Goal: Task Accomplishment & Management: Manage account settings

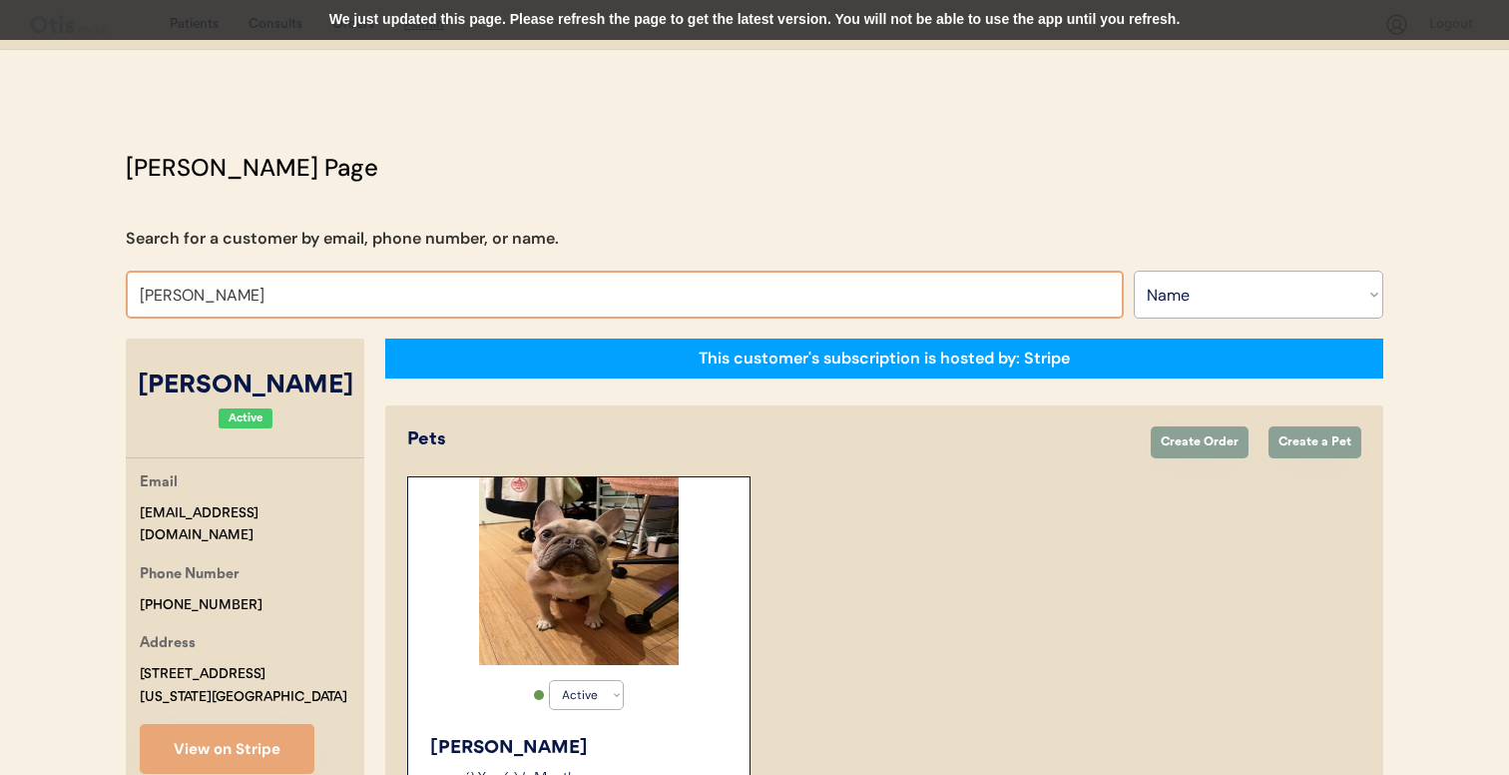
select select ""Name""
select select "true"
click at [346, 296] on input "Ivan Arambula" at bounding box center [625, 294] width 998 height 48
type input "melissa"
type input "melissa McCarty"
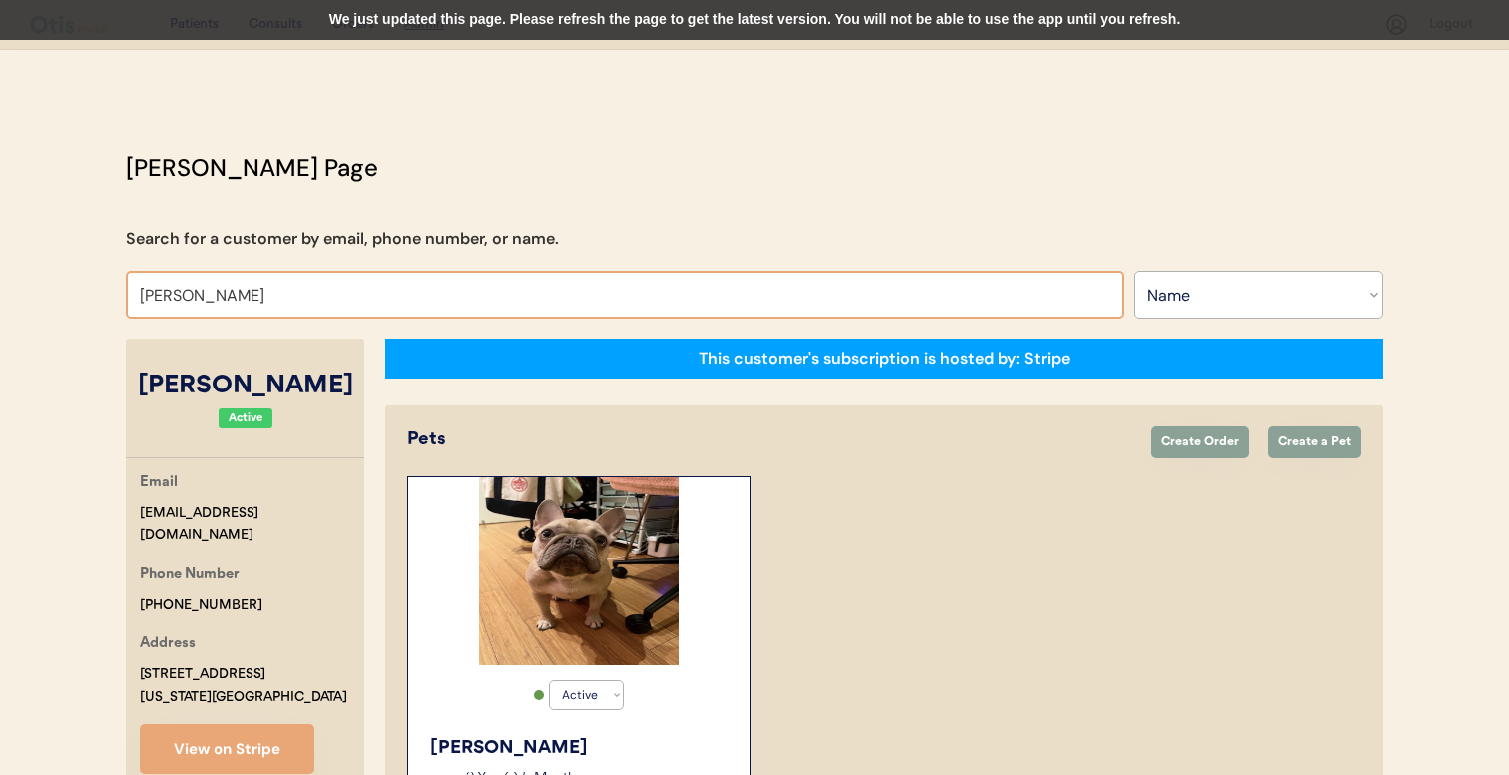
type input "melissa mc"
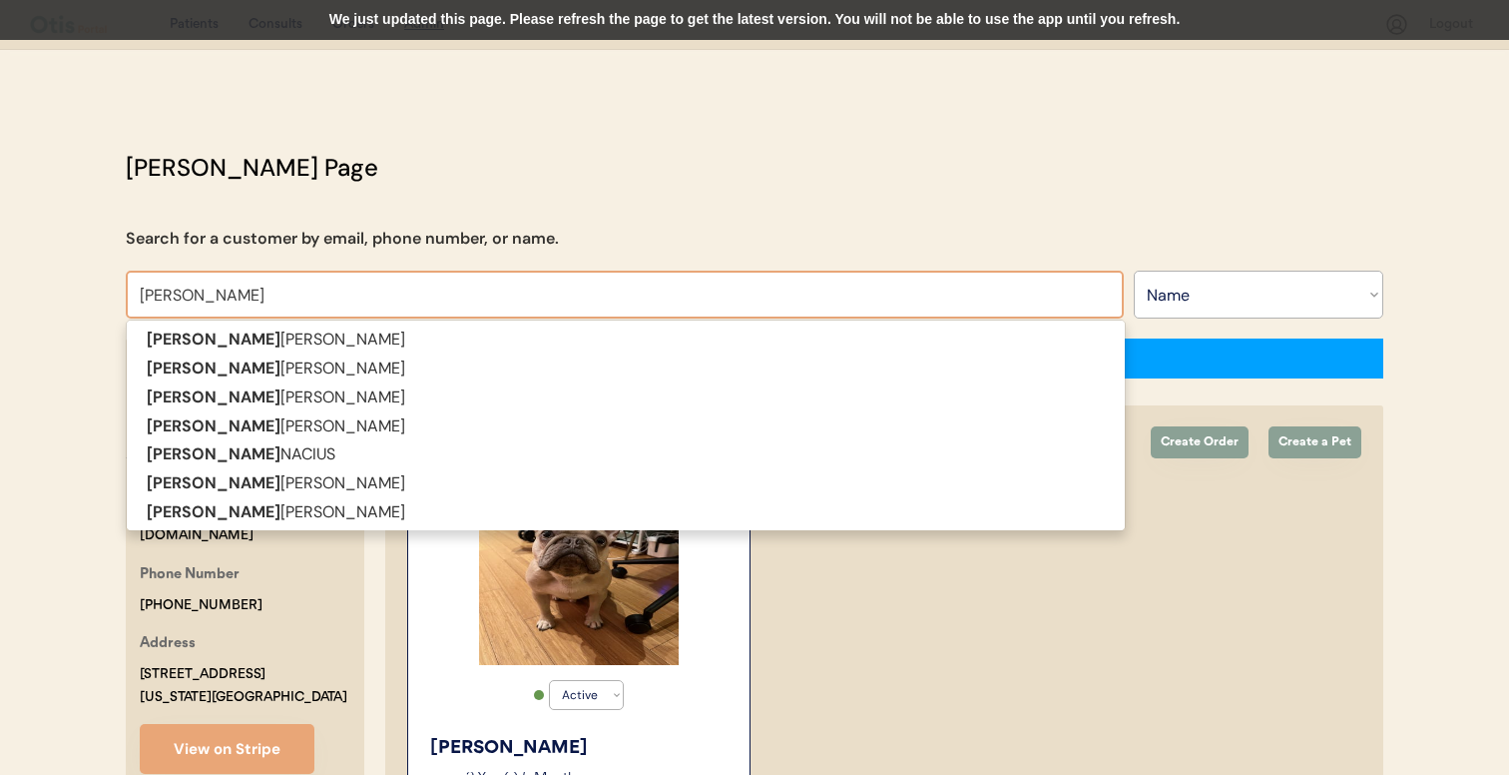
type input "melissa mcCarty"
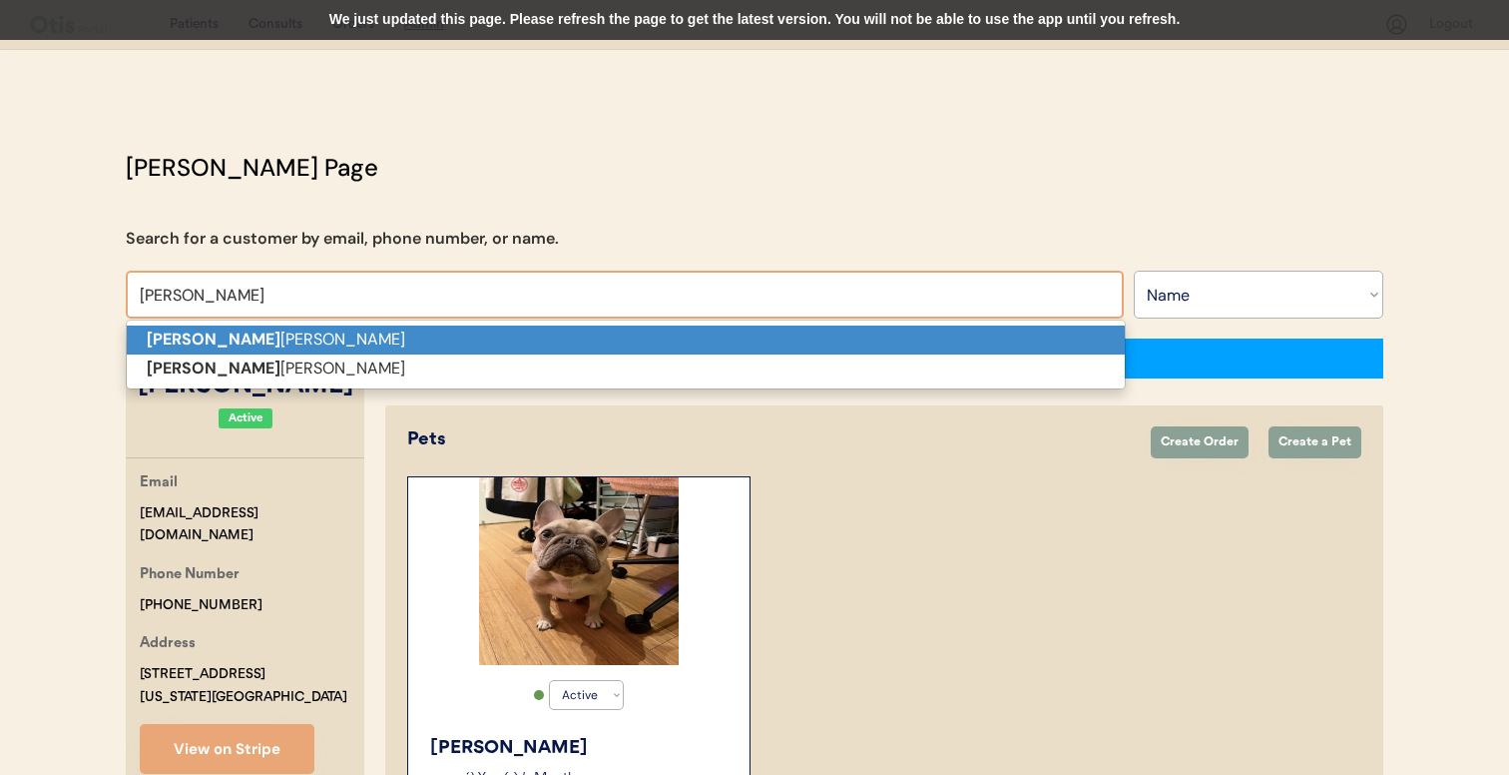
type input "melissa mc"
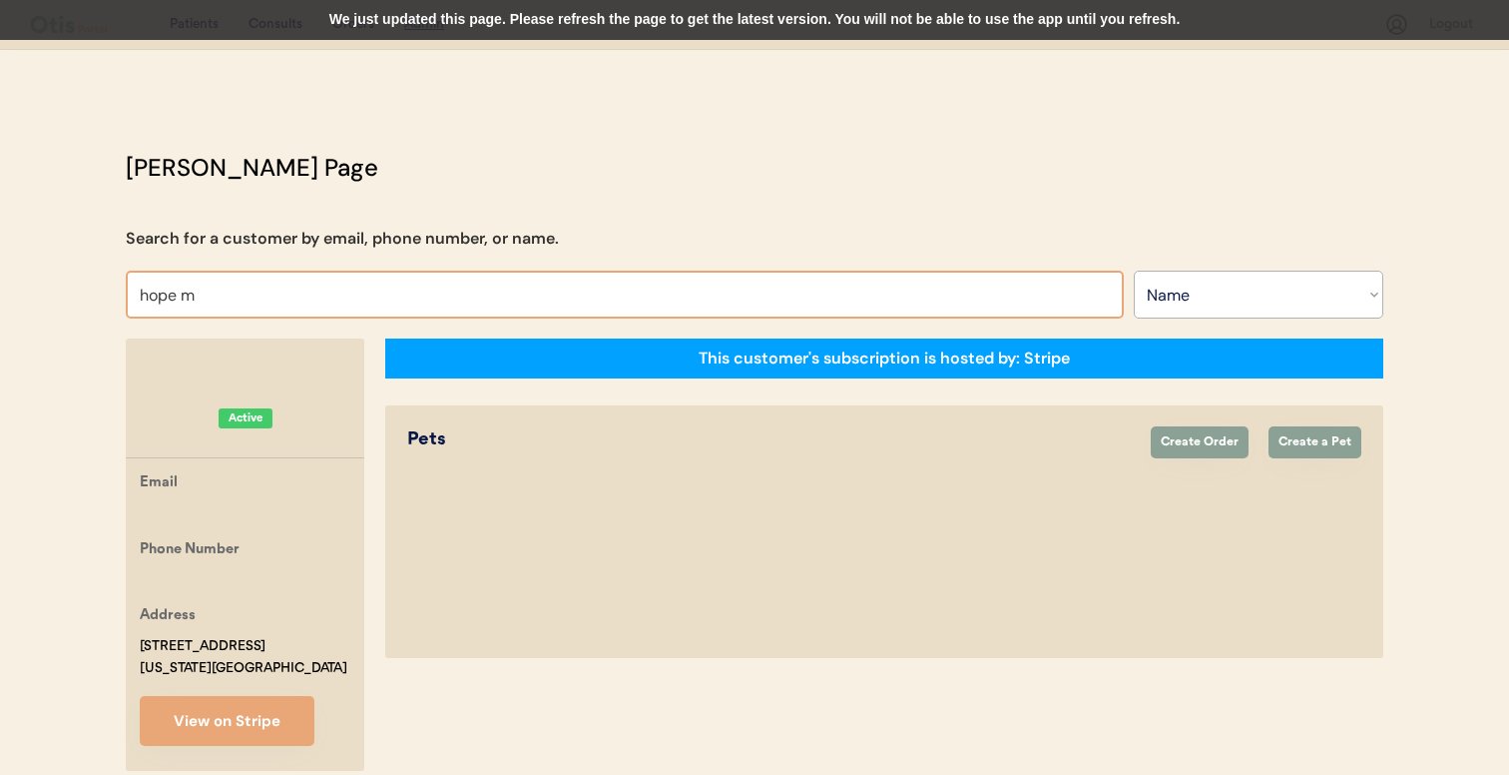
type input "hope mc"
type input "hope mcCorkle"
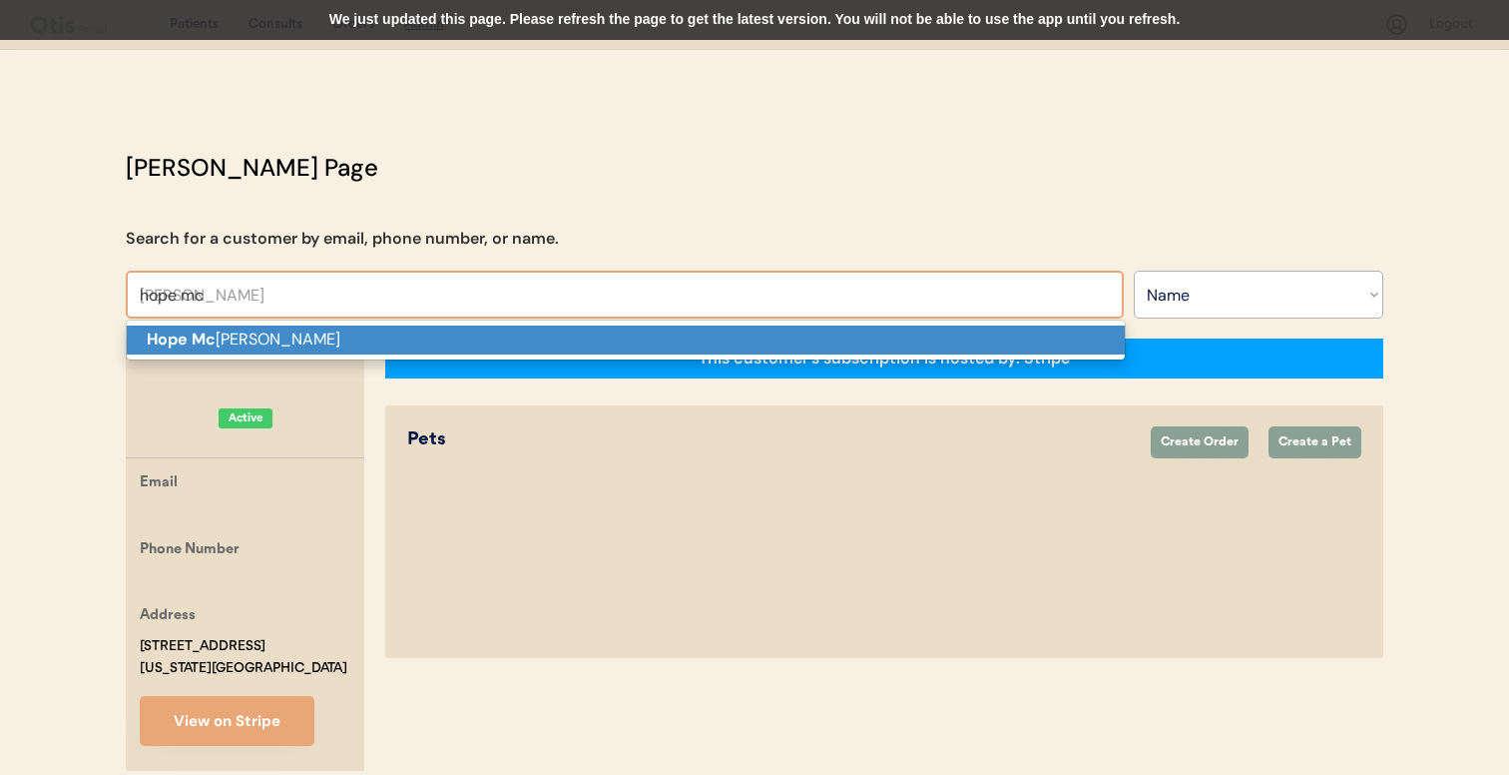
click at [324, 333] on p "Hope Mc Corkle" at bounding box center [626, 339] width 998 height 29
type input "[PERSON_NAME]"
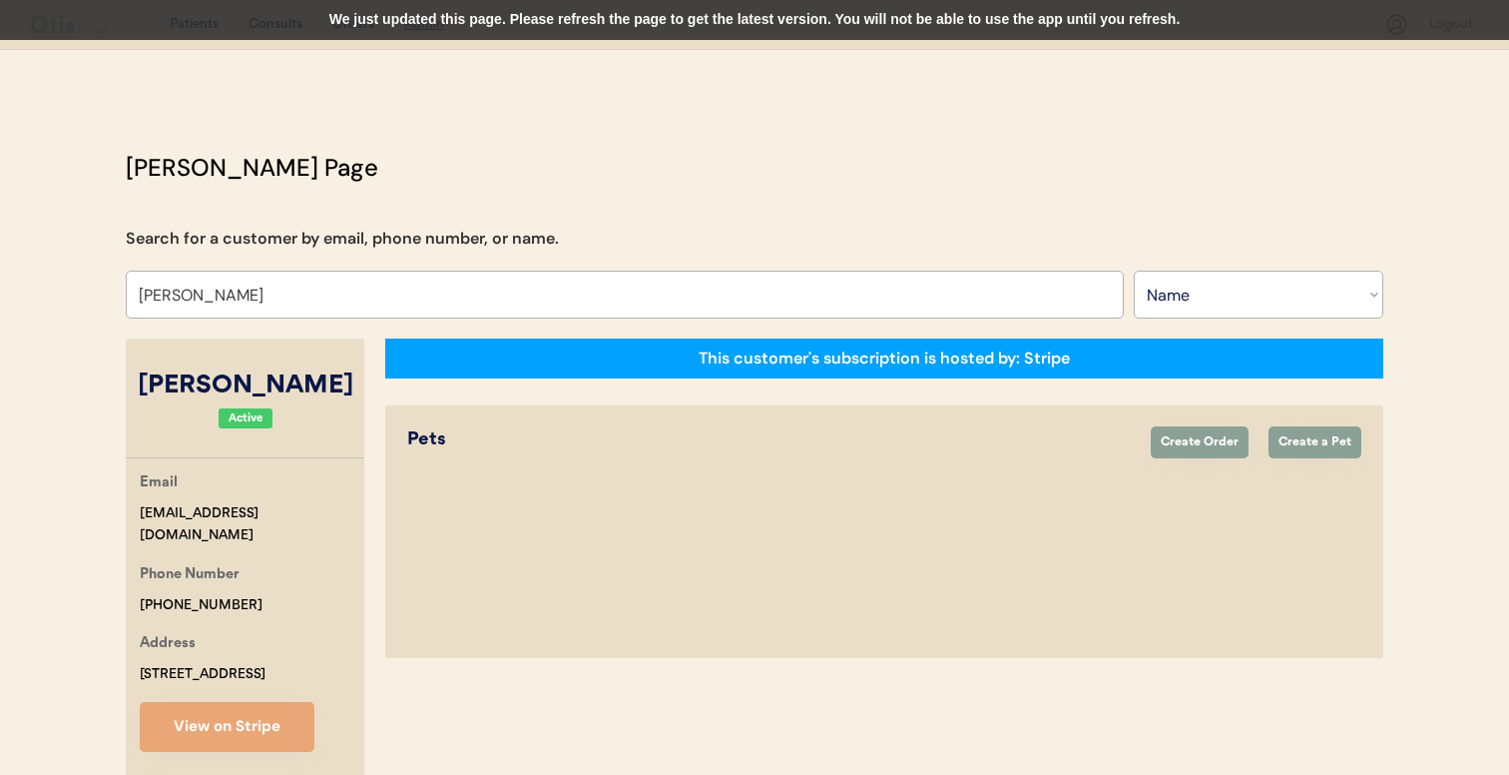
select select "true"
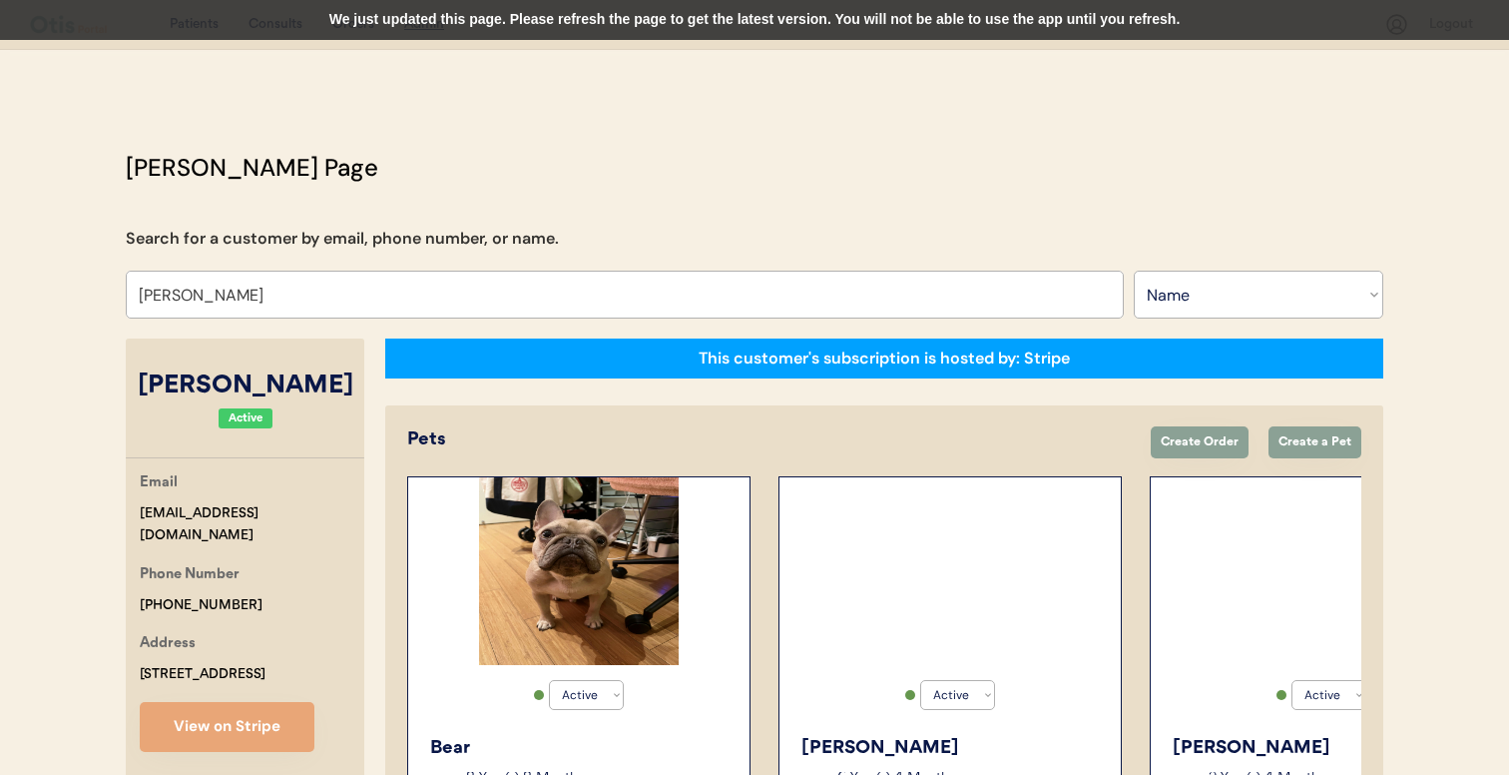
type input "[PERSON_NAME]"
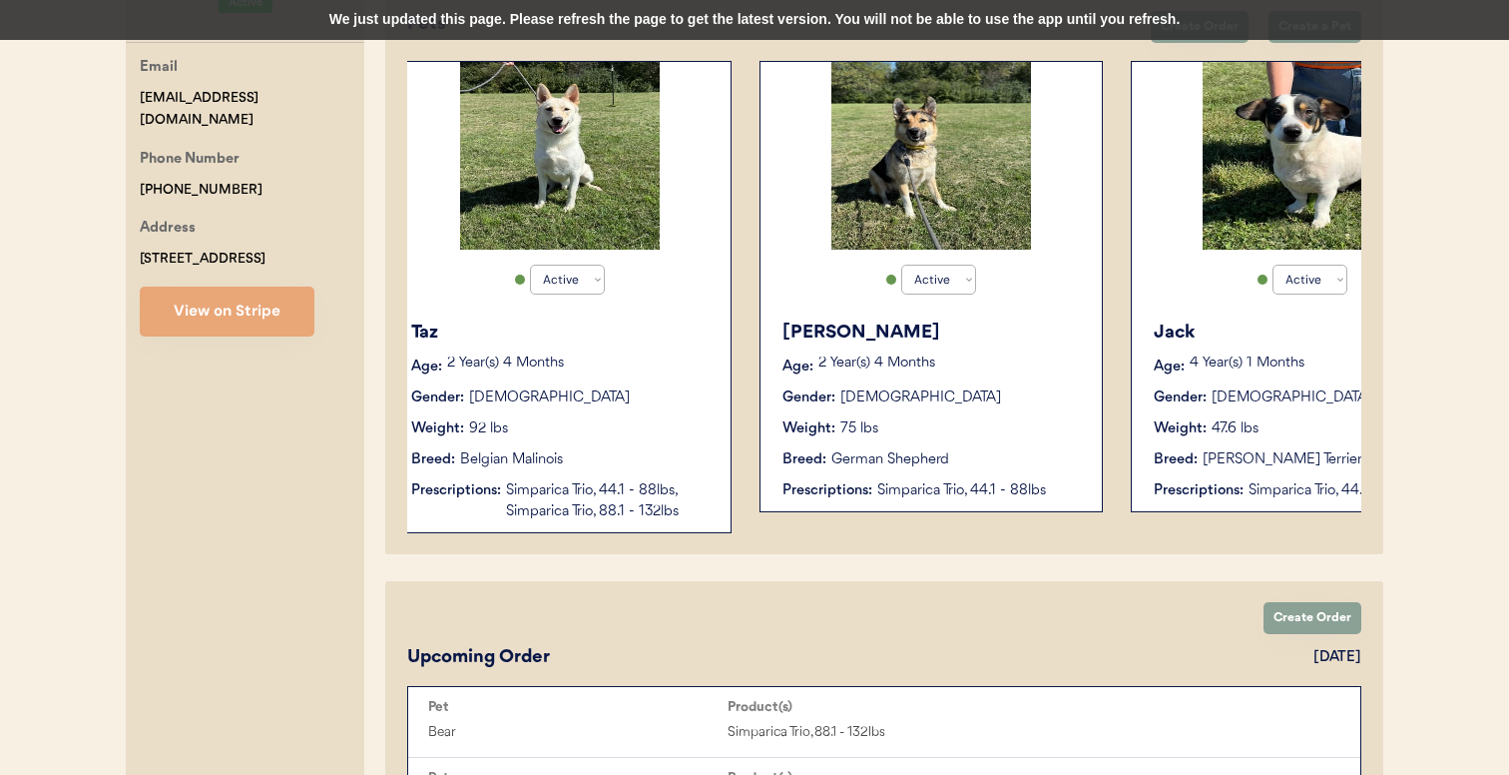
scroll to position [0, 1274]
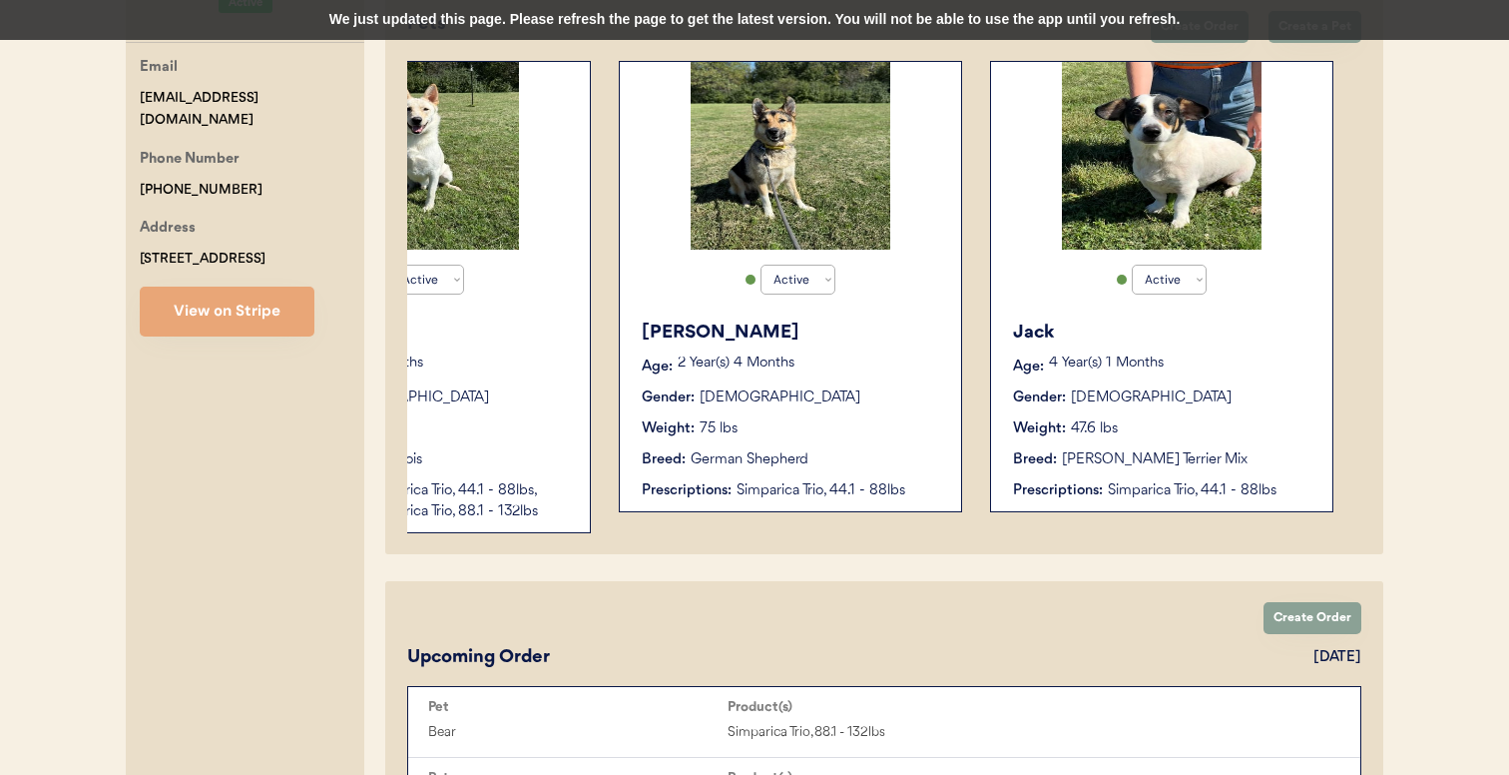
click at [1066, 407] on div "Jack Age: 4 Year(s) 1 Months Gender: Male Weight: 47.6 lbs Breed: Jack Russell …" at bounding box center [1161, 410] width 321 height 202
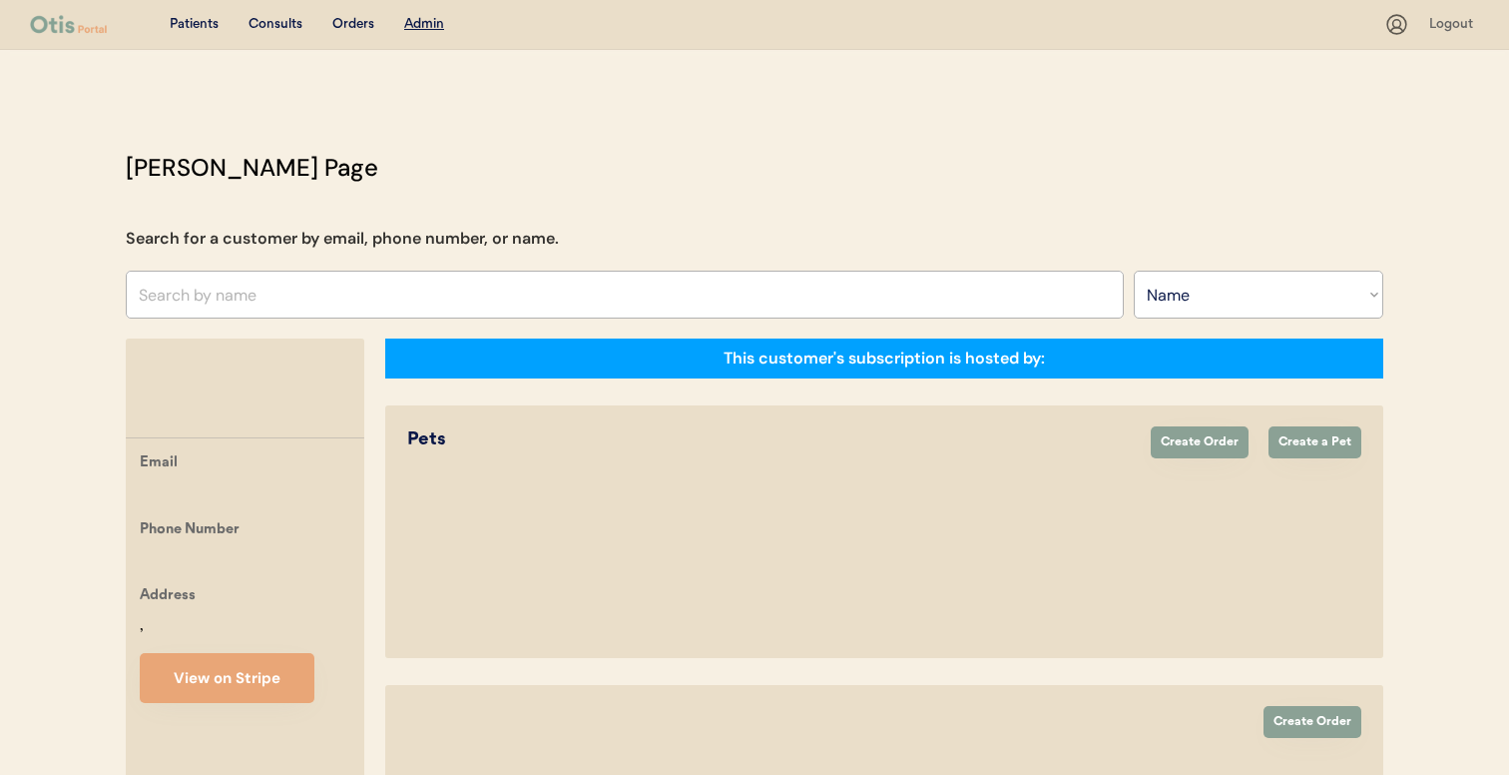
select select ""Name""
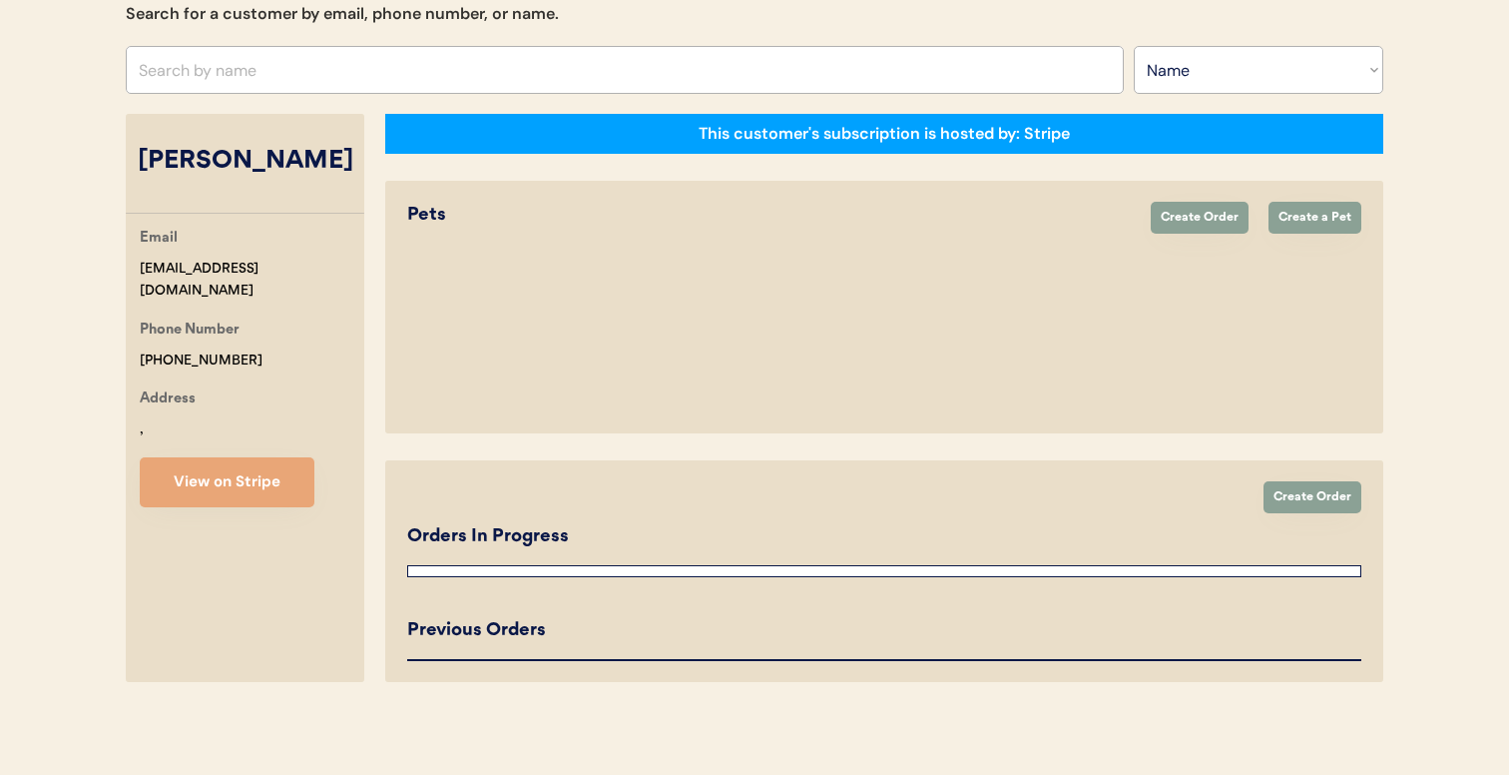
select select "true"
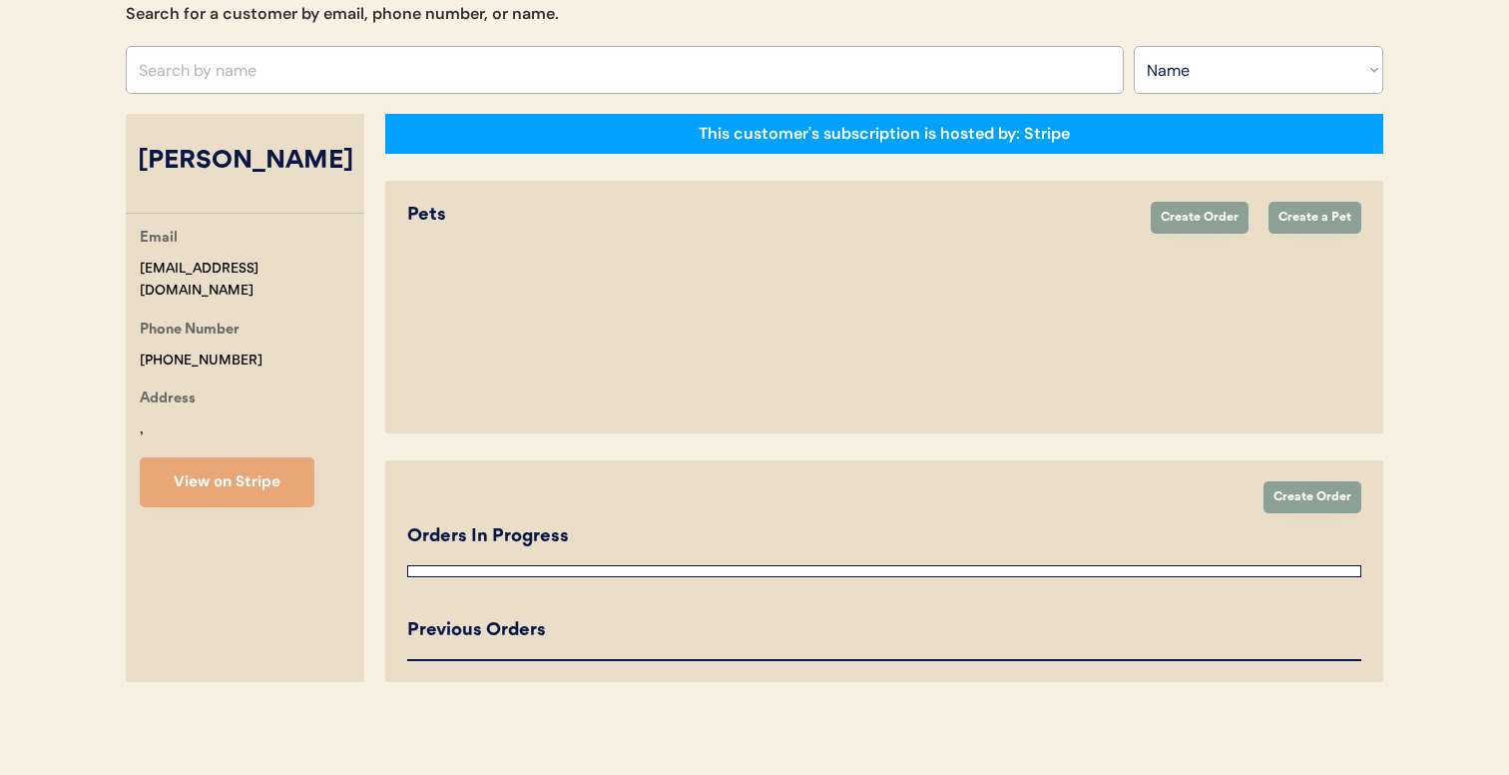
select select "true"
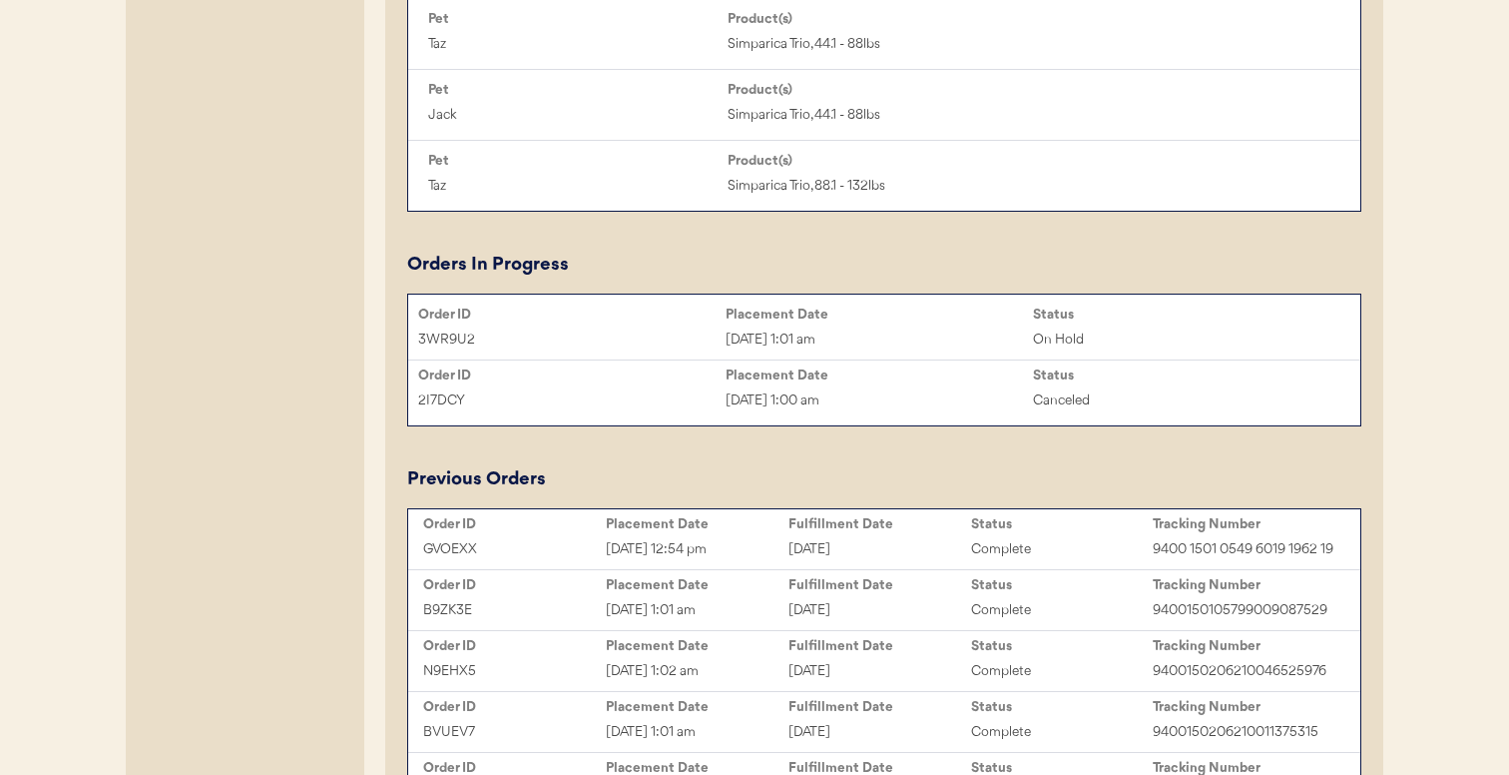
scroll to position [1412, 0]
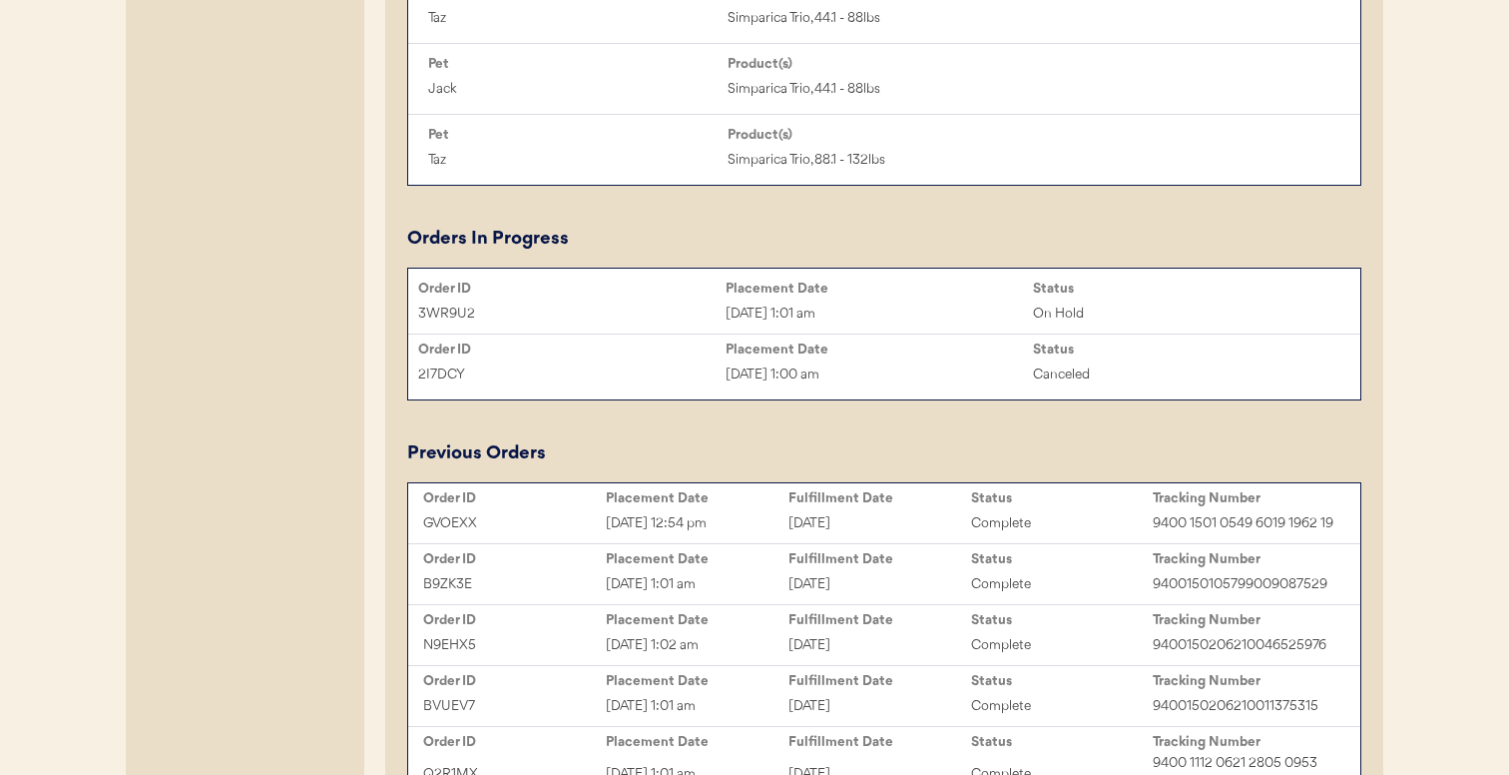
click at [769, 308] on div "Sep 4, 2025 1:01 am" at bounding box center [879, 313] width 307 height 23
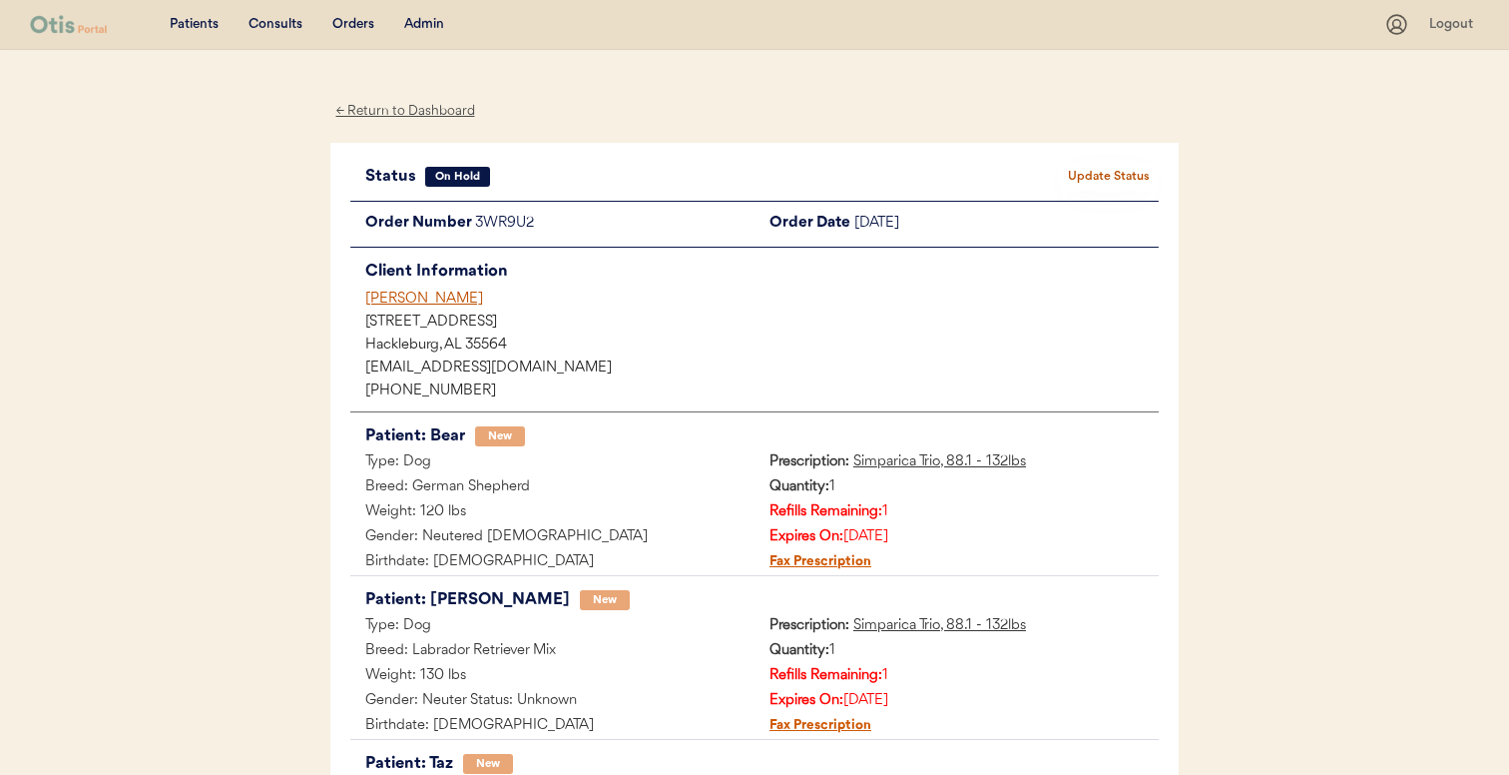
click at [1090, 183] on button "Update Status" at bounding box center [1109, 177] width 100 height 28
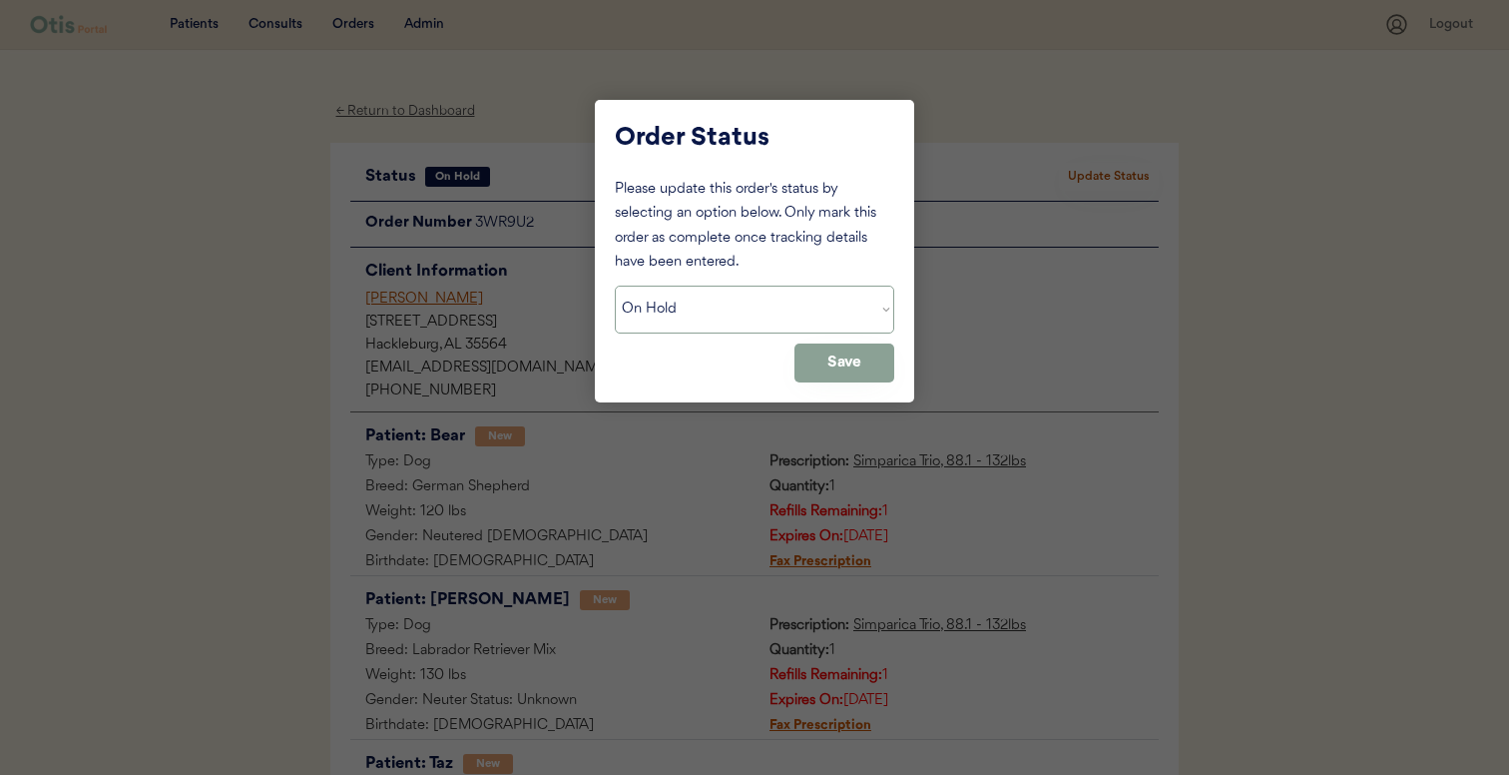
click at [832, 296] on select "Status On Hold New In Progress Complete Pending HW Consent Canceled" at bounding box center [754, 309] width 279 height 48
select select ""new""
click at [615, 285] on select "Status On Hold New In Progress Complete Pending HW Consent Canceled" at bounding box center [754, 309] width 279 height 48
click at [859, 364] on button "Save" at bounding box center [844, 362] width 100 height 39
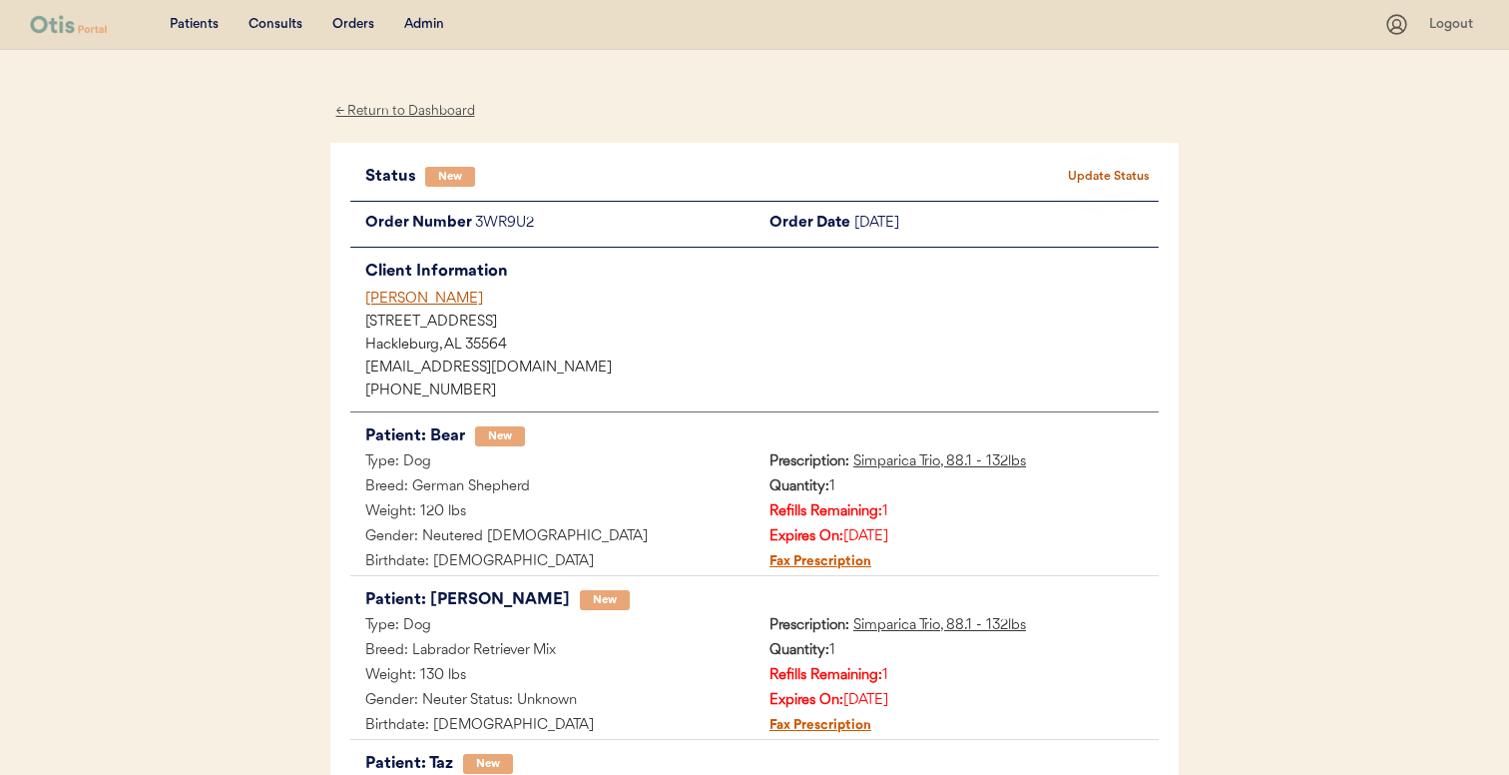
click at [429, 291] on div "[PERSON_NAME]" at bounding box center [761, 298] width 793 height 21
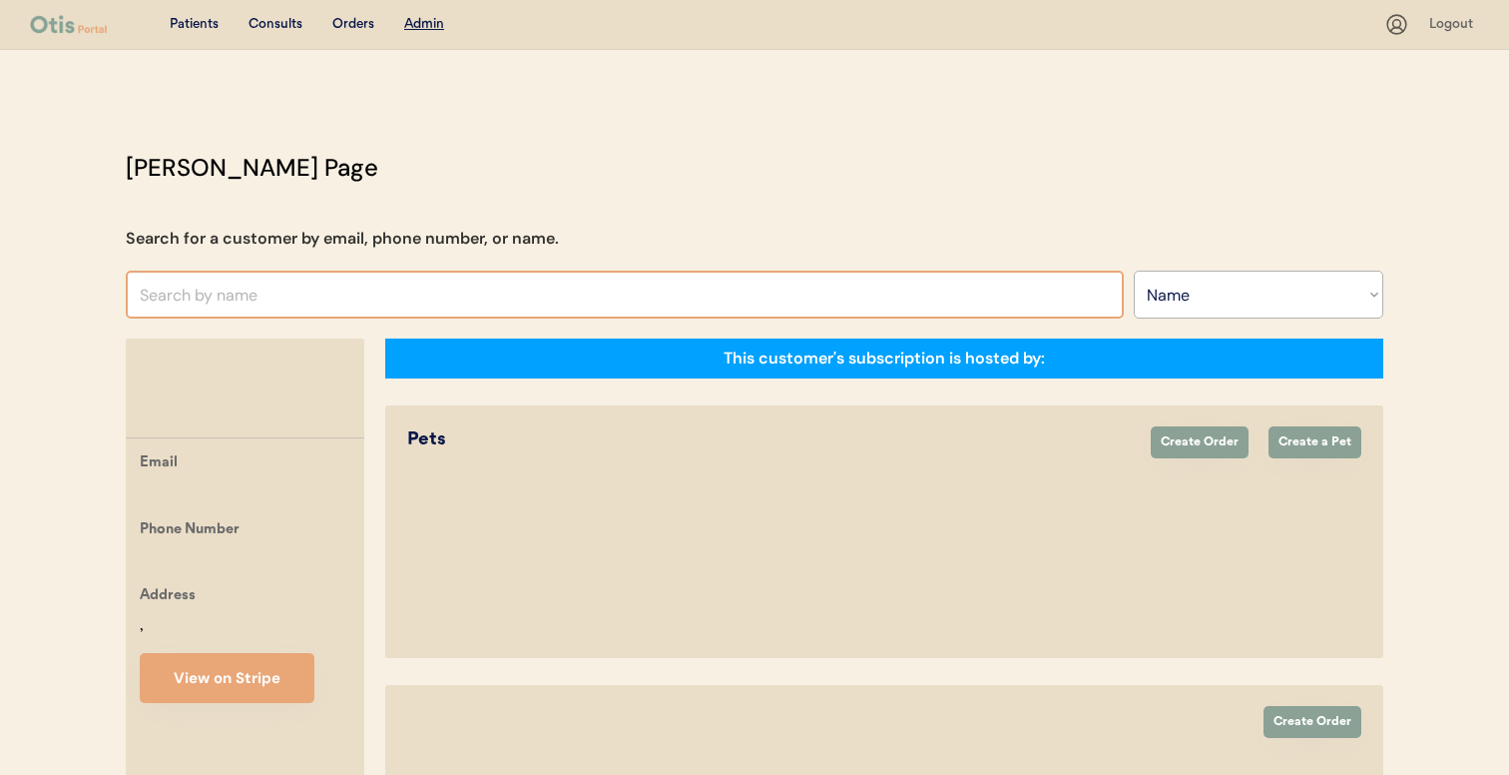
select select ""Name""
click at [513, 281] on input "text" at bounding box center [625, 294] width 998 height 48
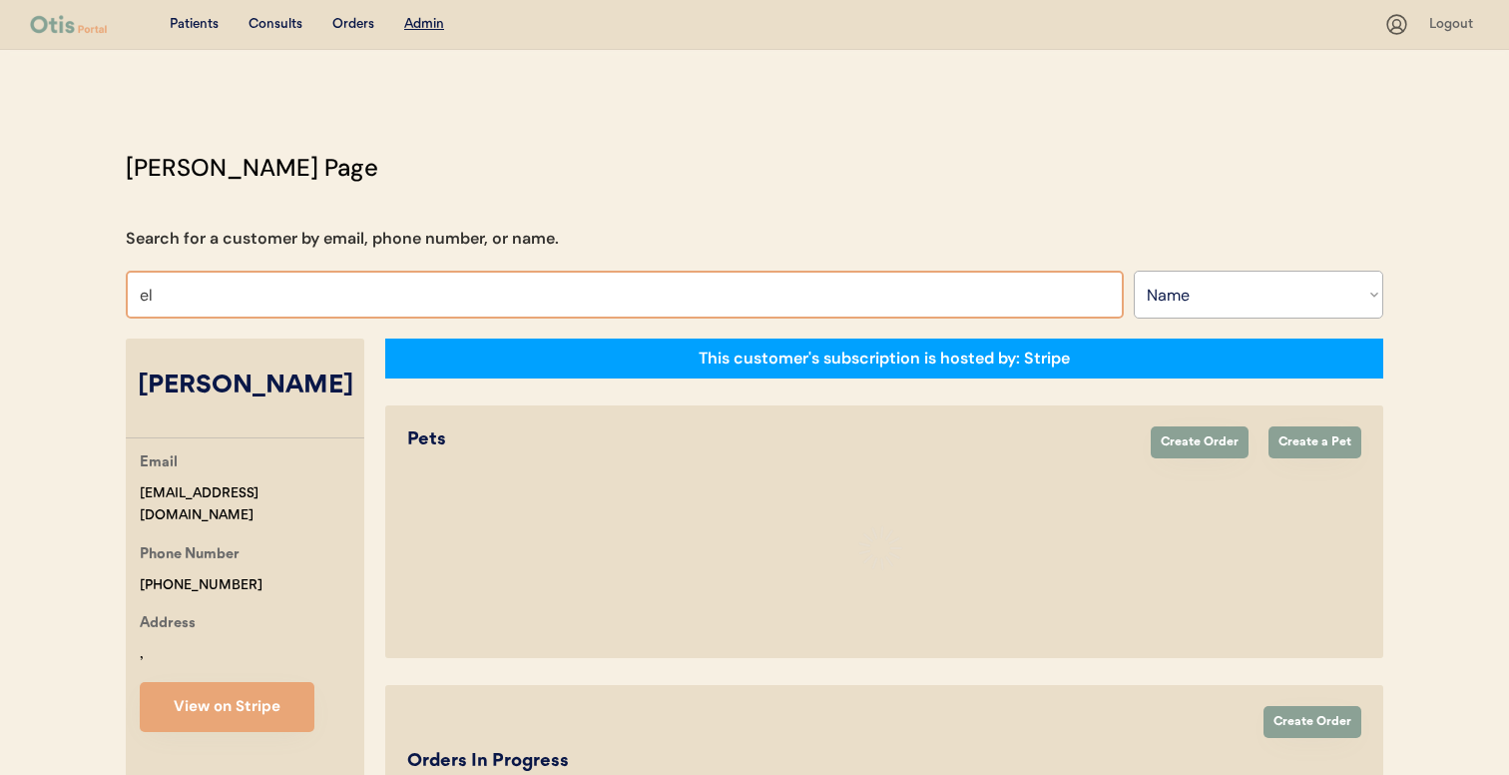
type input "eli"
select select "true"
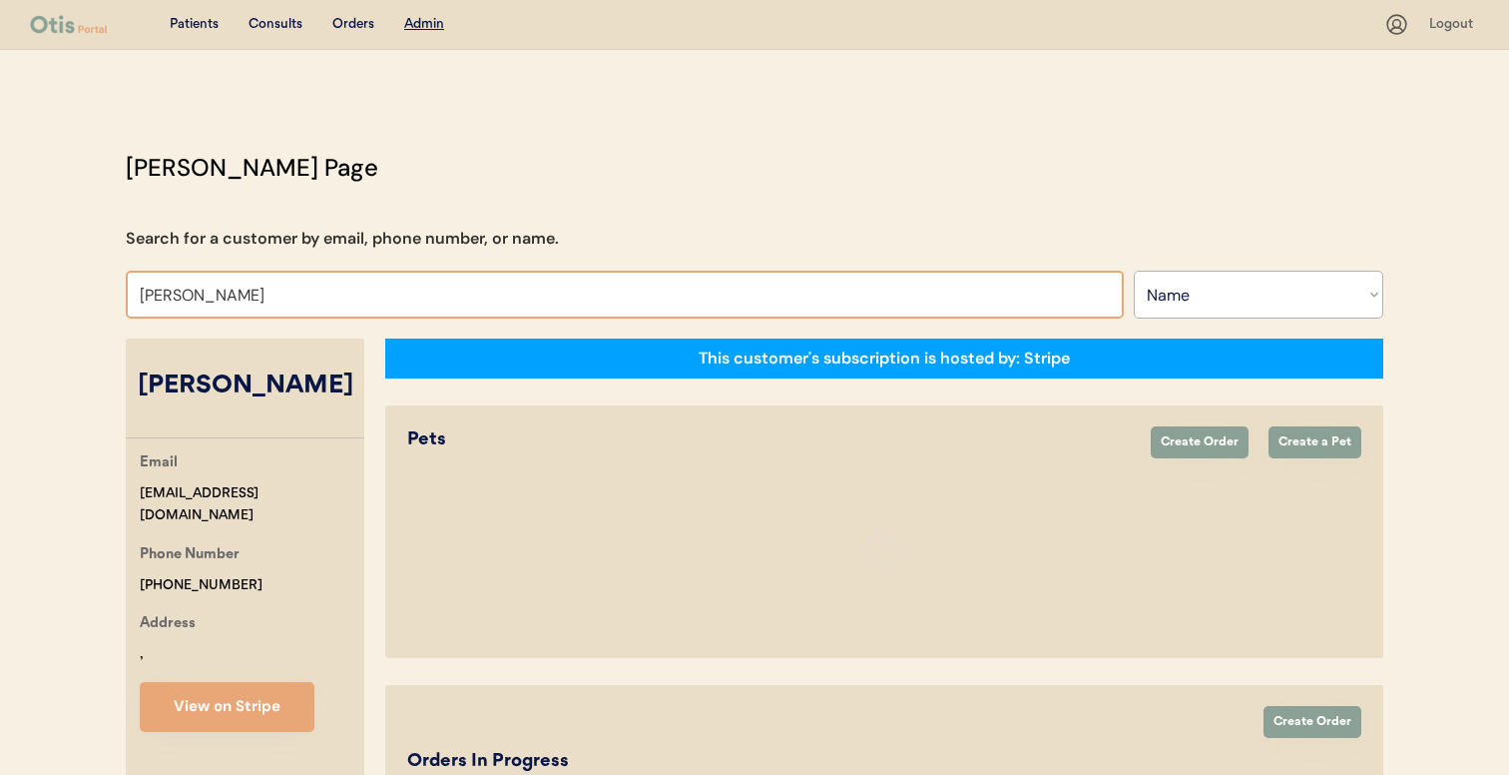
select select "true"
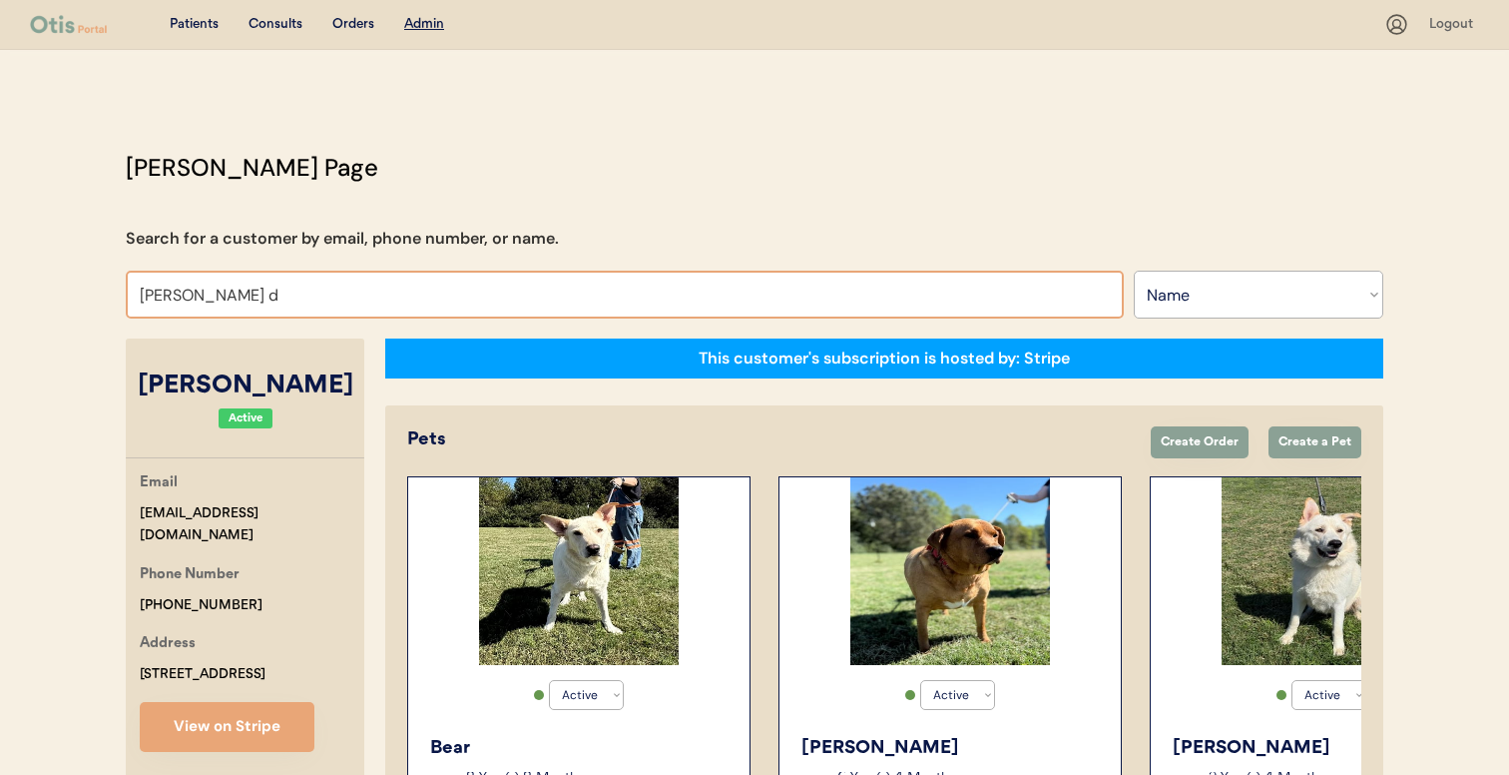
type input "elissa da"
type input "elissa dabbs"
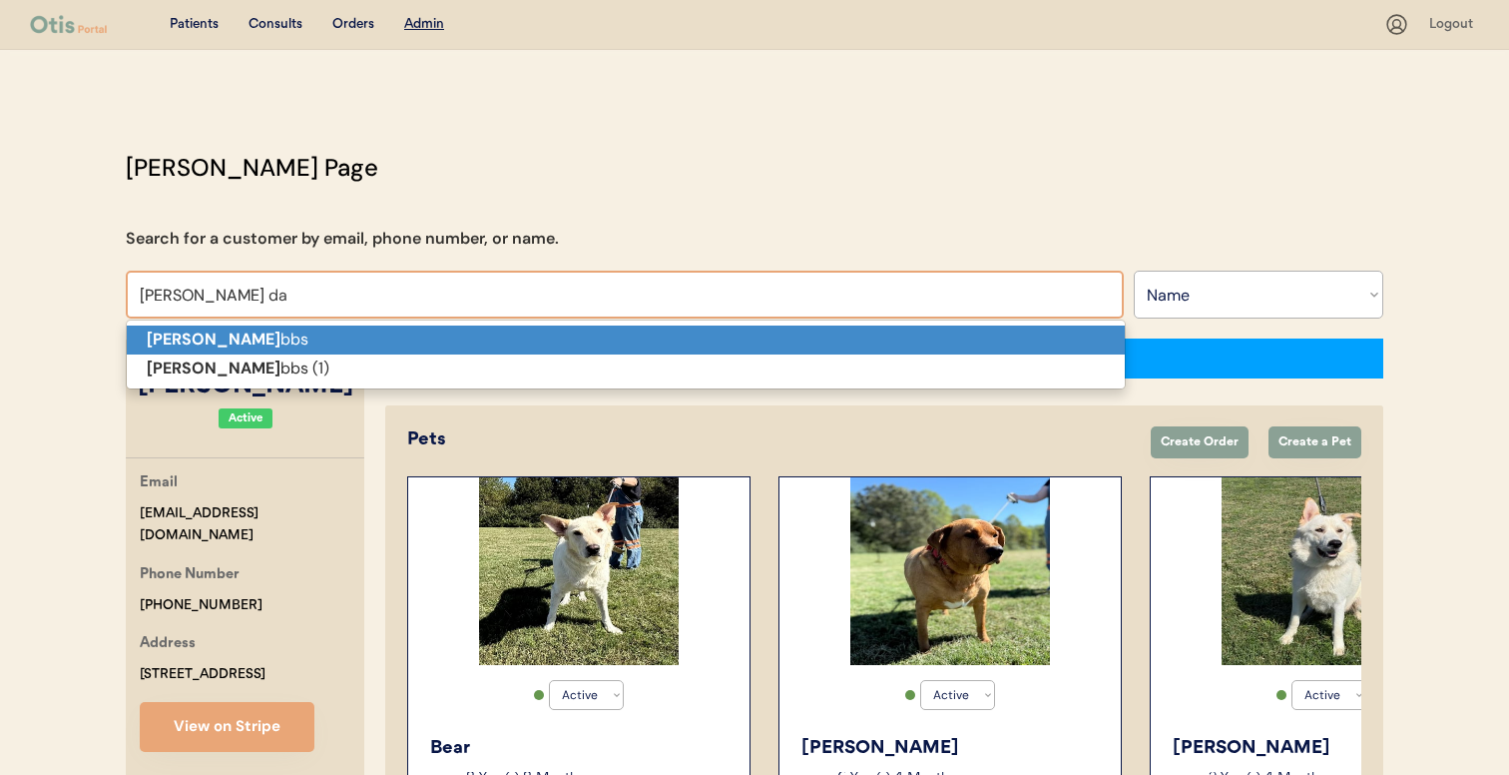
click at [506, 334] on p "Elissa Da bbs" at bounding box center [626, 339] width 998 height 29
type input "Elissa Dabbs"
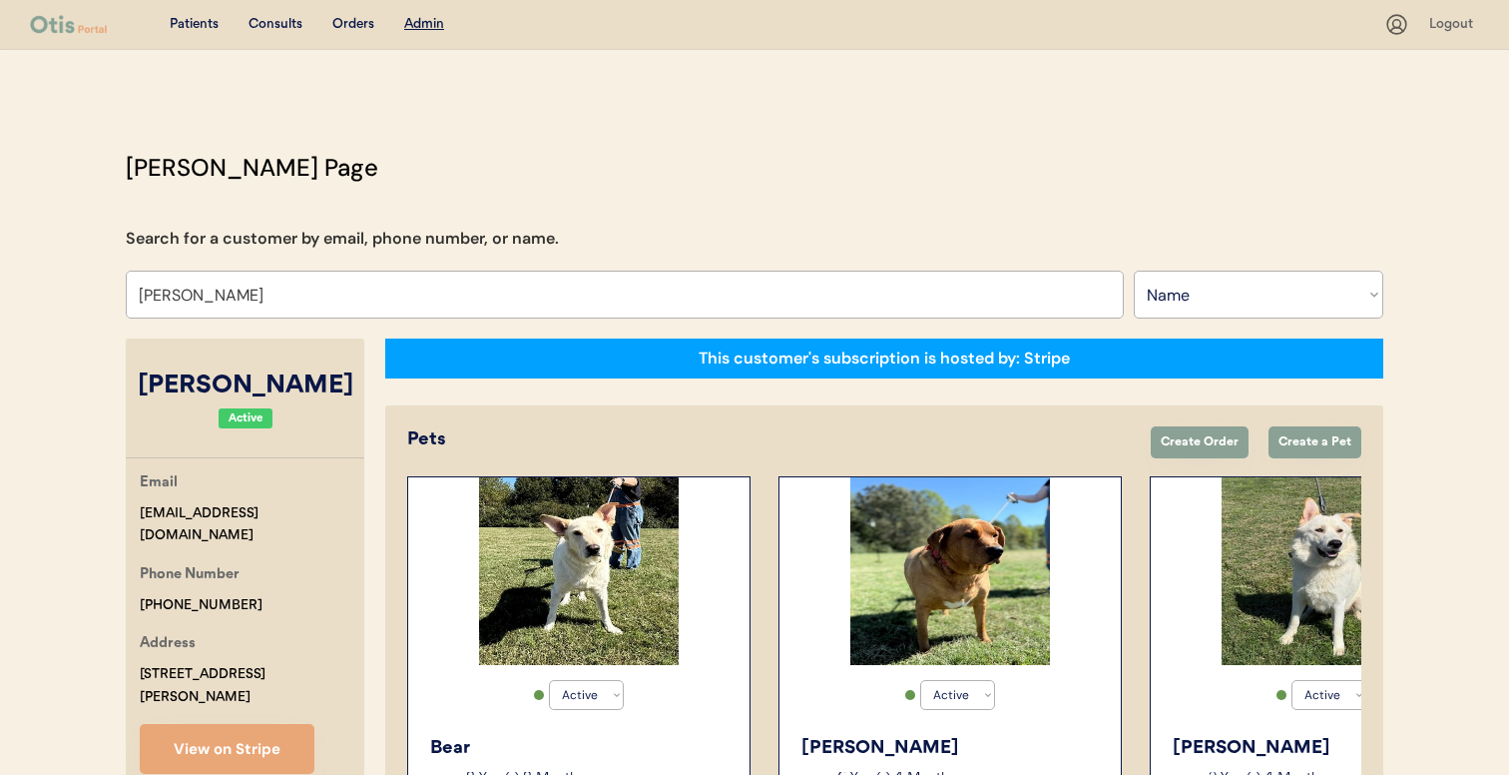
select select "true"
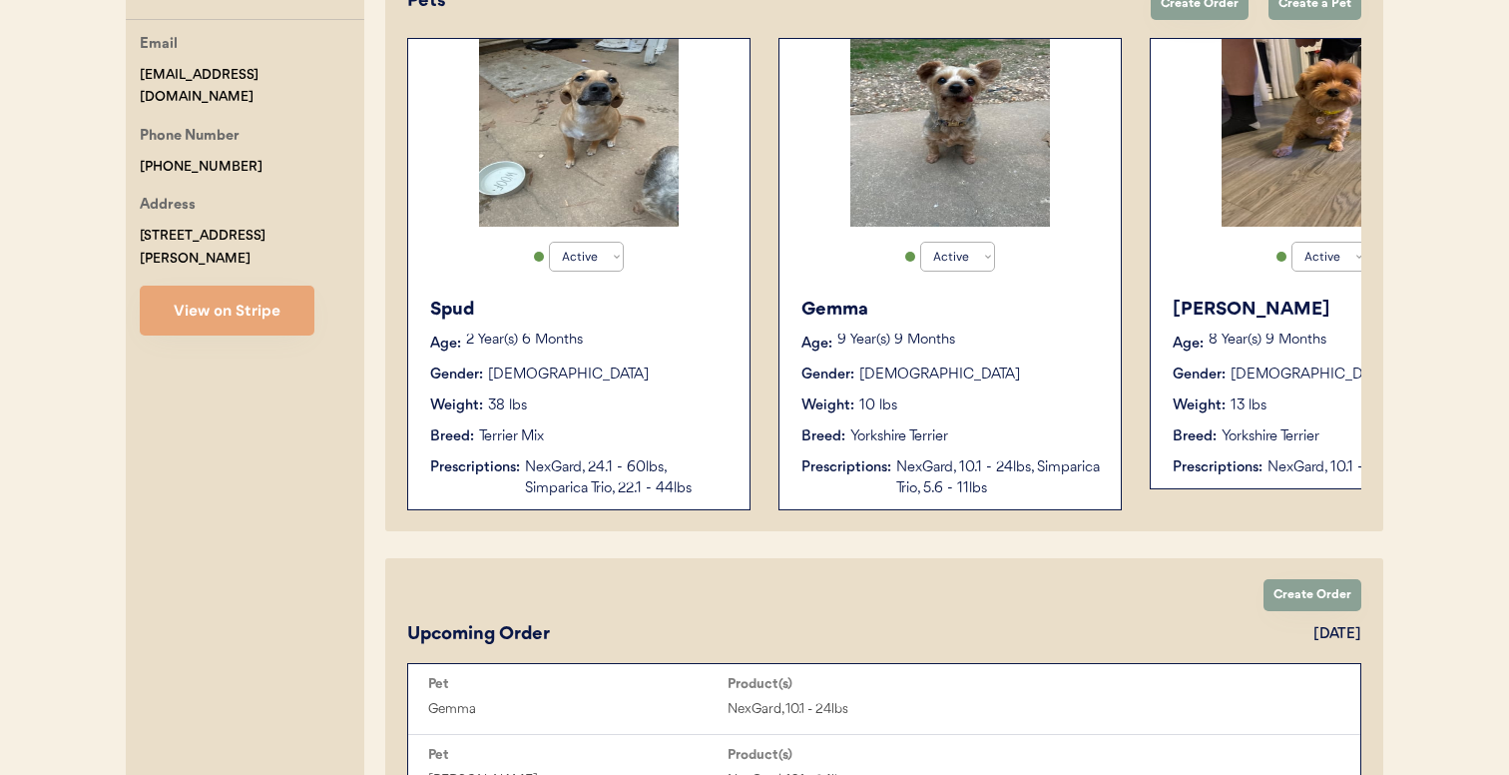
scroll to position [410, 0]
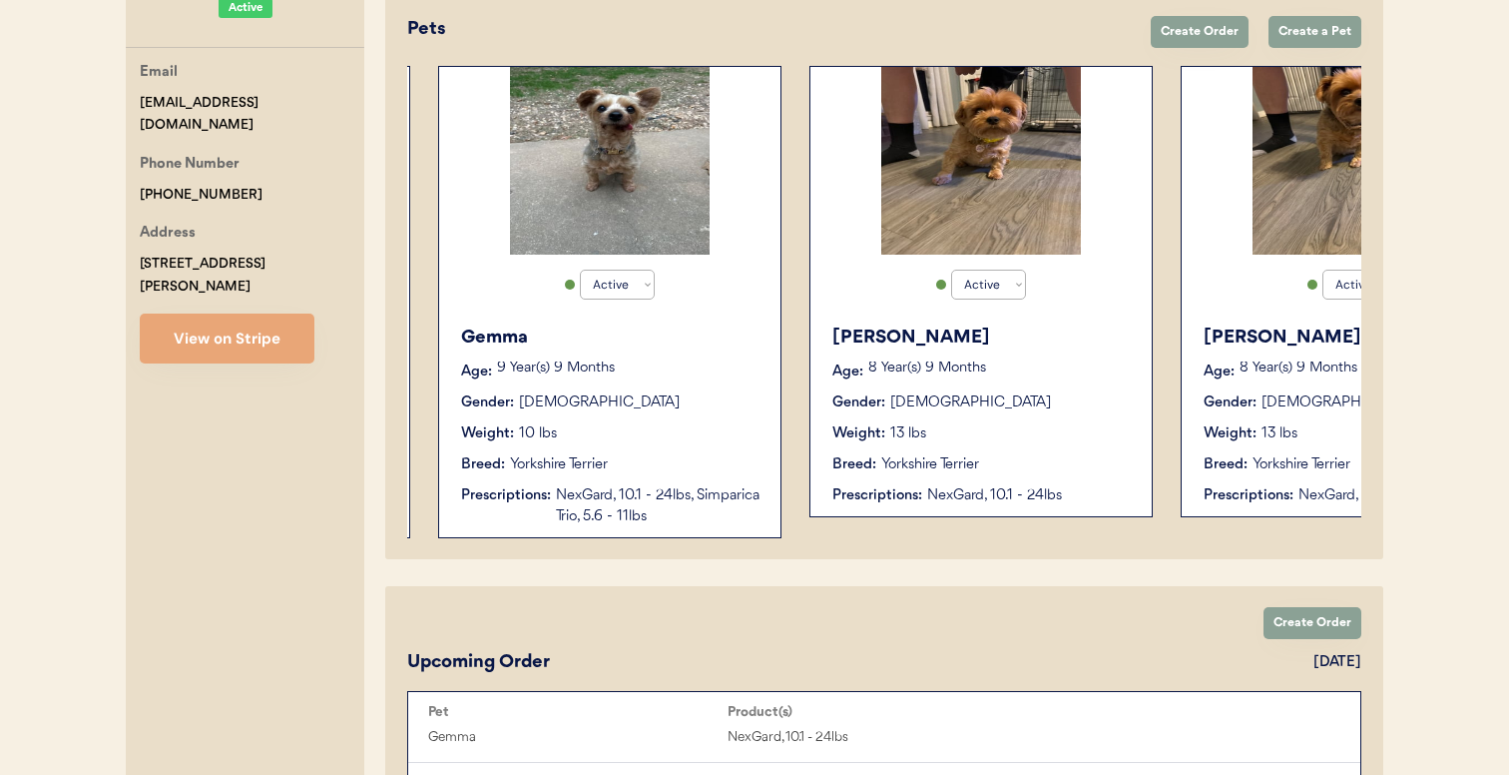
select select "true"
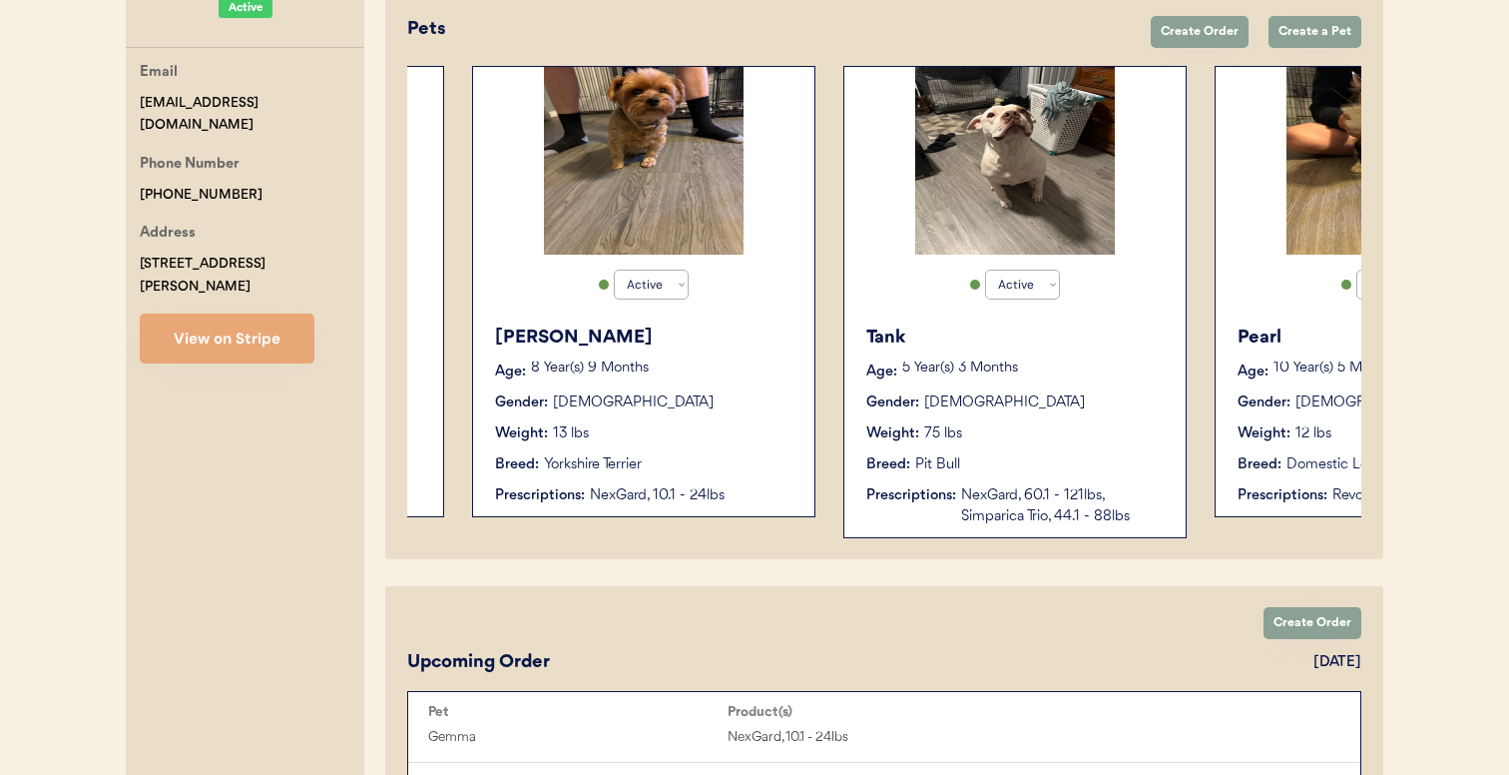
scroll to position [0, 1063]
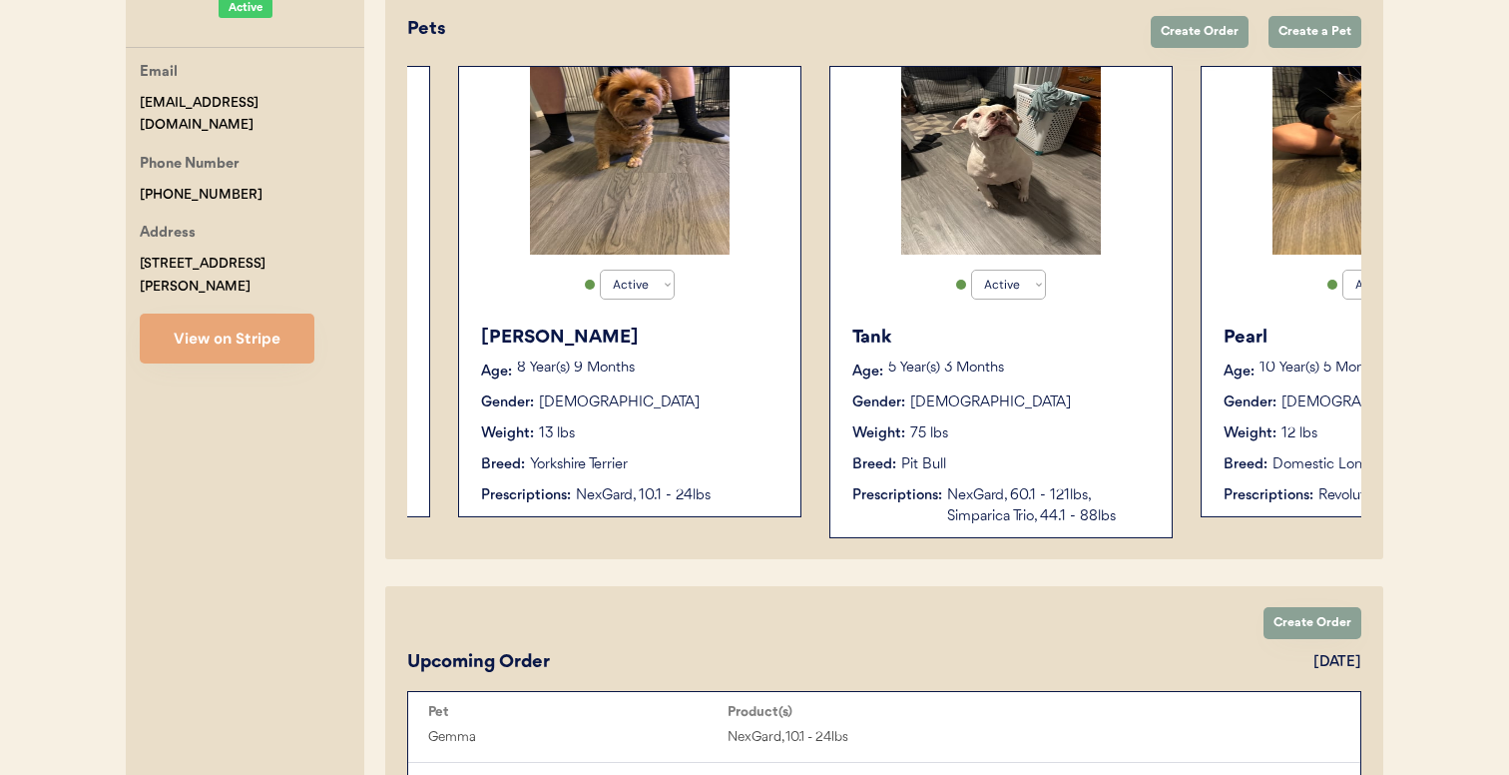
type input "Elissa Dabbs"
click at [672, 382] on div "Chloe Age: 8 Year(s) 9 Months Gender: Female Weight: 13 lbs Breed: Yorkshire Te…" at bounding box center [629, 415] width 321 height 202
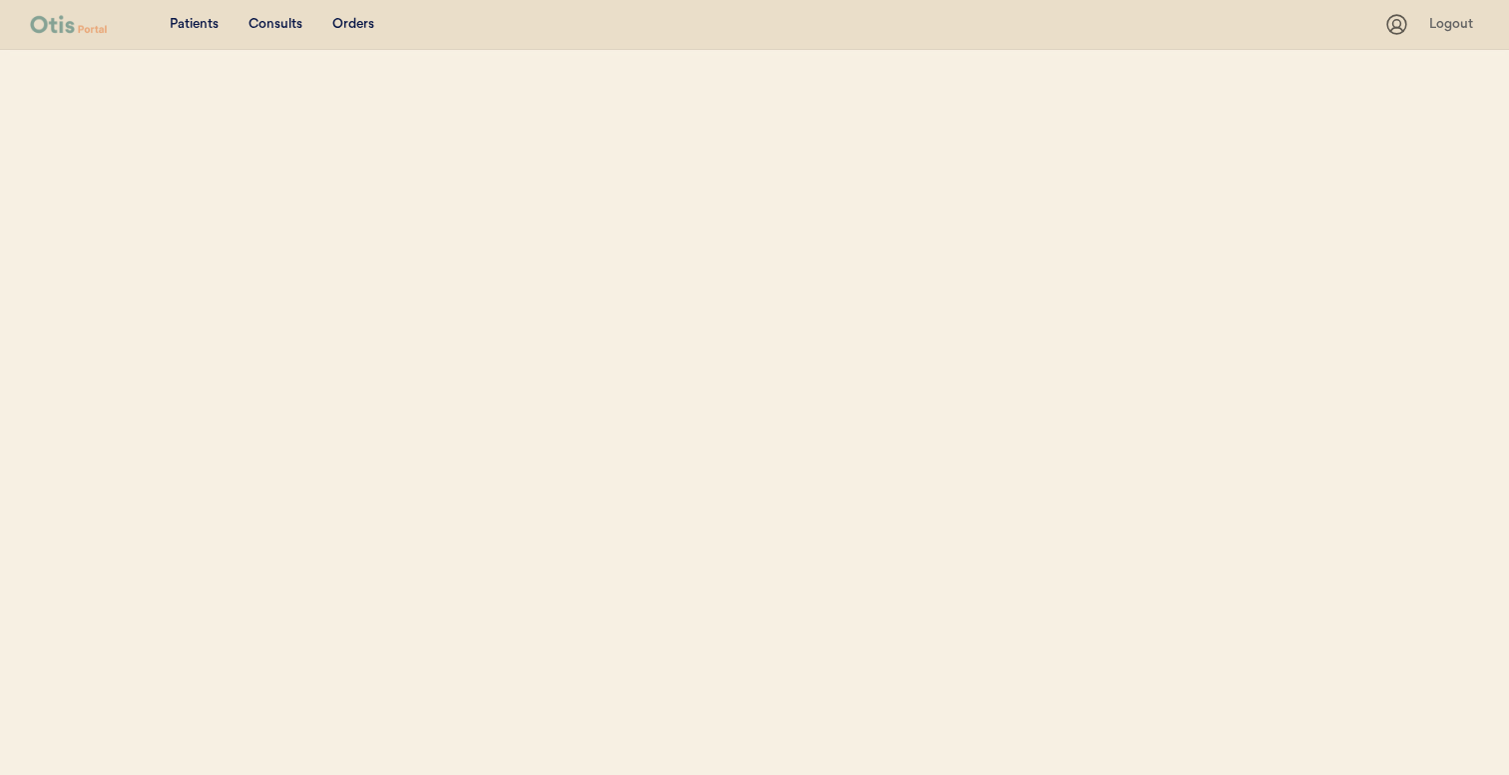
select select ""Name""
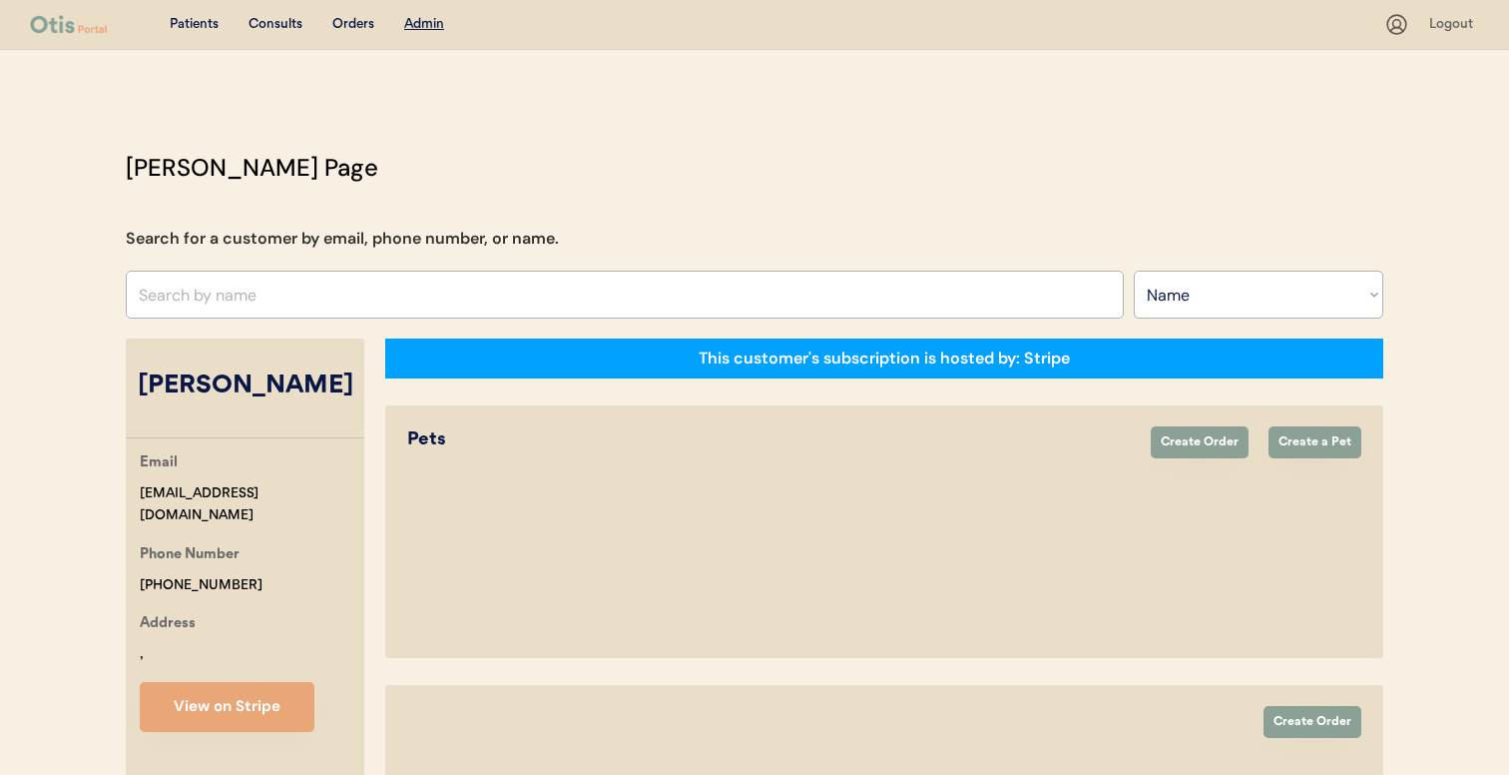
select select "true"
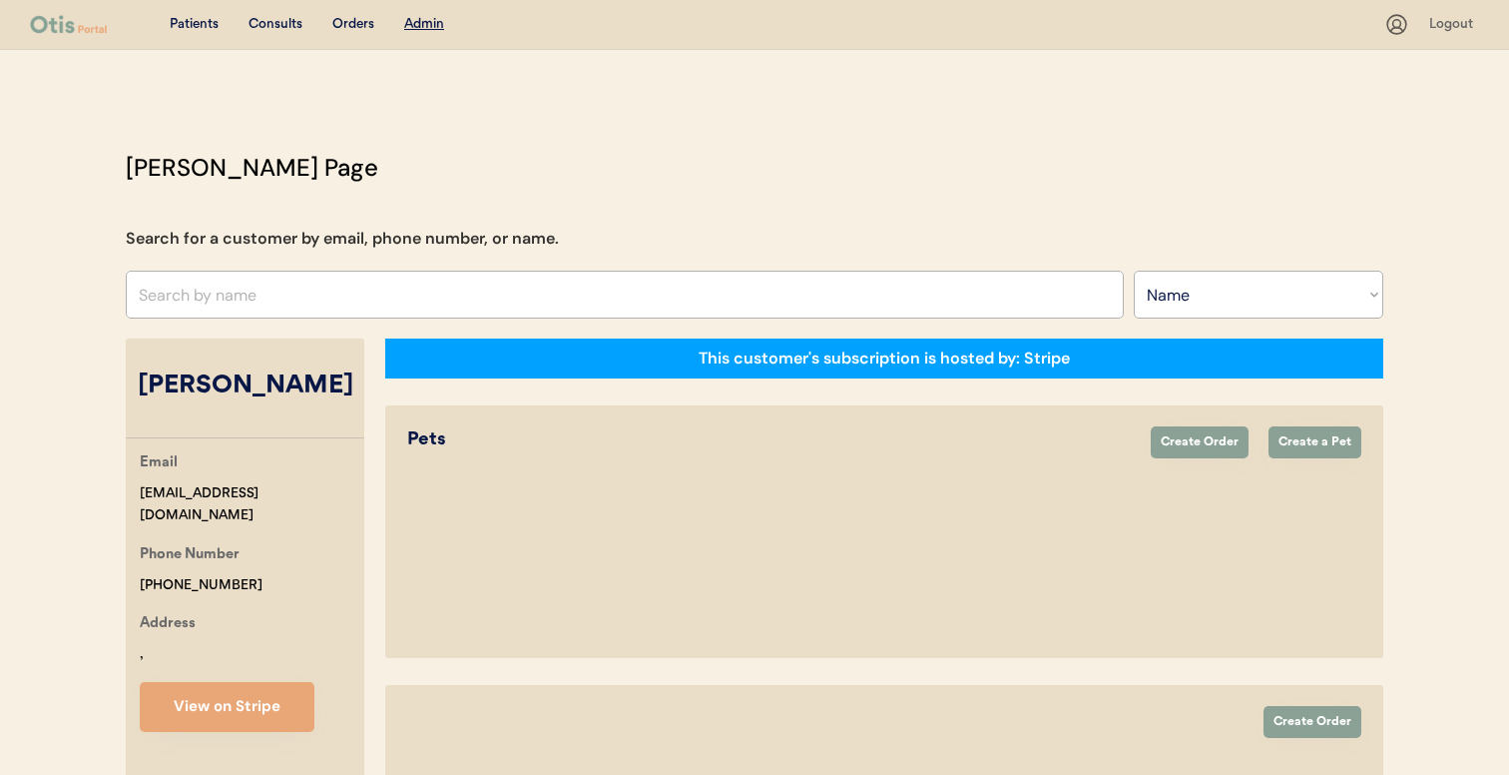
select select "true"
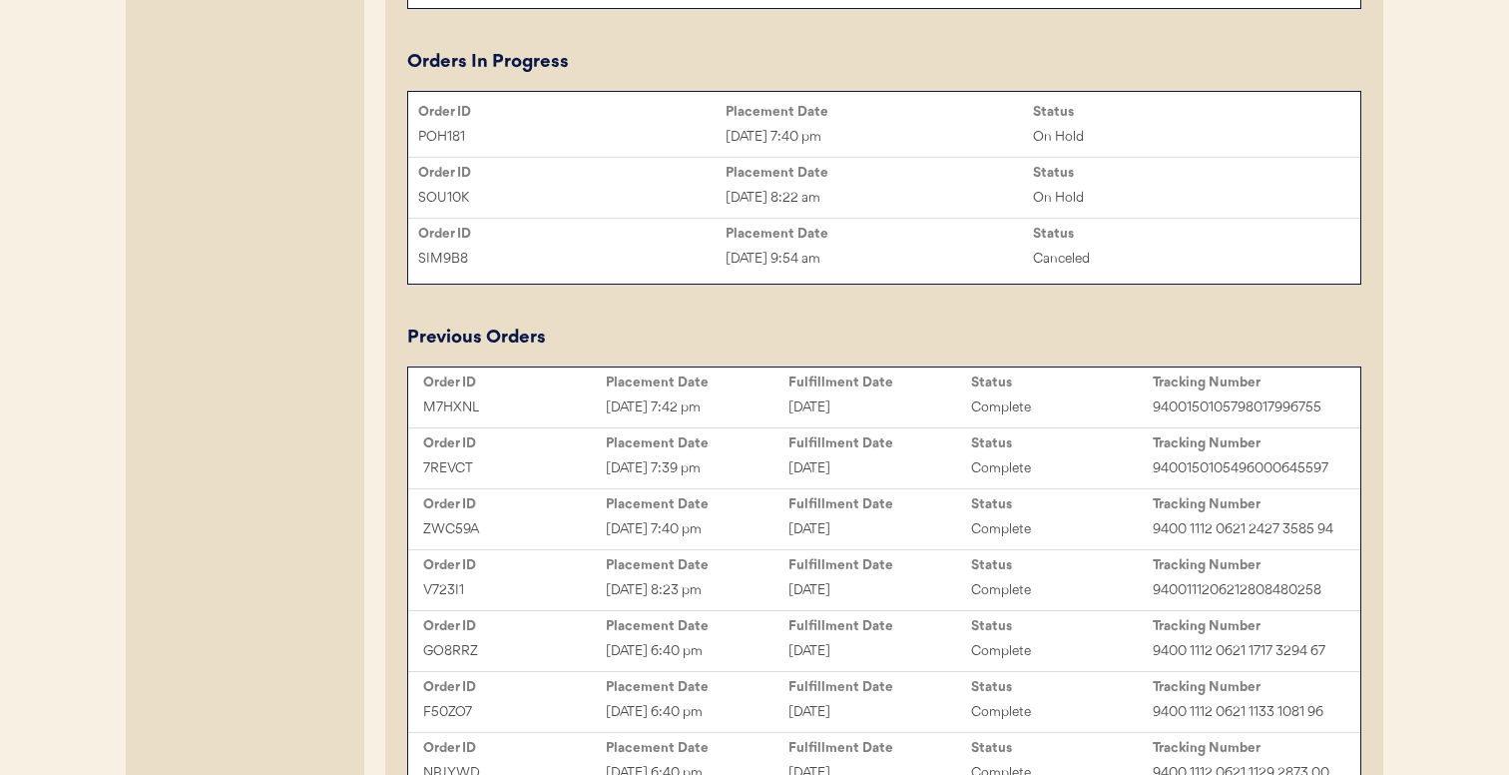
scroll to position [1692, 0]
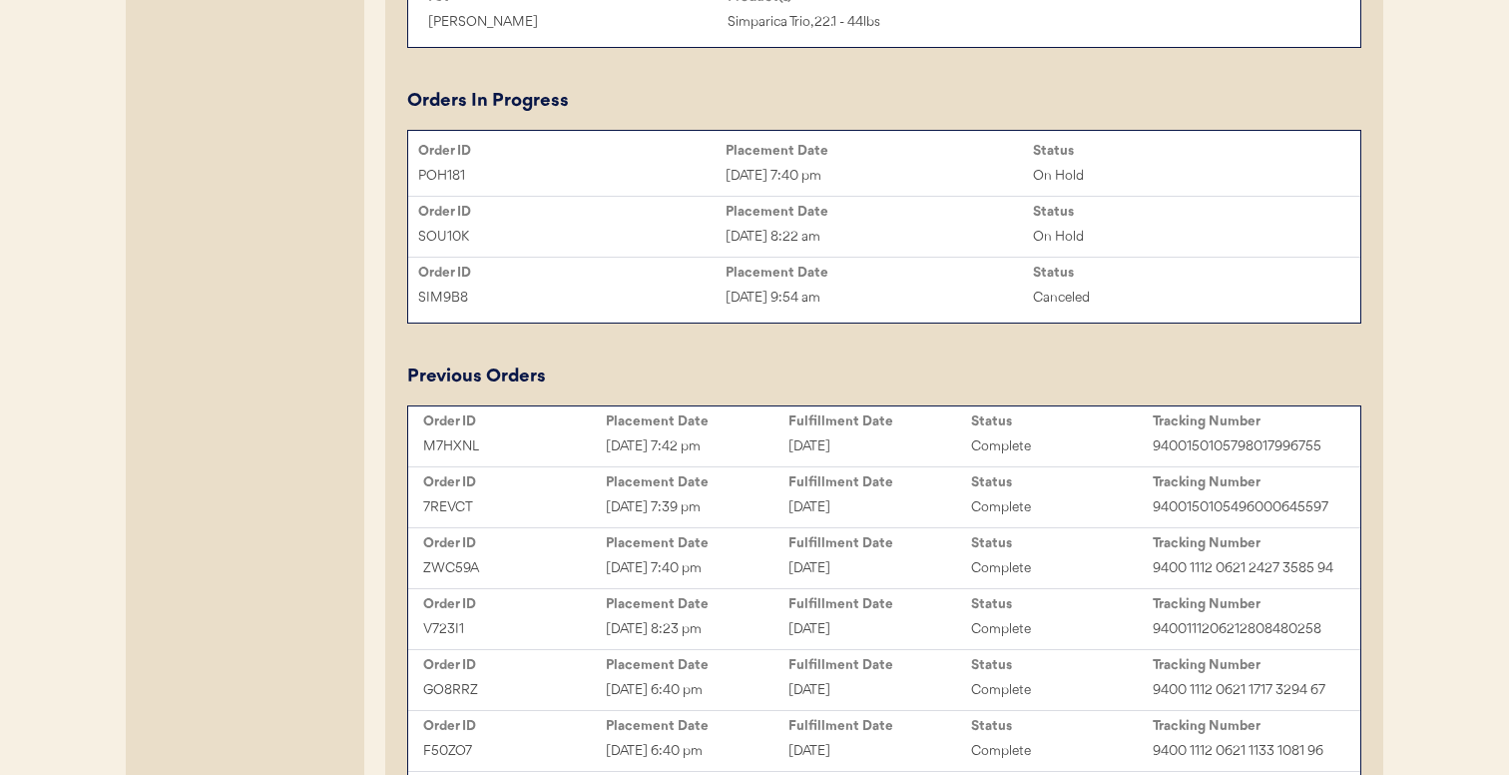
click at [645, 185] on div "POH181" at bounding box center [571, 176] width 307 height 23
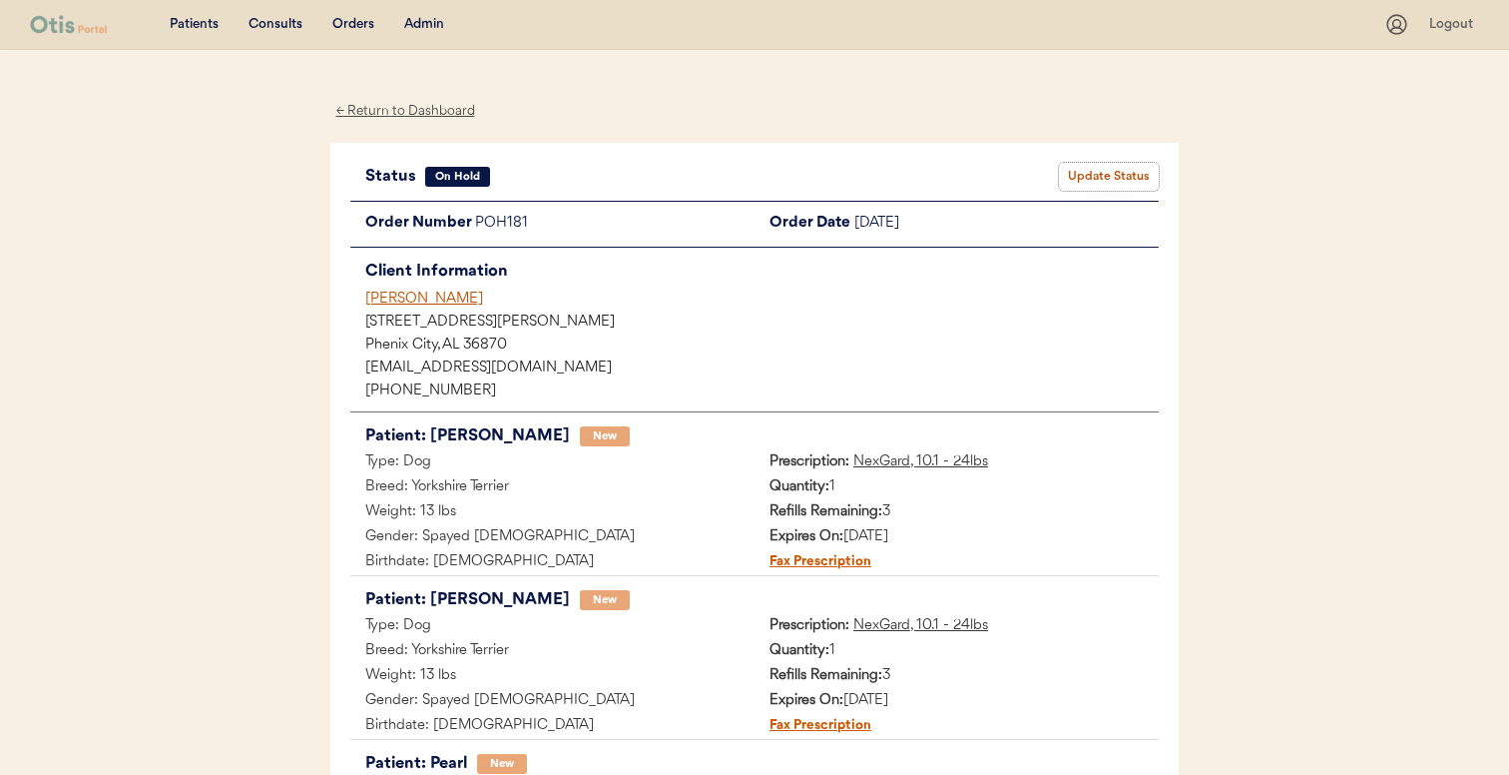
click at [1093, 182] on button "Update Status" at bounding box center [1109, 177] width 100 height 28
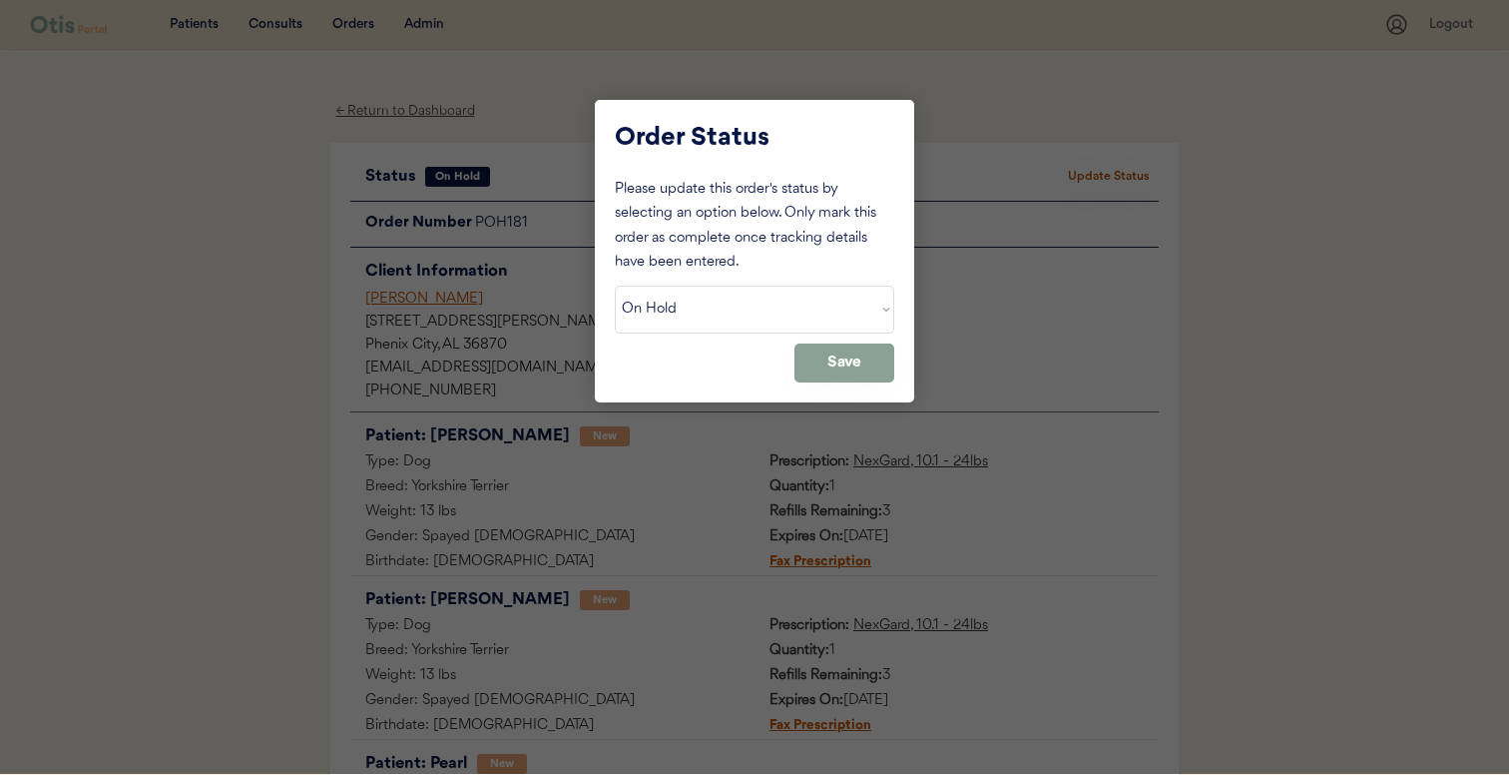
click at [835, 292] on select "Status On Hold New In Progress Complete Pending HW Consent Canceled" at bounding box center [754, 309] width 279 height 48
select select ""new""
click at [615, 285] on select "Status On Hold New In Progress Complete Pending HW Consent Canceled" at bounding box center [754, 309] width 279 height 48
click at [843, 355] on button "Save" at bounding box center [844, 362] width 100 height 39
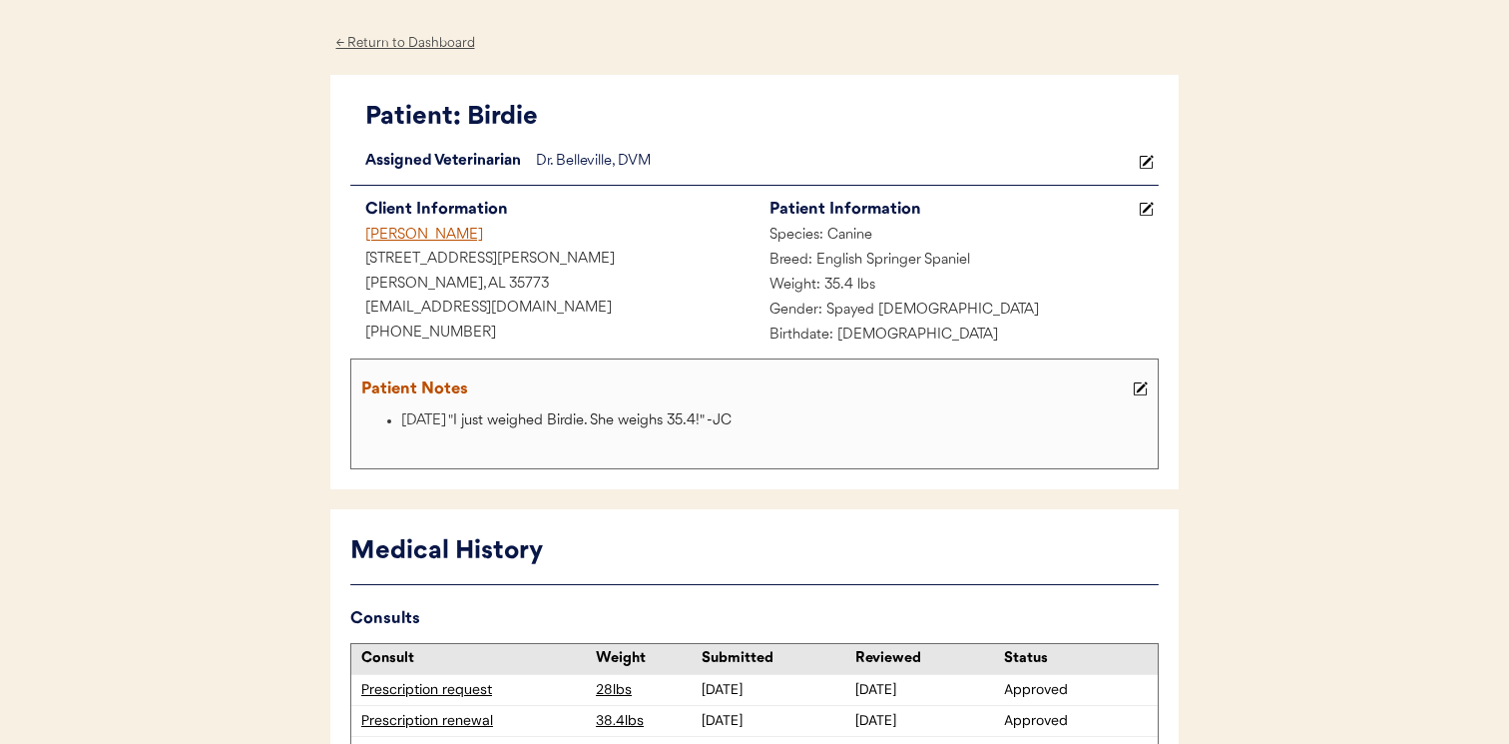
scroll to position [75, 0]
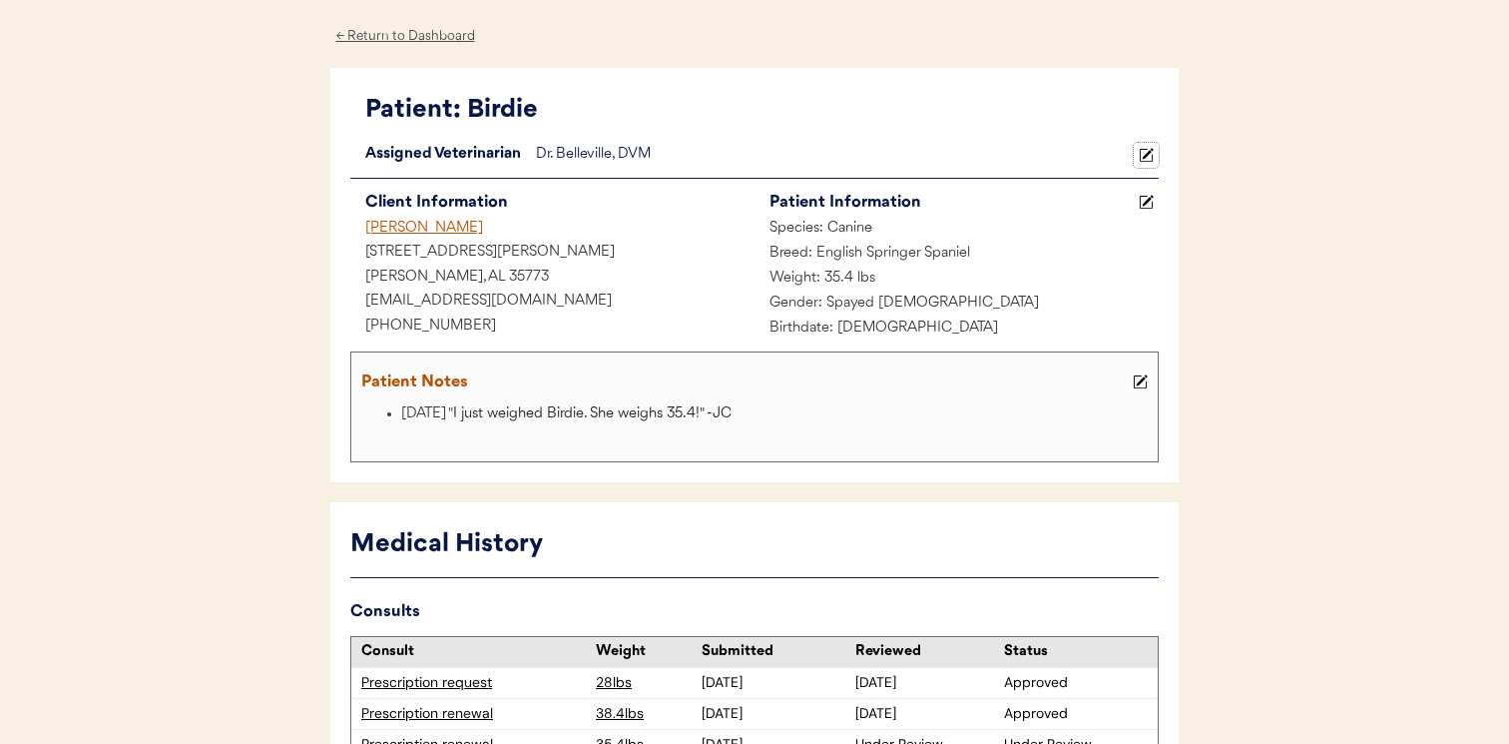
click at [1140, 155] on use at bounding box center [1147, 155] width 14 height 14
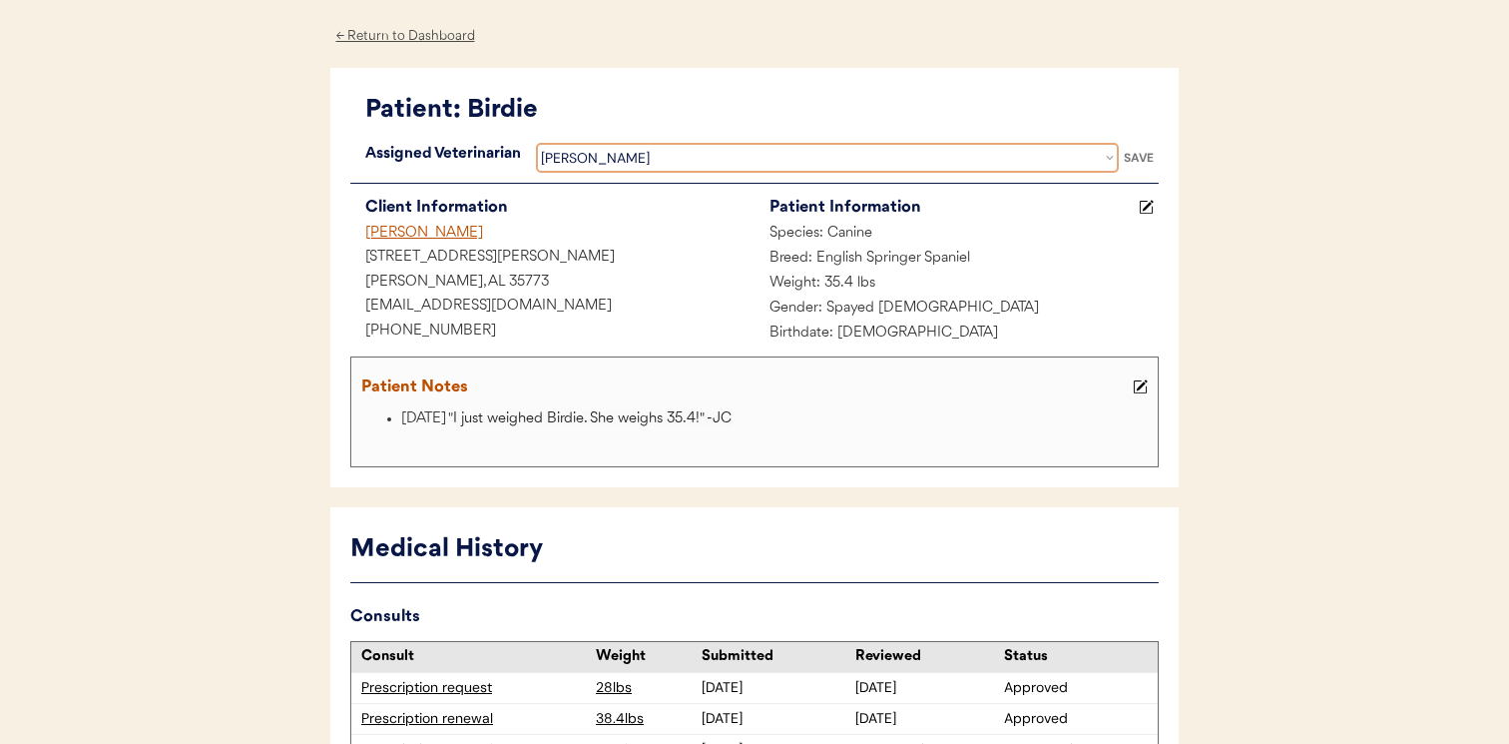
click at [650, 148] on select "Veterinarian Erin Belleville Hillary Braverman Kit Warren" at bounding box center [827, 158] width 583 height 30
select select ""1348695171700984260__LOOKUP__1733767339806x932322702314707600""
click at [536, 143] on select "Veterinarian Erin Belleville Hillary Braverman Kit Warren" at bounding box center [827, 158] width 583 height 30
click at [1135, 160] on div "SAVE" at bounding box center [1139, 158] width 40 height 12
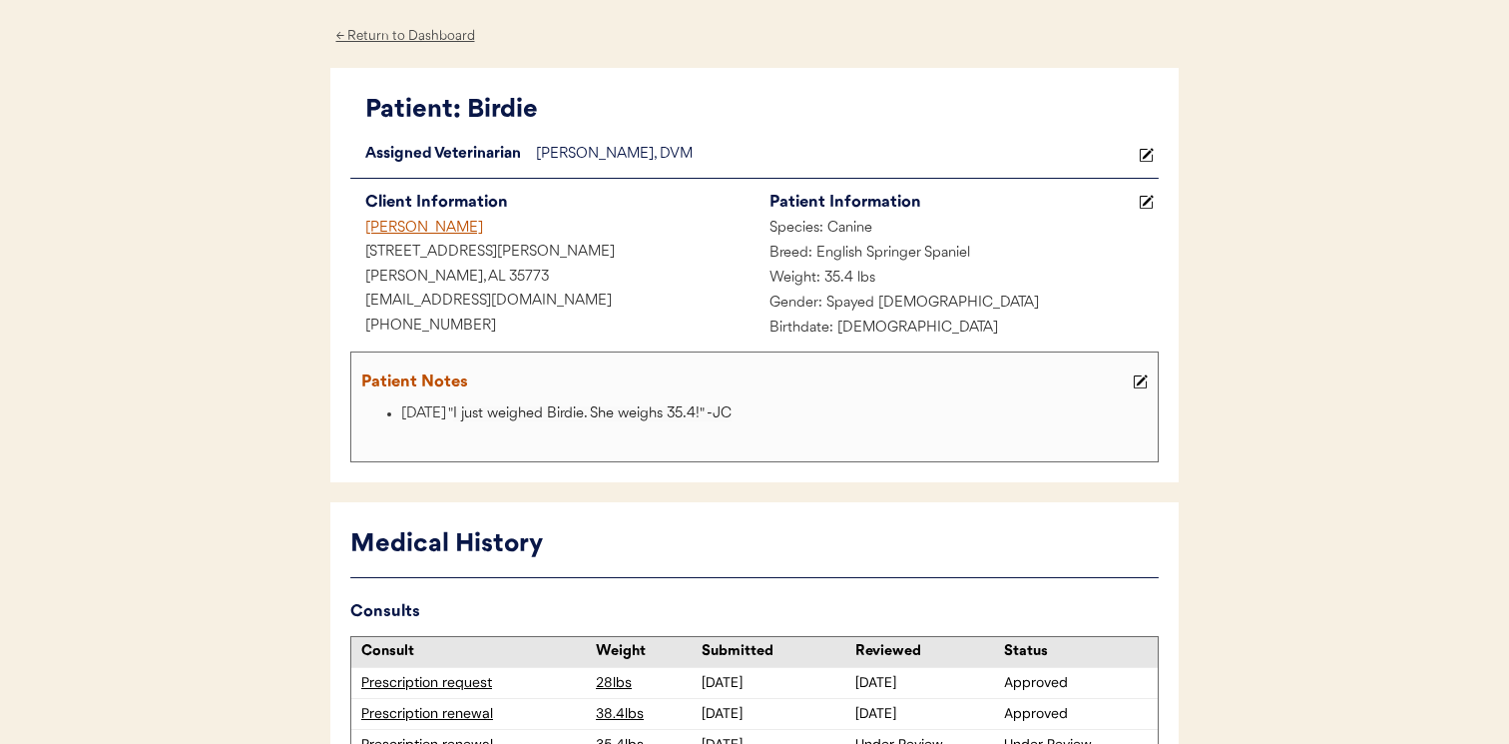
click at [594, 274] on div "Toney, AL 35773" at bounding box center [552, 277] width 404 height 25
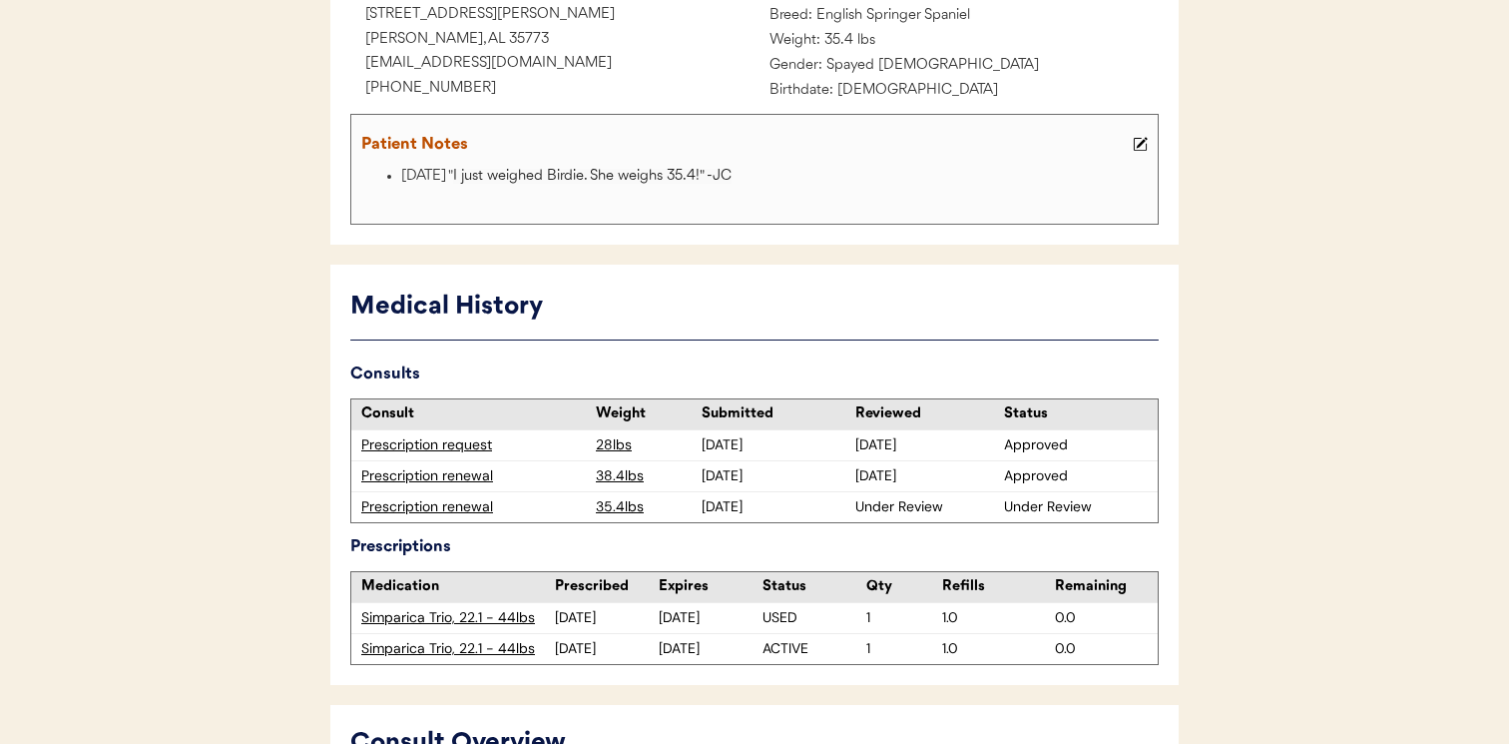
scroll to position [356, 0]
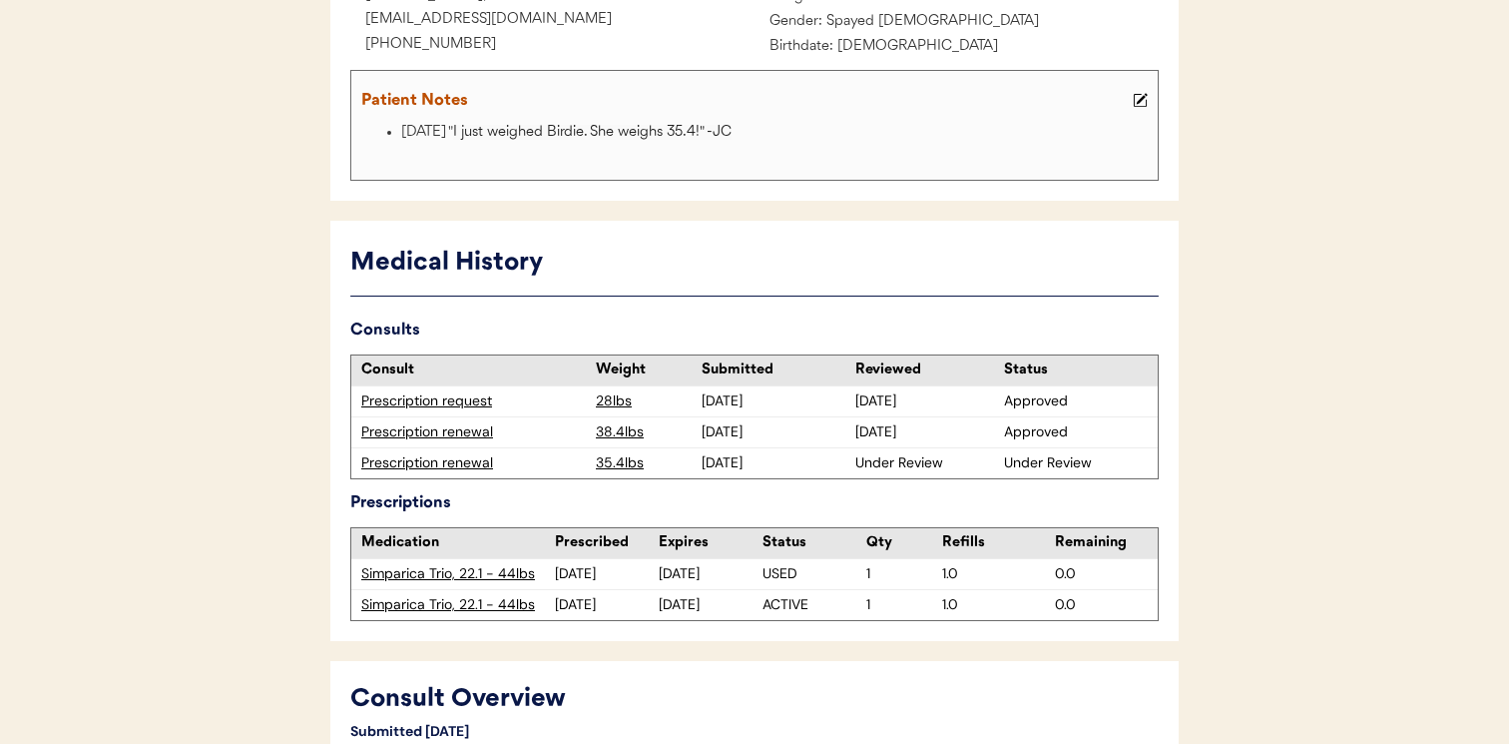
click at [479, 464] on div "Prescription renewal" at bounding box center [473, 463] width 225 height 20
click at [448, 466] on div "Prescription renewal" at bounding box center [473, 463] width 225 height 20
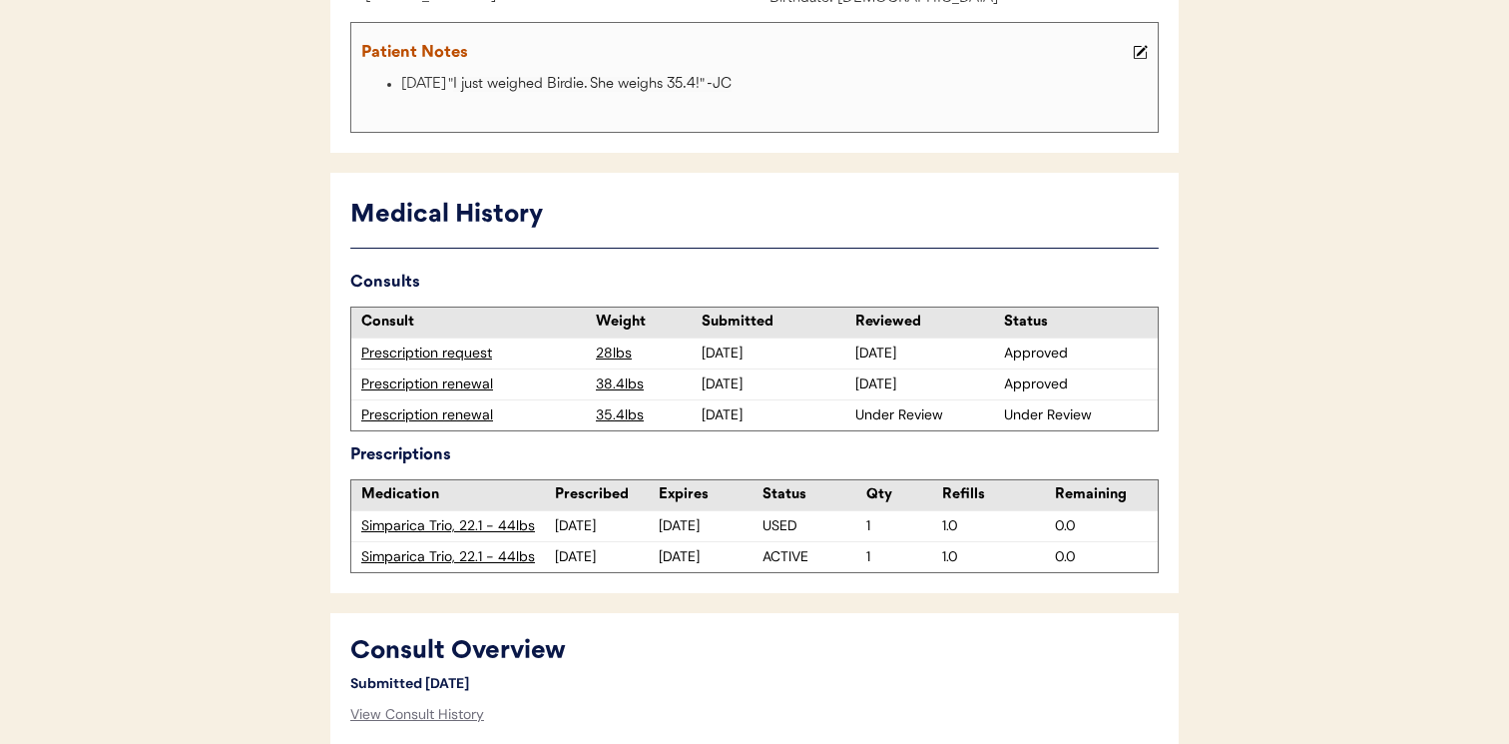
scroll to position [392, 0]
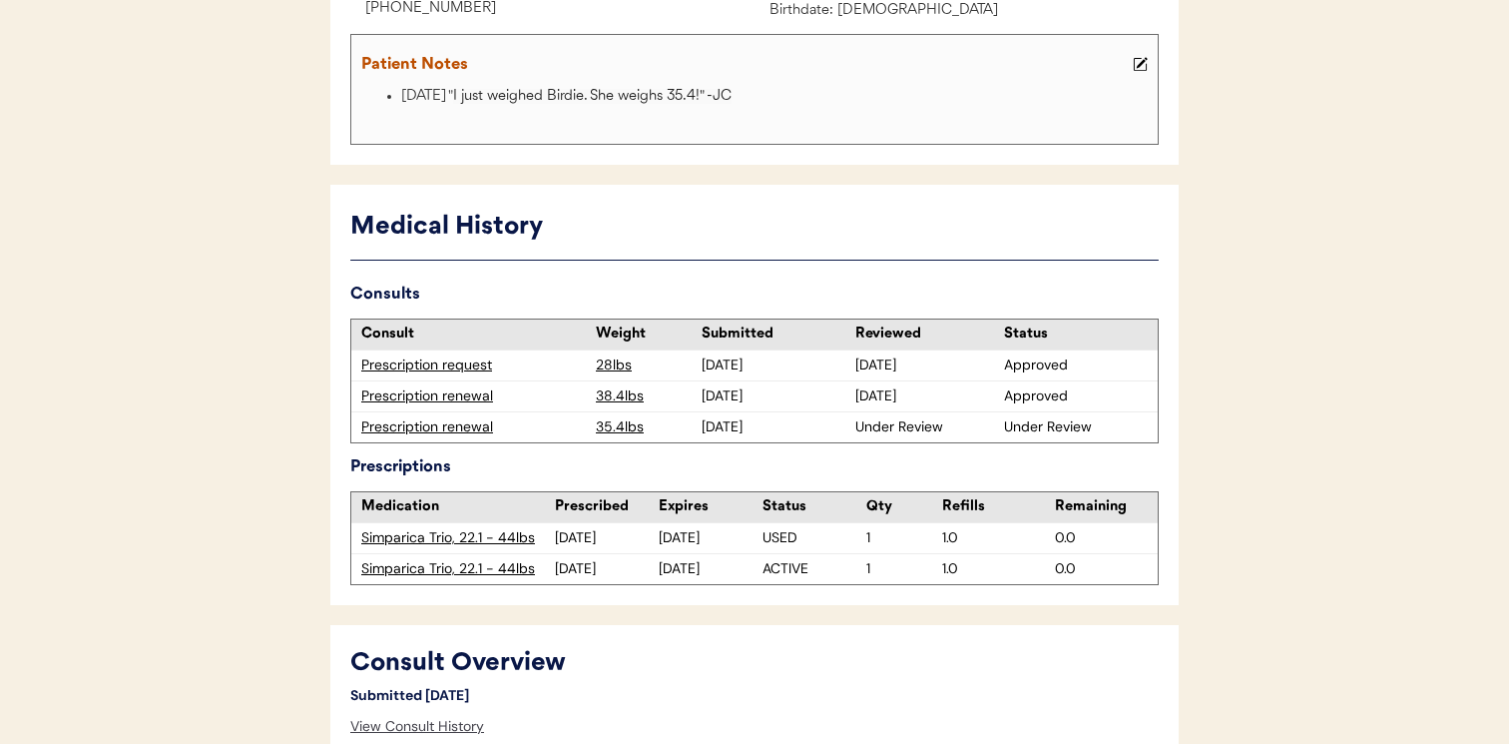
click at [457, 729] on div "View Consult History" at bounding box center [417, 727] width 134 height 40
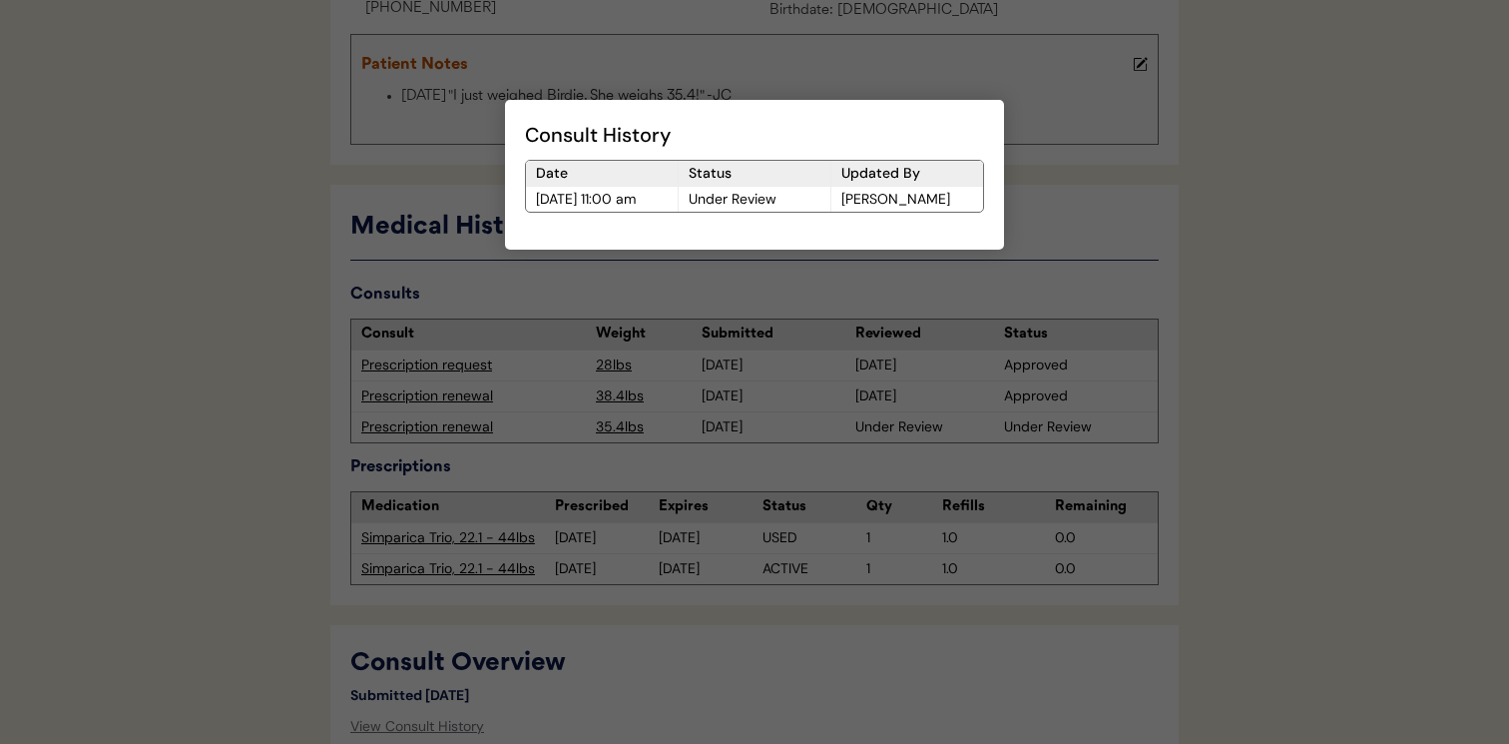
click at [650, 639] on div at bounding box center [754, 372] width 1509 height 744
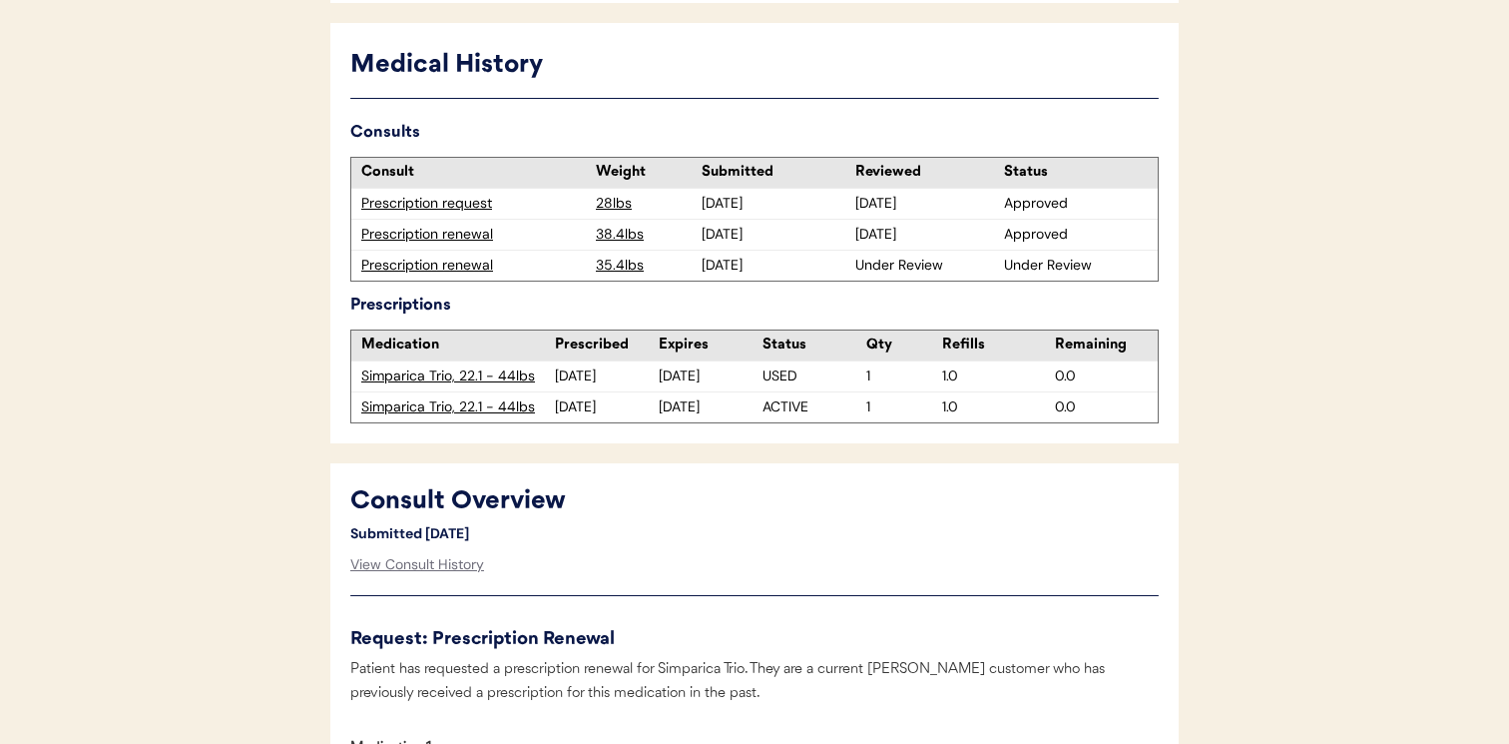
scroll to position [41, 0]
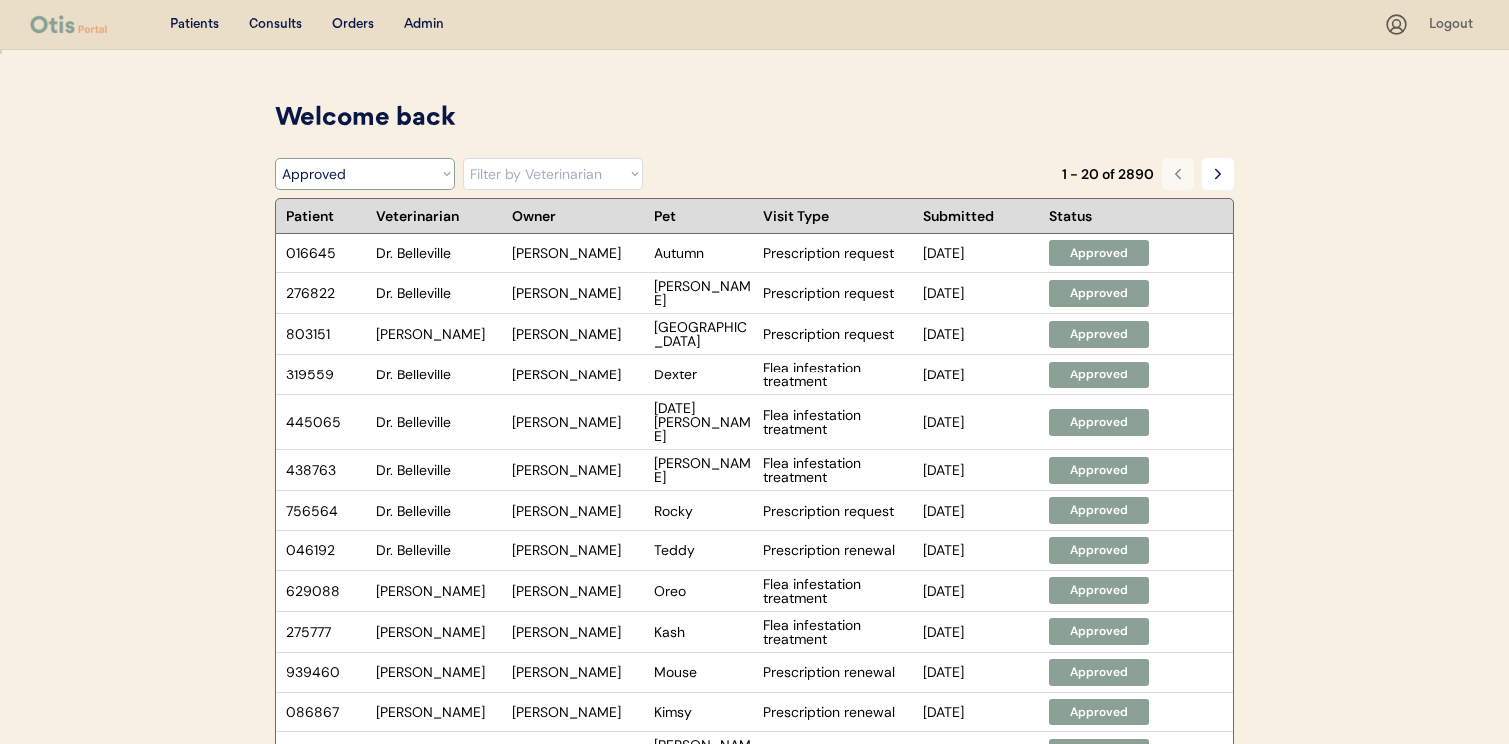
click at [423, 179] on select "Filter by Status Pending Photos Under Review Pending Video Call Video Call Sche…" at bounding box center [365, 174] width 180 height 32
select select ""under_review""
click at [275, 158] on select "Filter by Status Pending Photos Under Review Pending Video Call Video Call Sche…" at bounding box center [365, 174] width 180 height 32
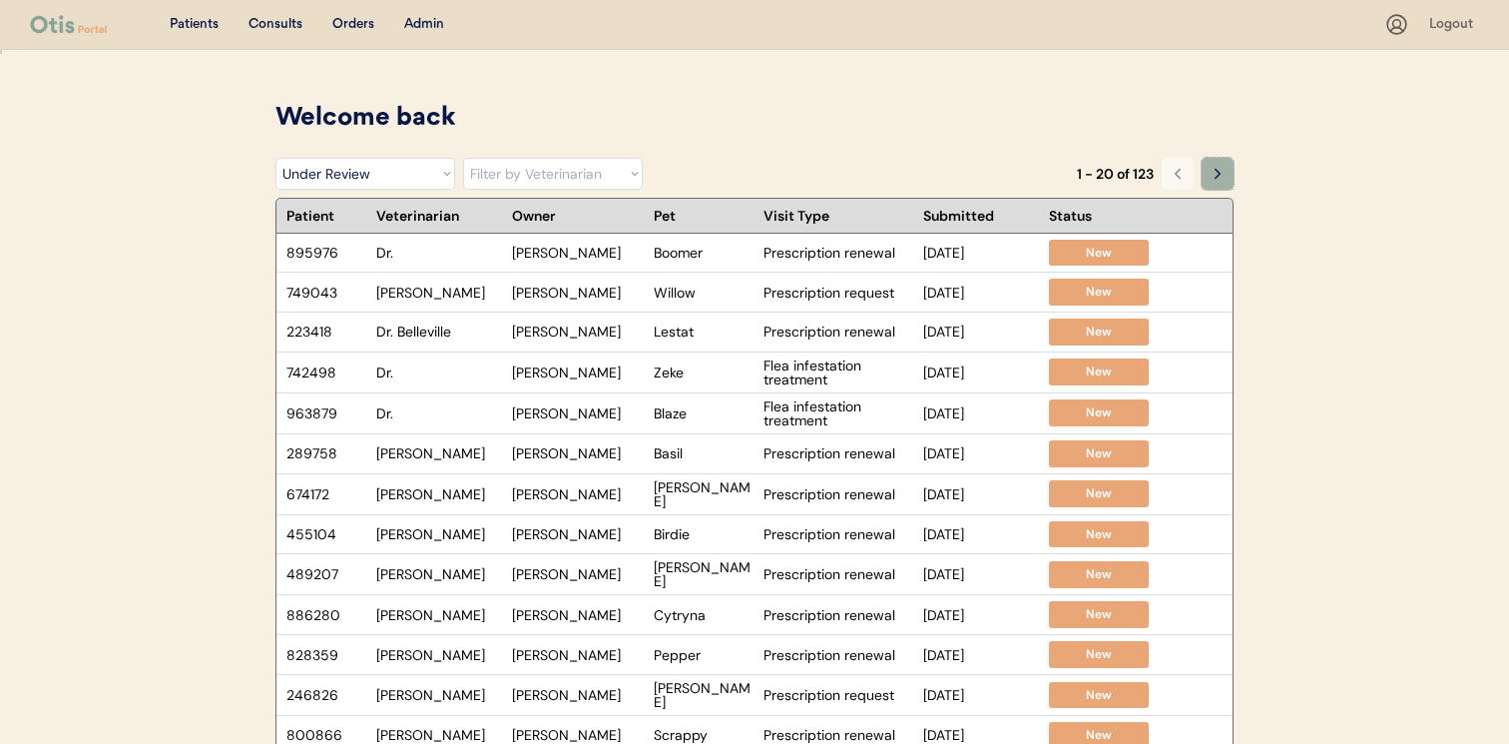
click at [1216, 179] on icon at bounding box center [1218, 174] width 16 height 16
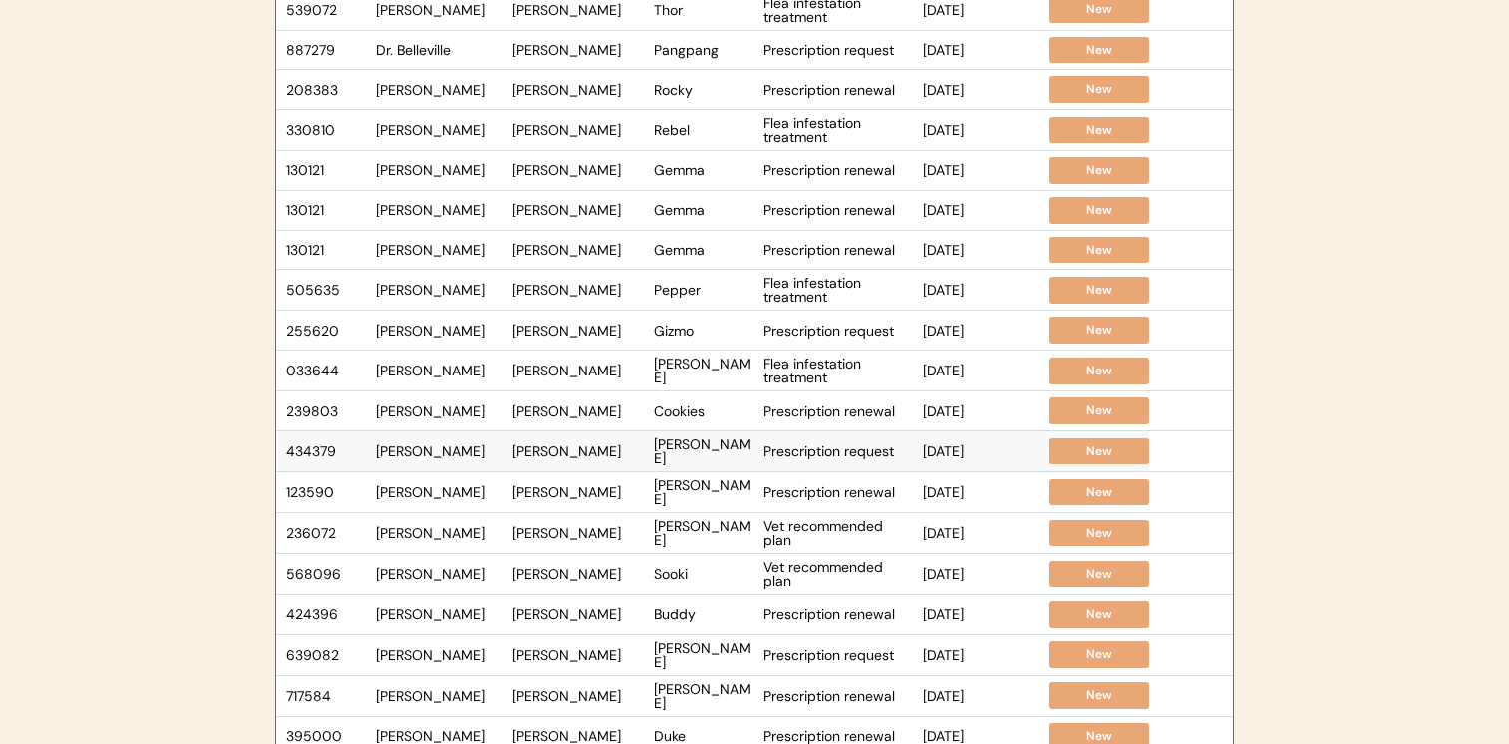
scroll to position [79, 0]
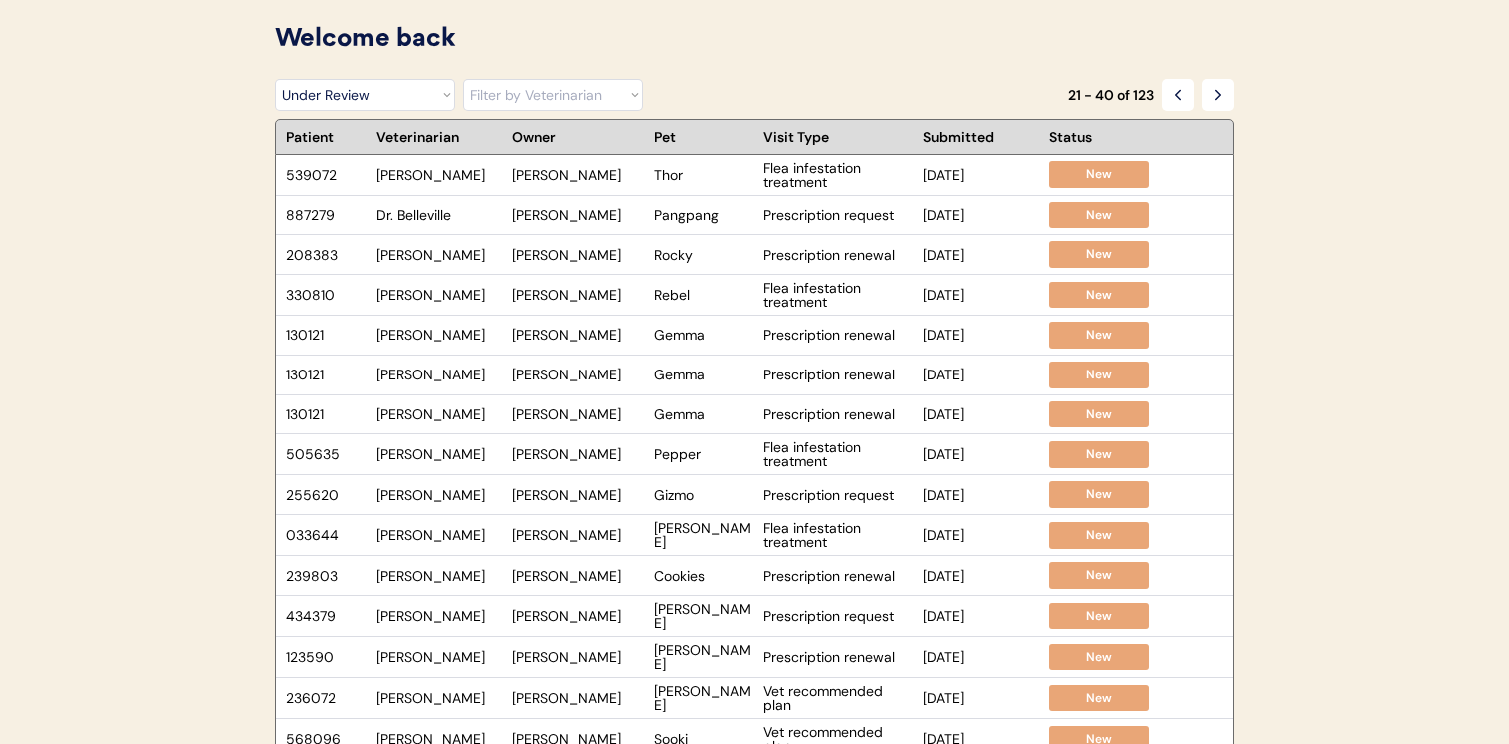
click at [1162, 100] on button at bounding box center [1178, 95] width 32 height 32
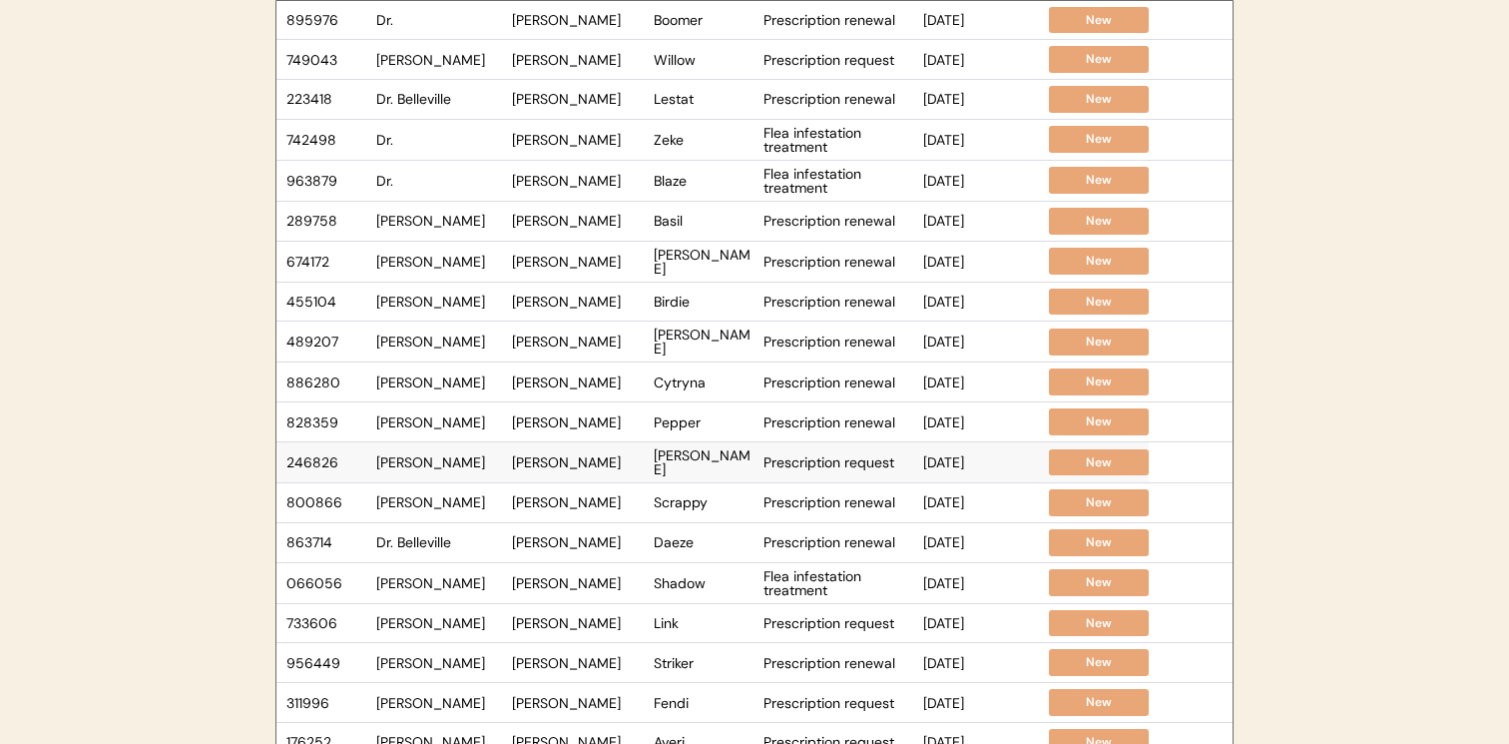
scroll to position [108, 0]
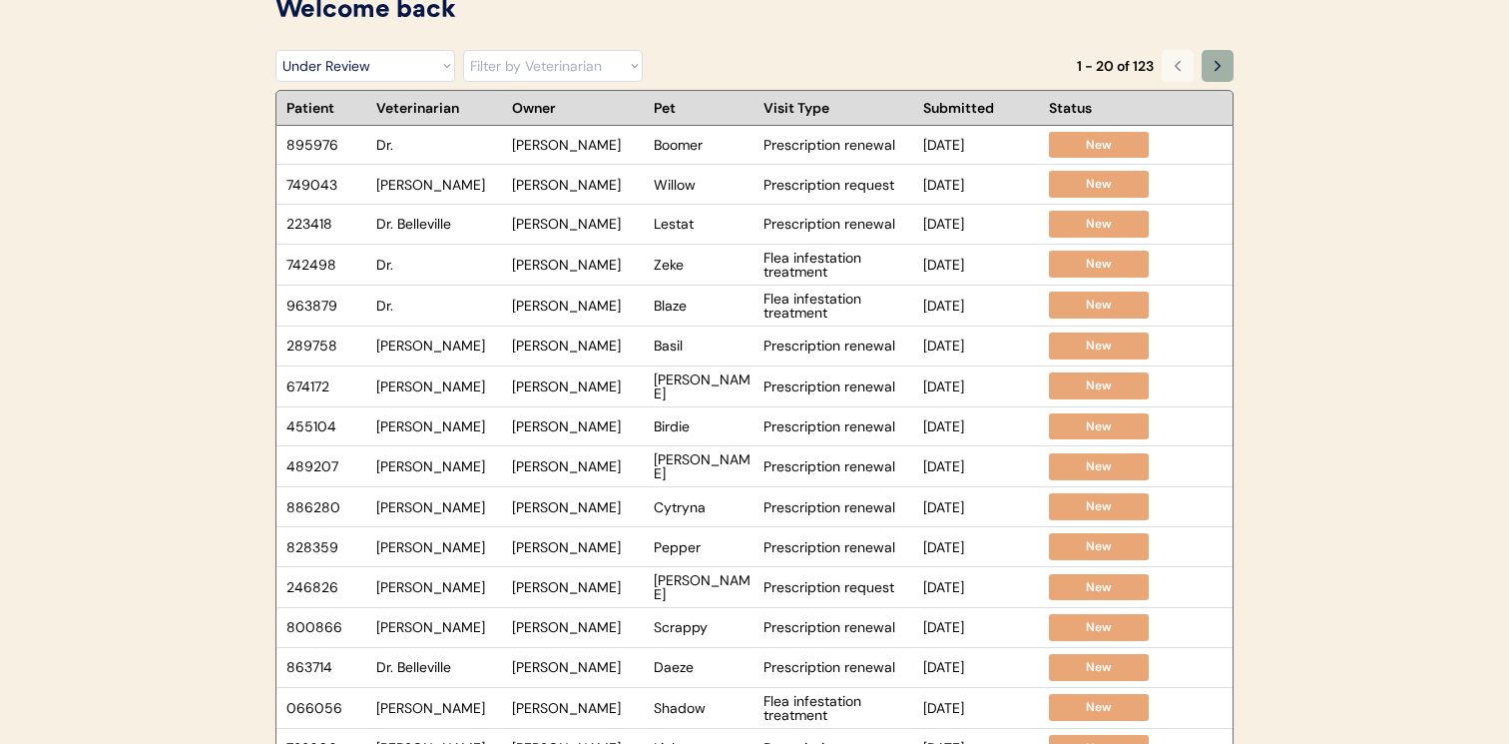
click at [1225, 67] on icon at bounding box center [1218, 66] width 16 height 16
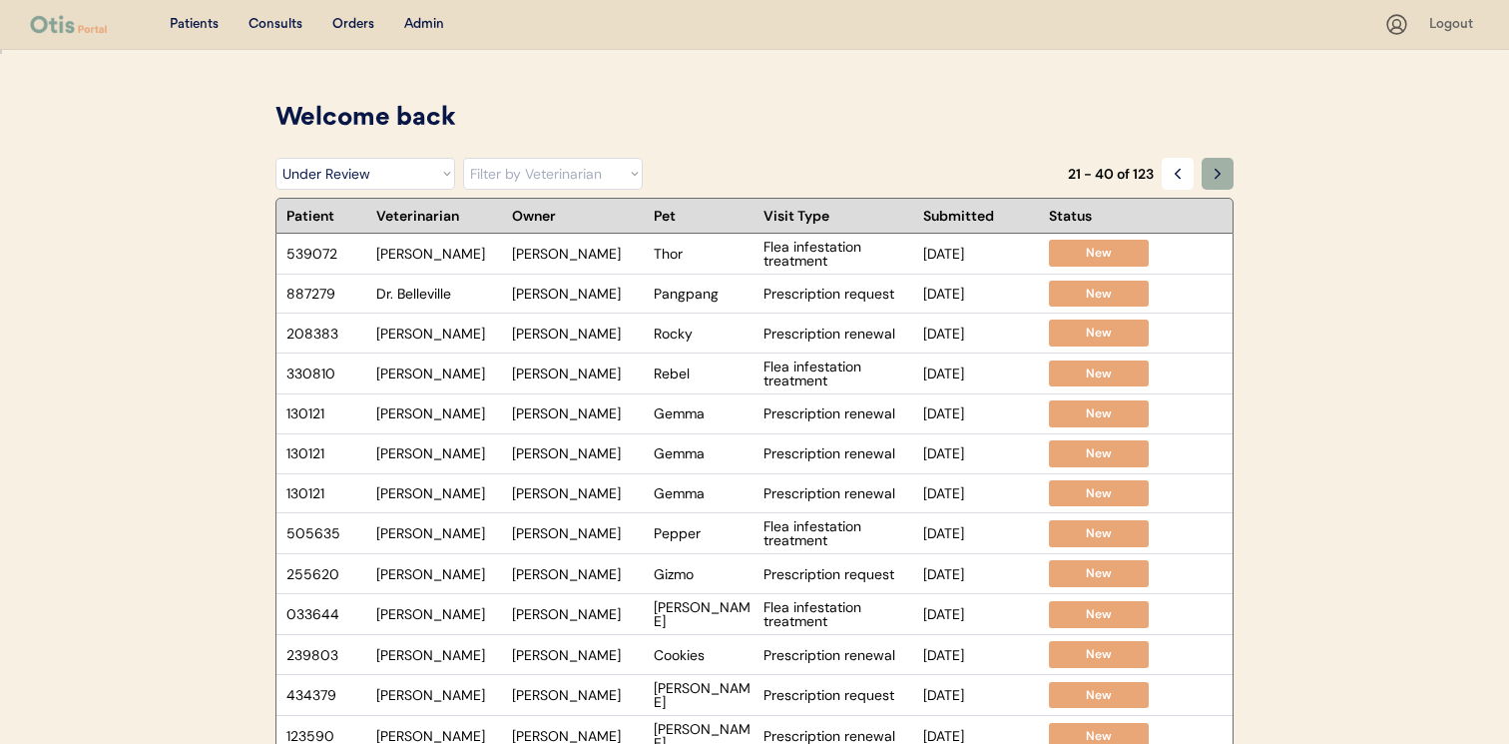
click at [1209, 173] on button at bounding box center [1218, 174] width 32 height 32
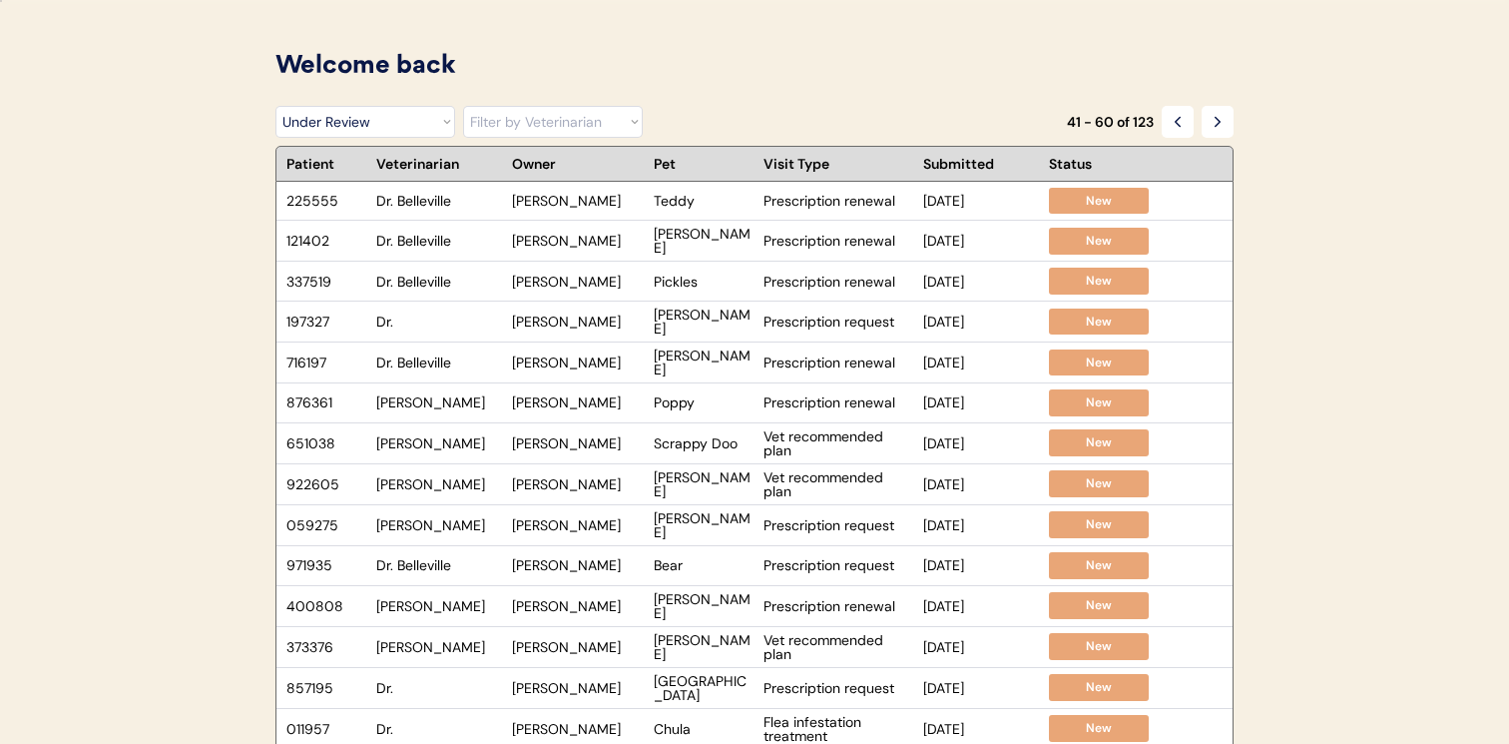
scroll to position [16, 0]
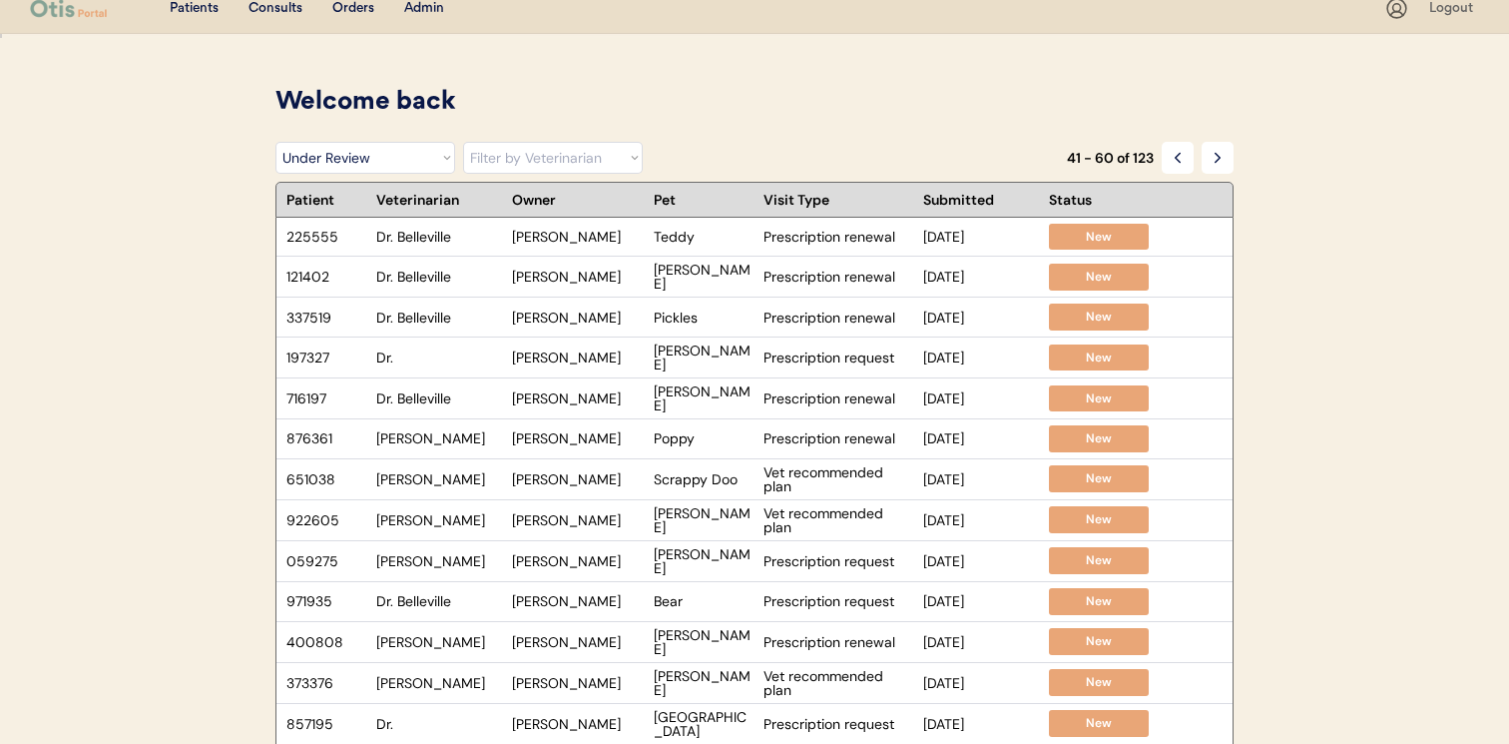
click at [1169, 154] on button at bounding box center [1178, 158] width 32 height 32
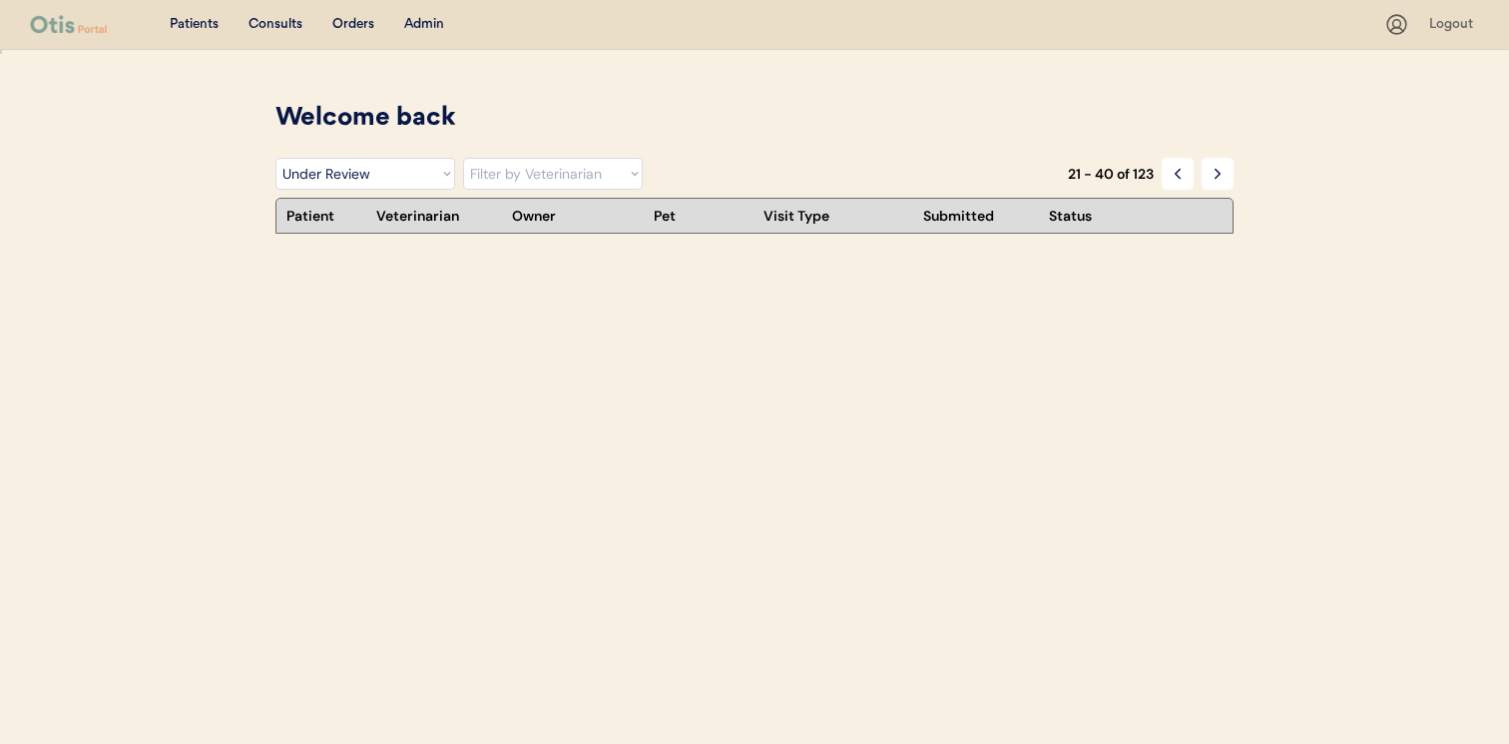
scroll to position [0, 0]
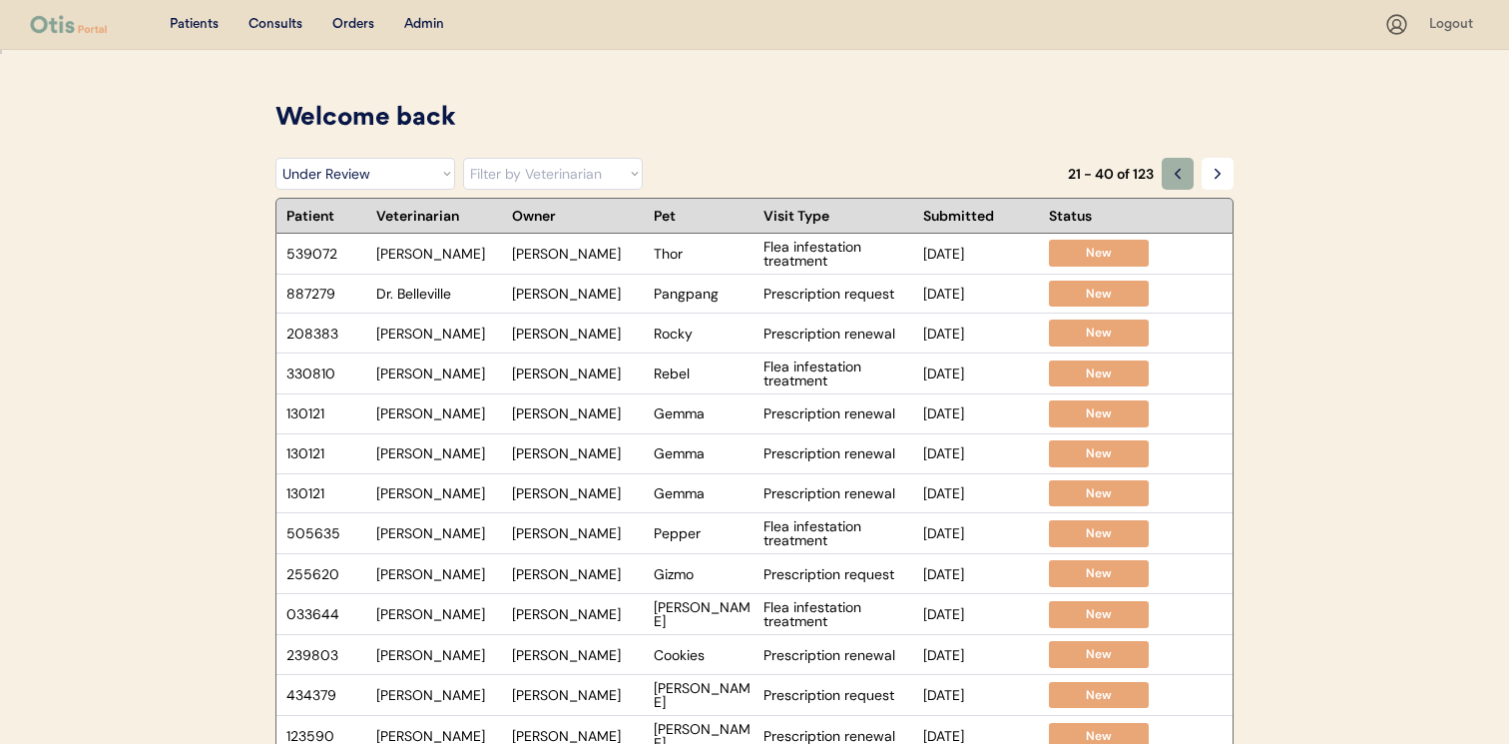
click at [1170, 161] on button at bounding box center [1178, 174] width 32 height 32
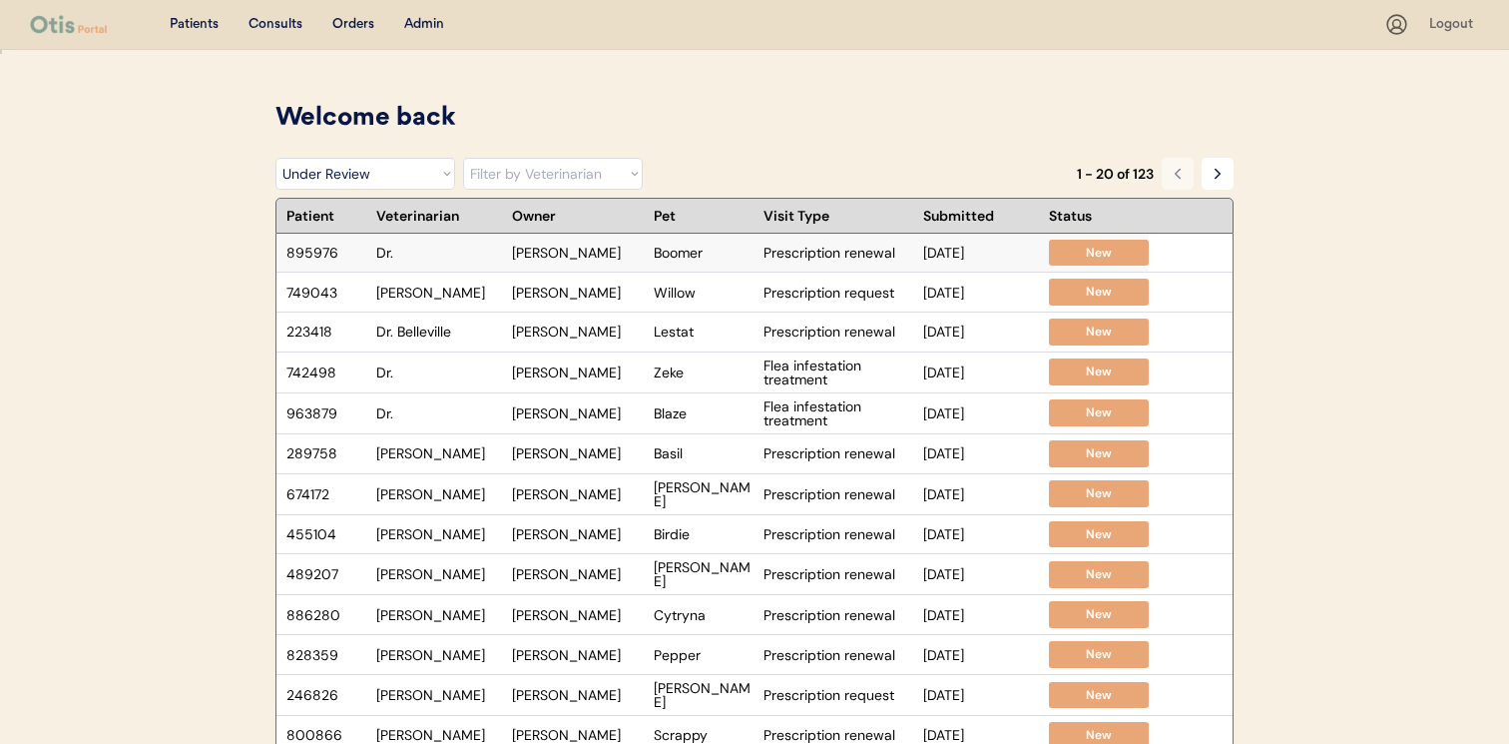
click at [450, 251] on div "Dr." at bounding box center [439, 253] width 126 height 14
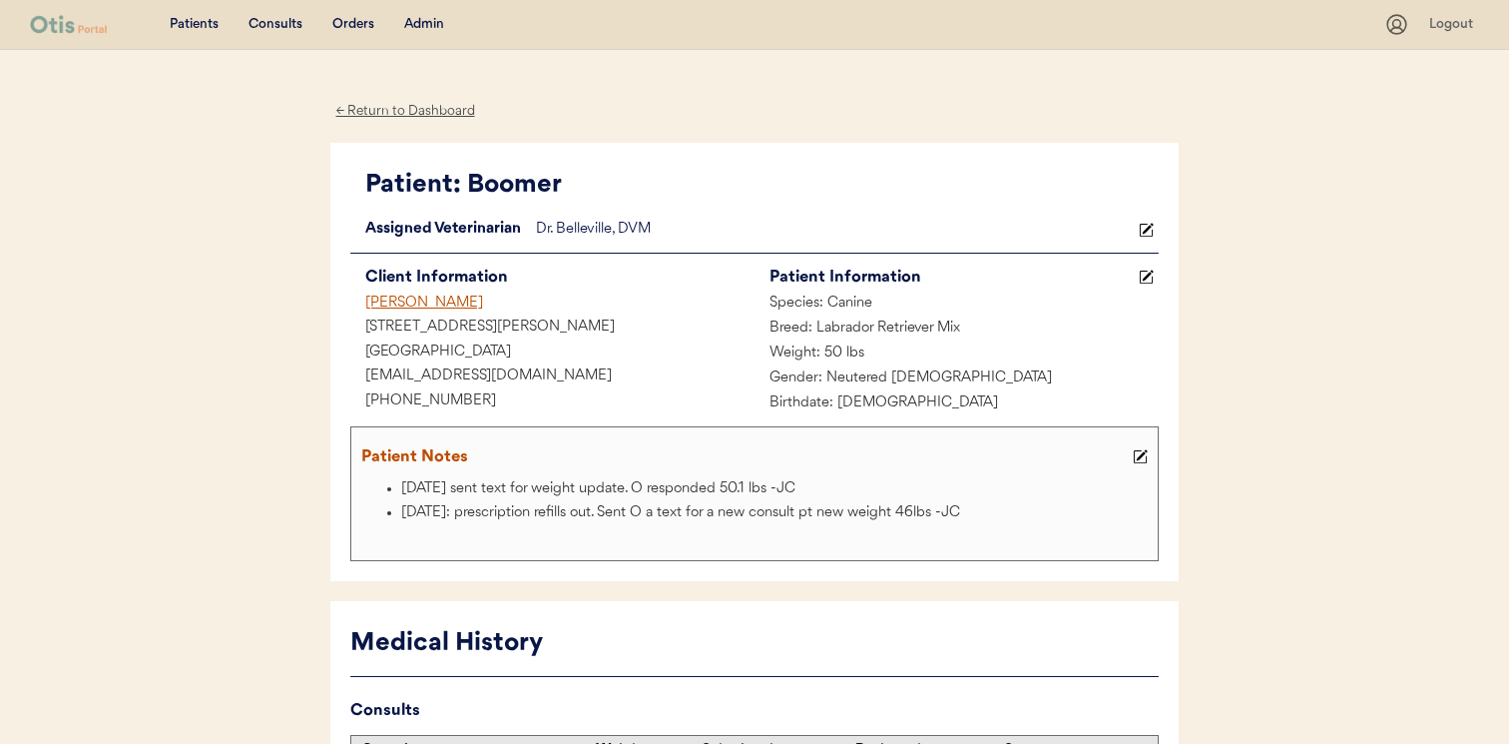
click at [425, 308] on div "[PERSON_NAME]" at bounding box center [552, 303] width 404 height 25
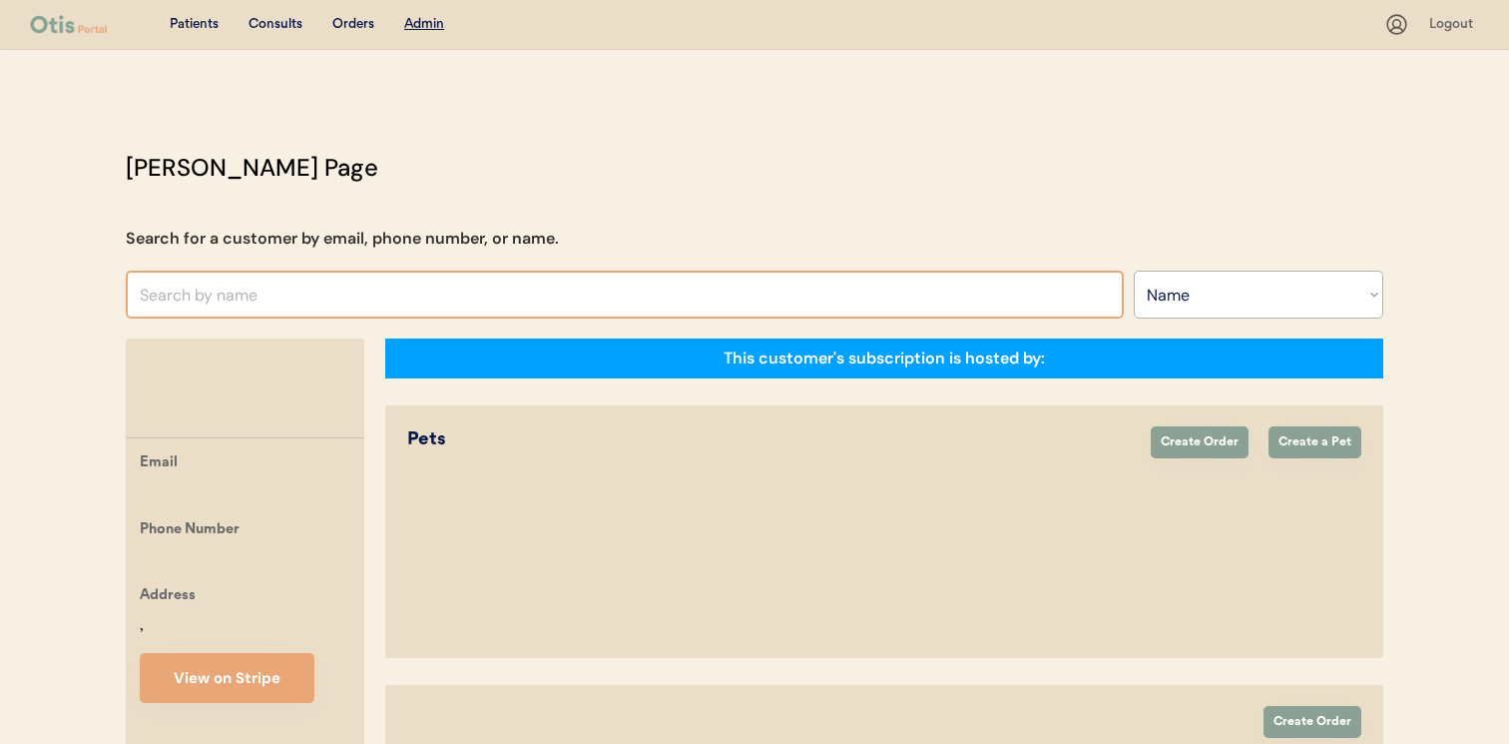
select select ""Name""
select select "true"
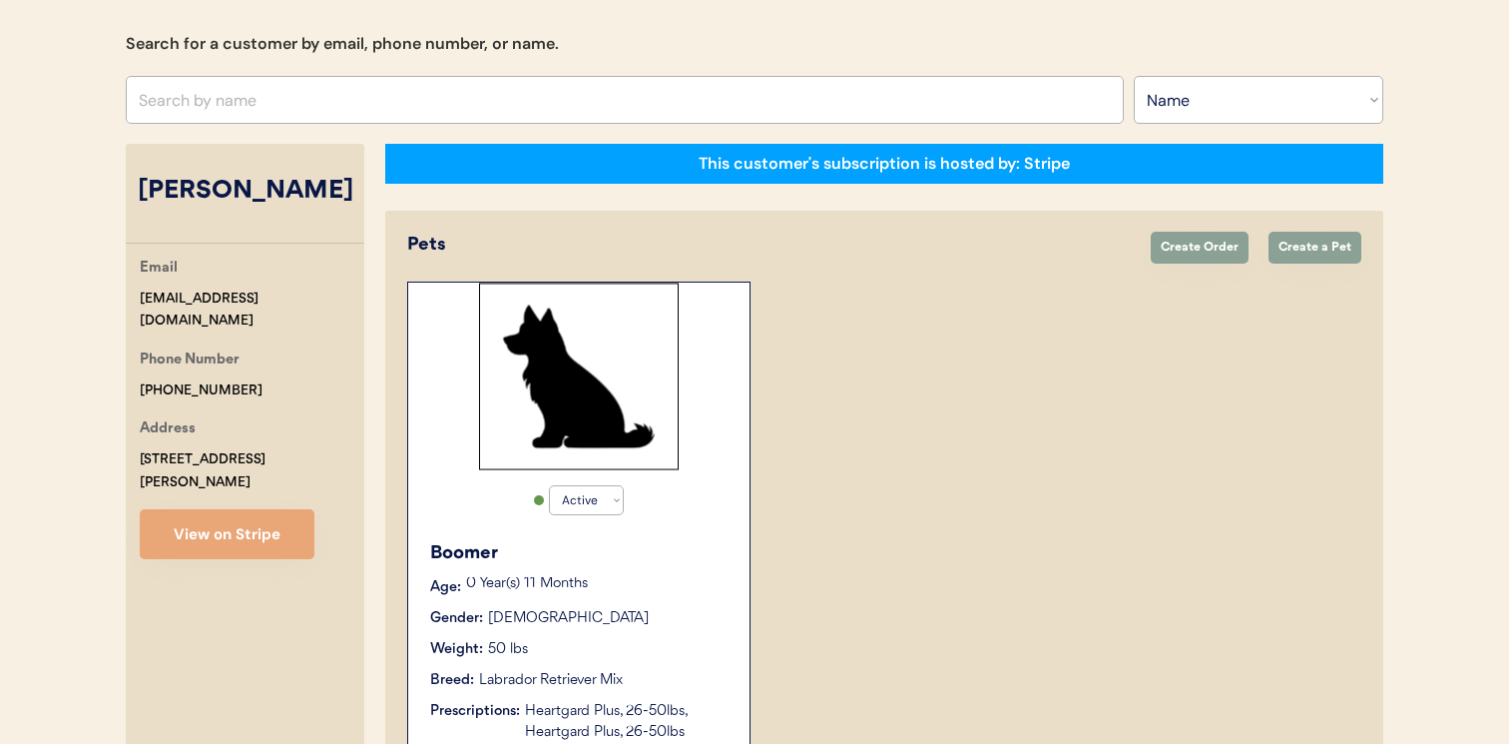
scroll to position [277, 0]
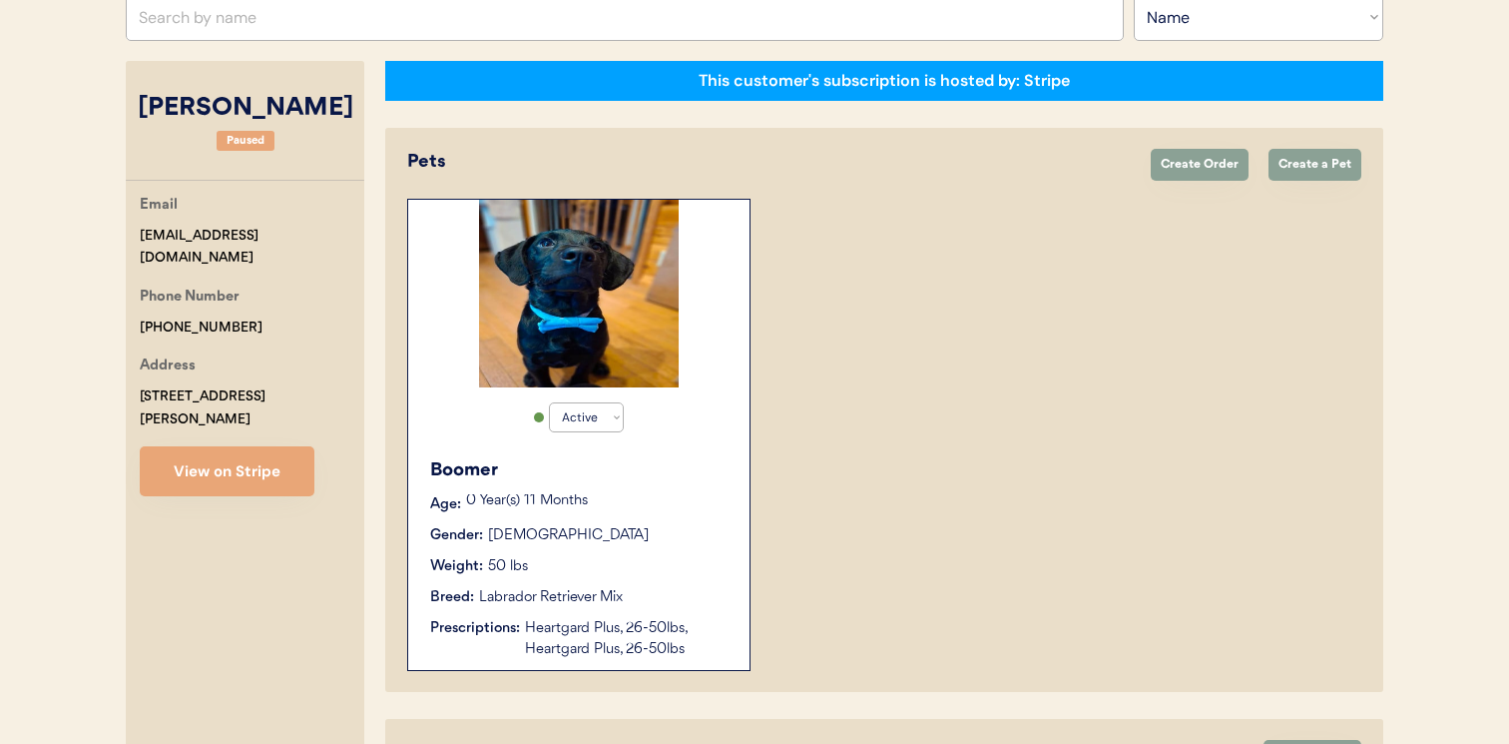
click at [447, 467] on div "Boomer" at bounding box center [579, 470] width 299 height 27
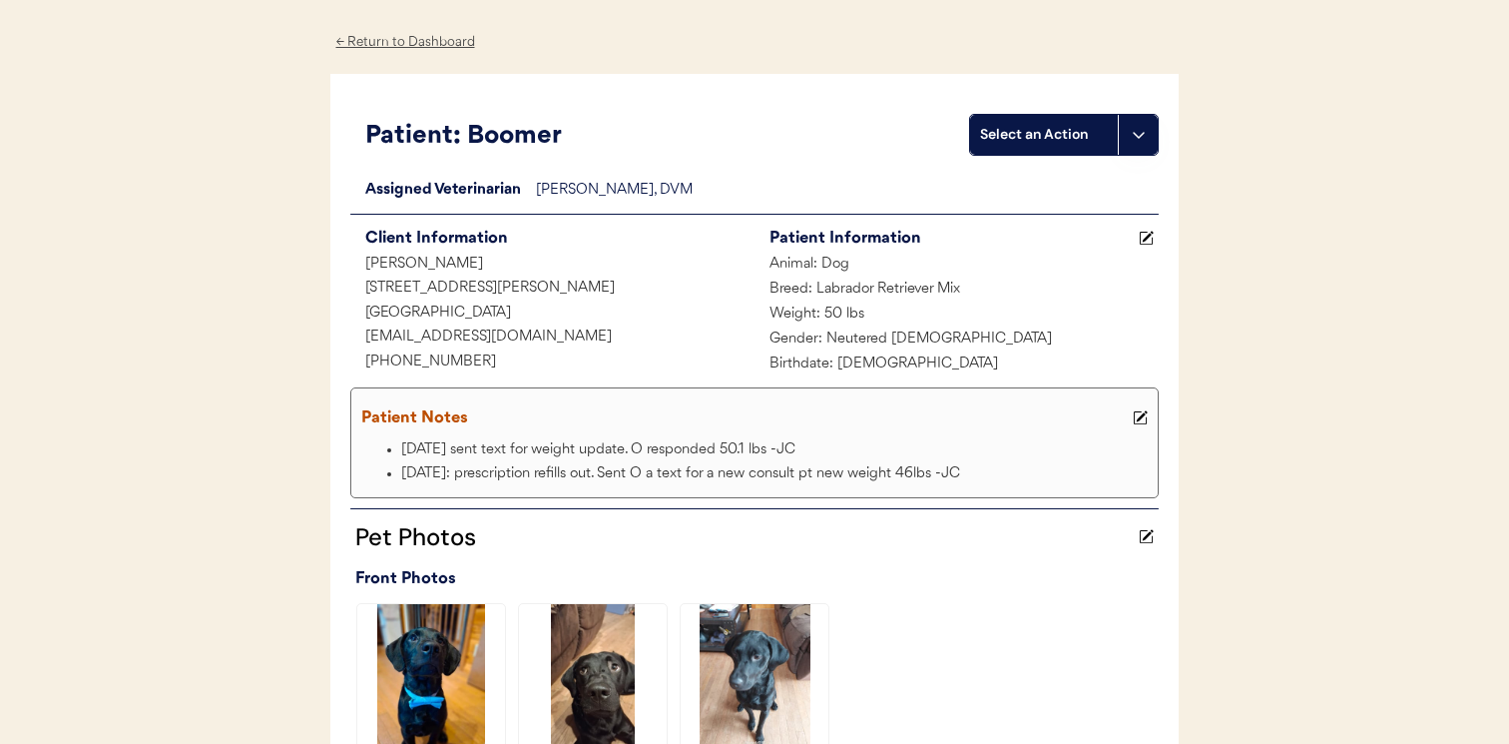
scroll to position [128, 0]
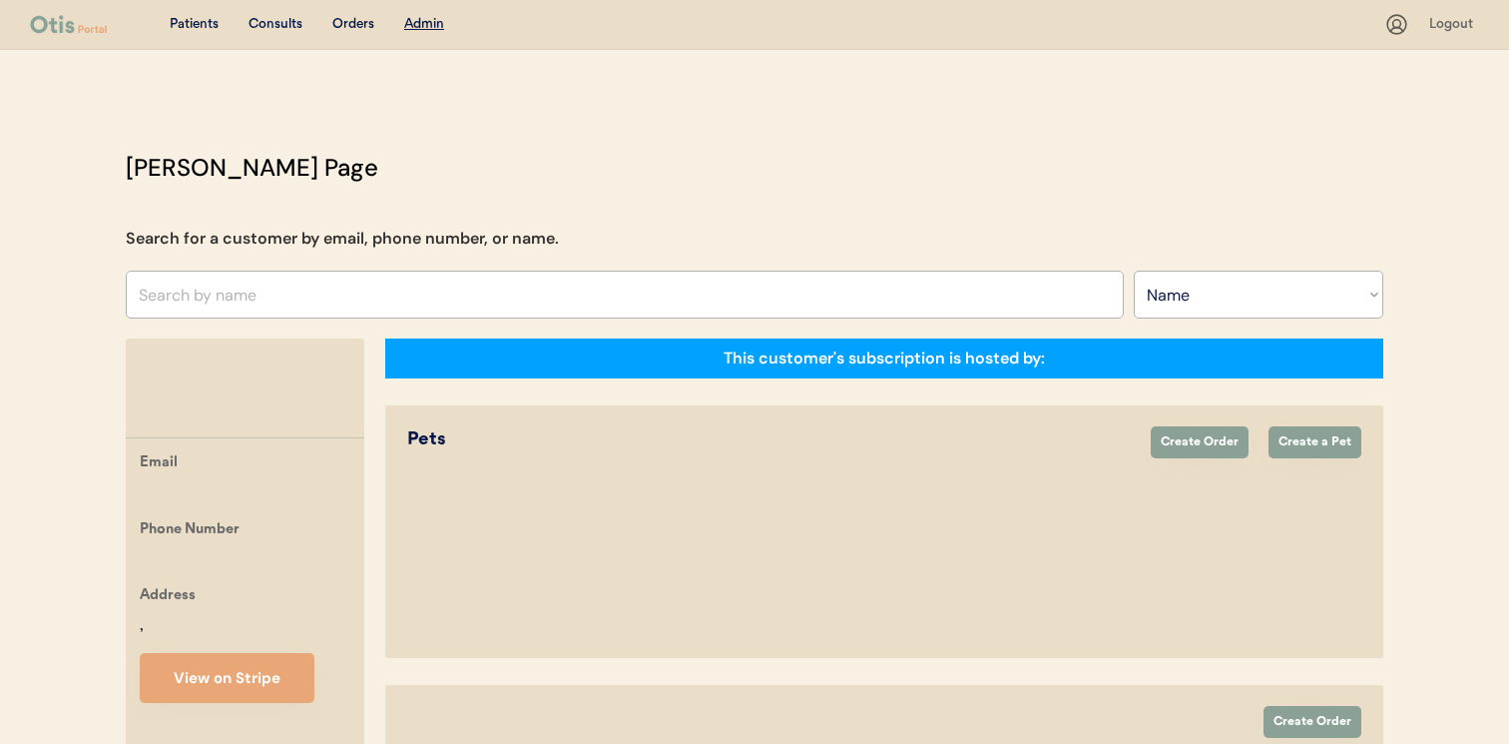
select select ""Name""
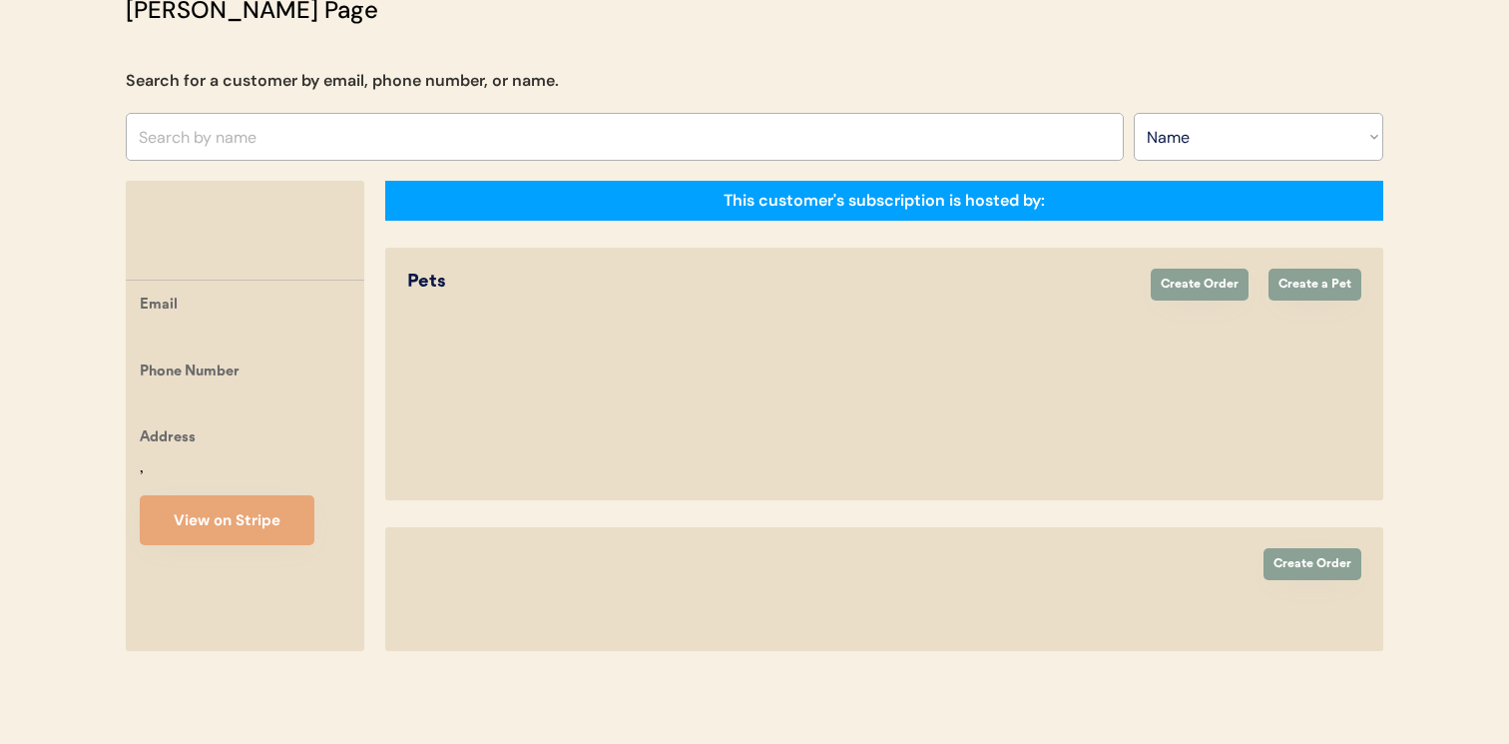
scroll to position [277, 0]
select select "true"
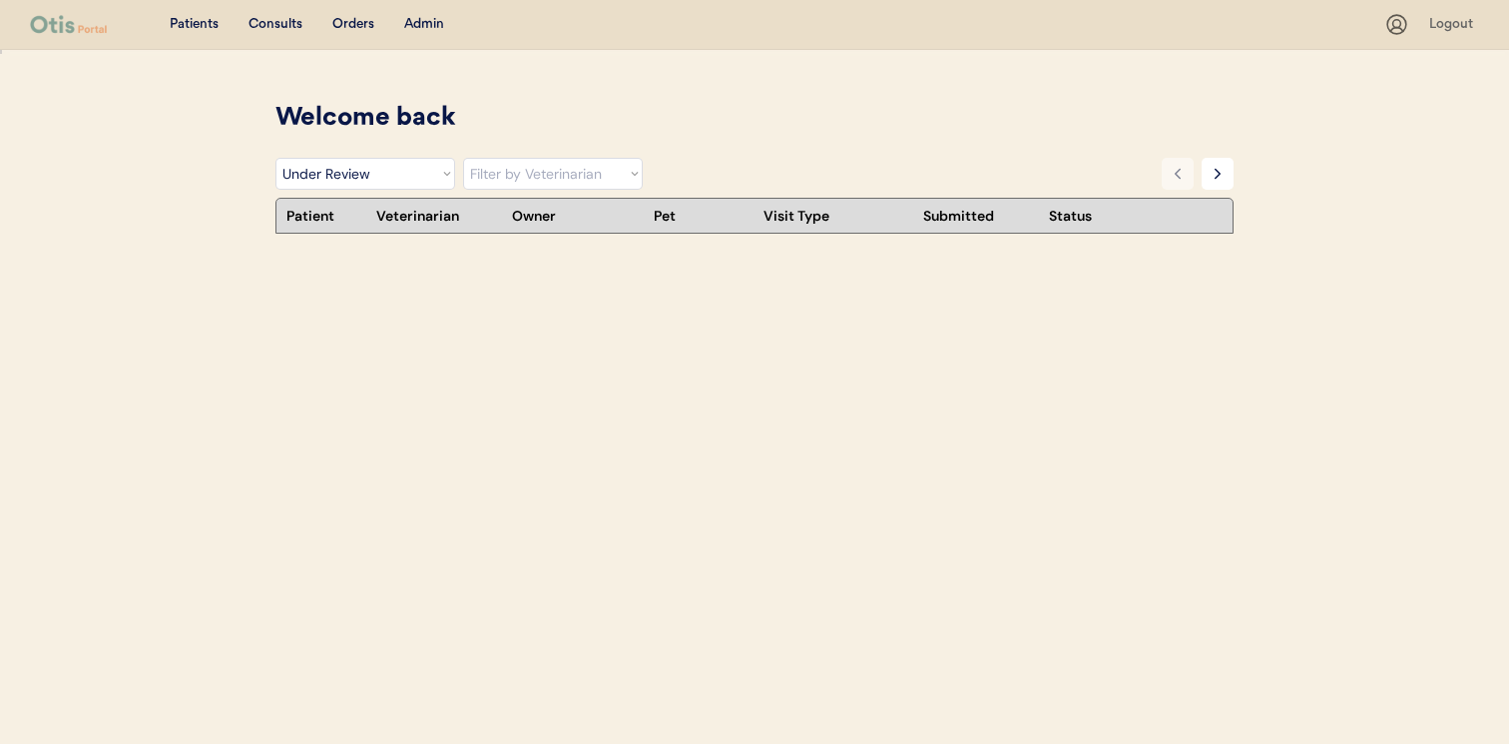
select select ""under_review""
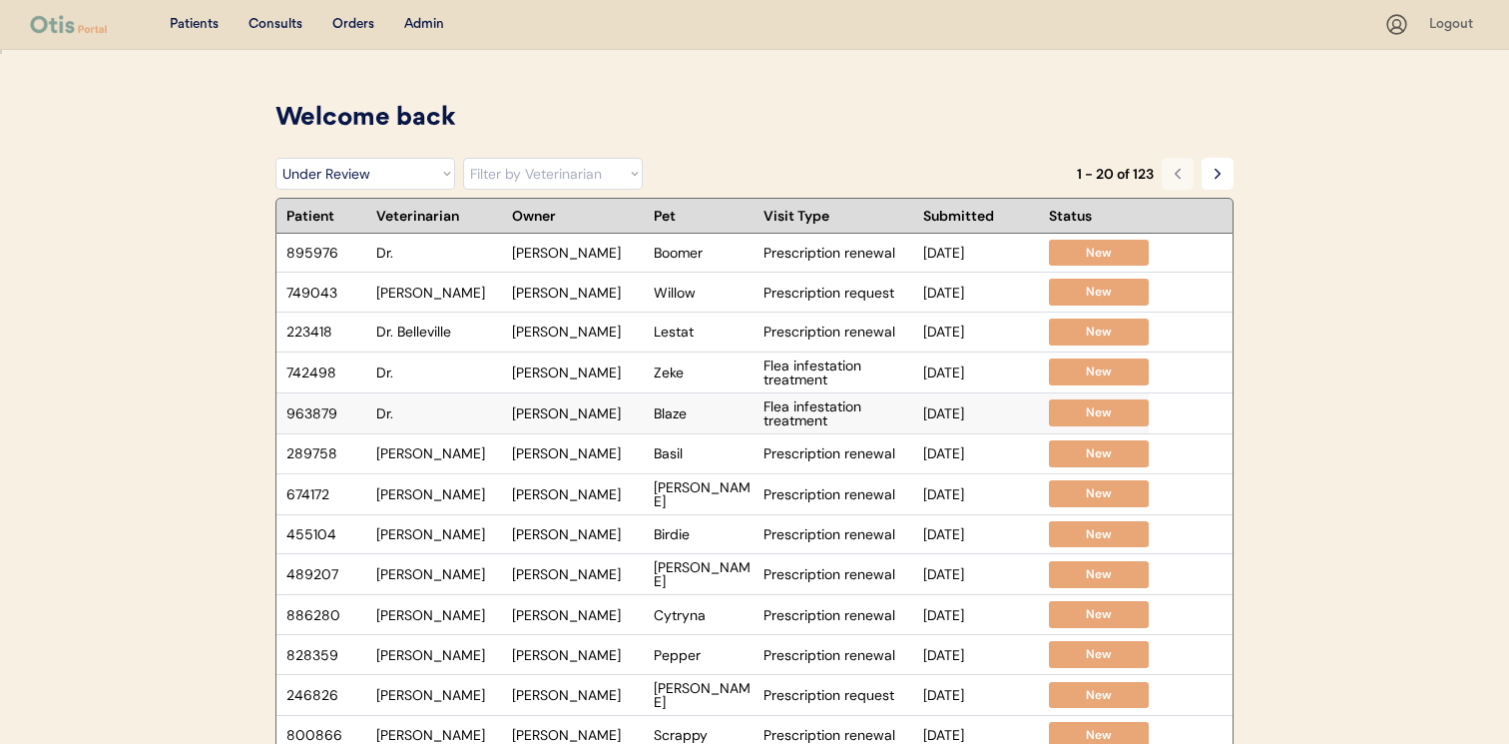
click at [471, 407] on div "Dr." at bounding box center [439, 413] width 126 height 14
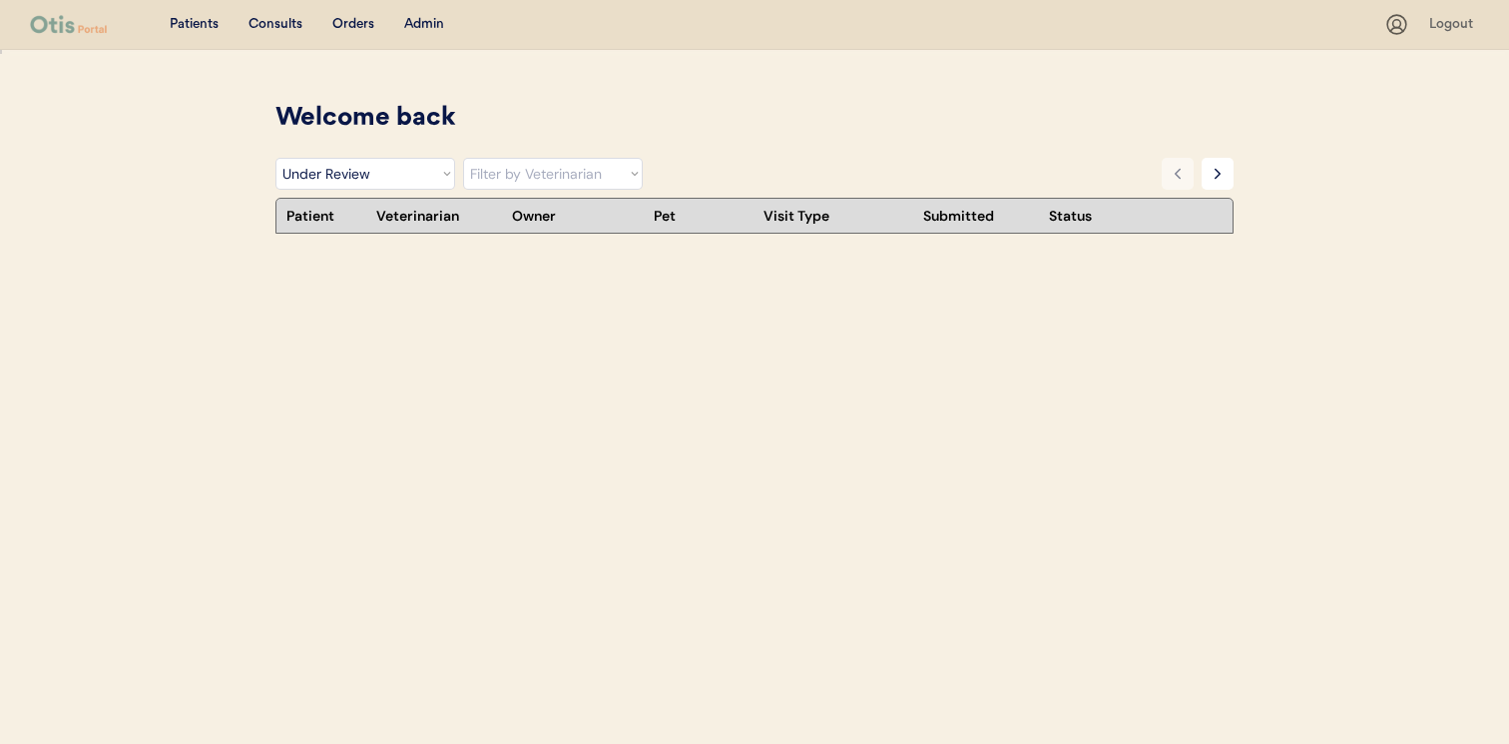
select select ""under_review""
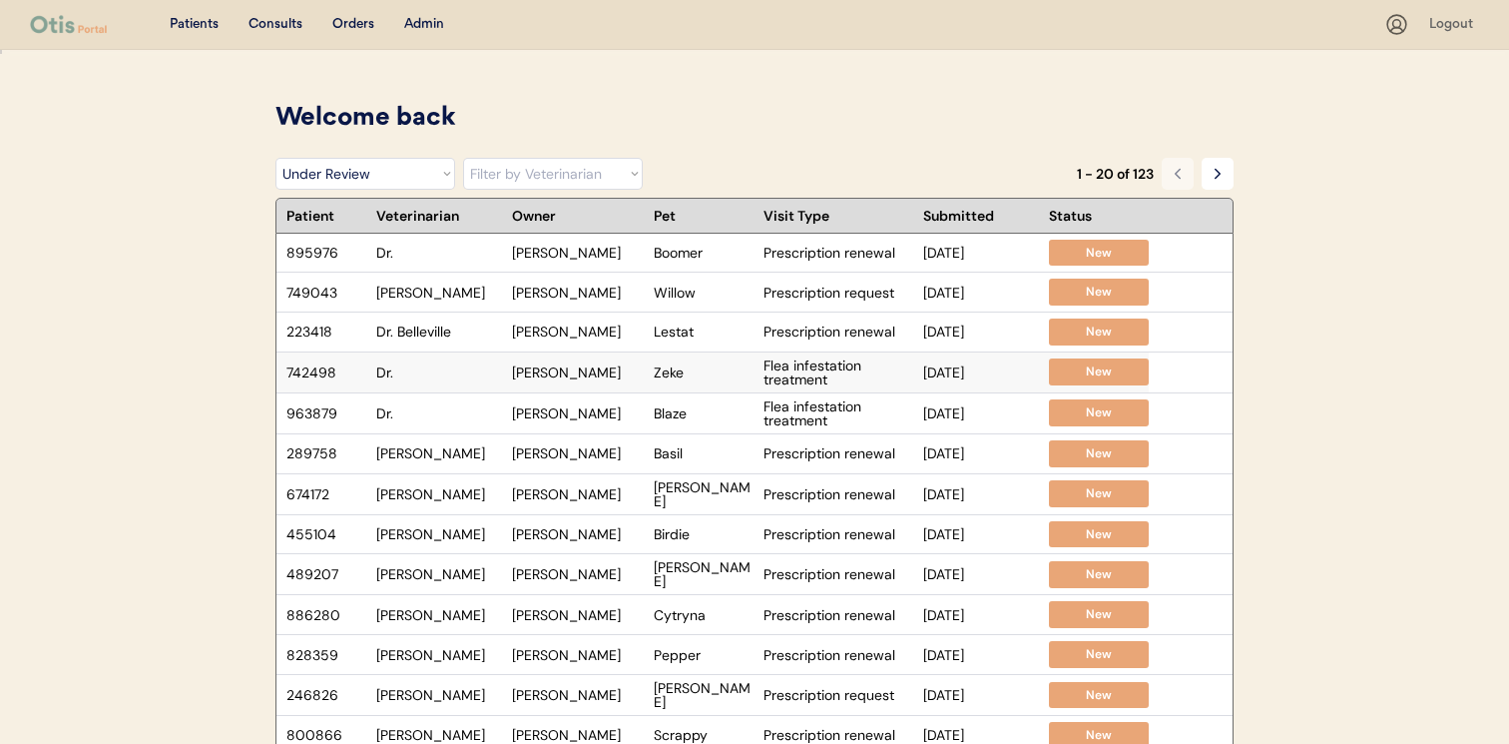
click at [469, 381] on div "742498 Dr. Natasha Zipes Zeke Flea infestation treatment Sep 1, 2025 New" at bounding box center [712, 372] width 872 height 40
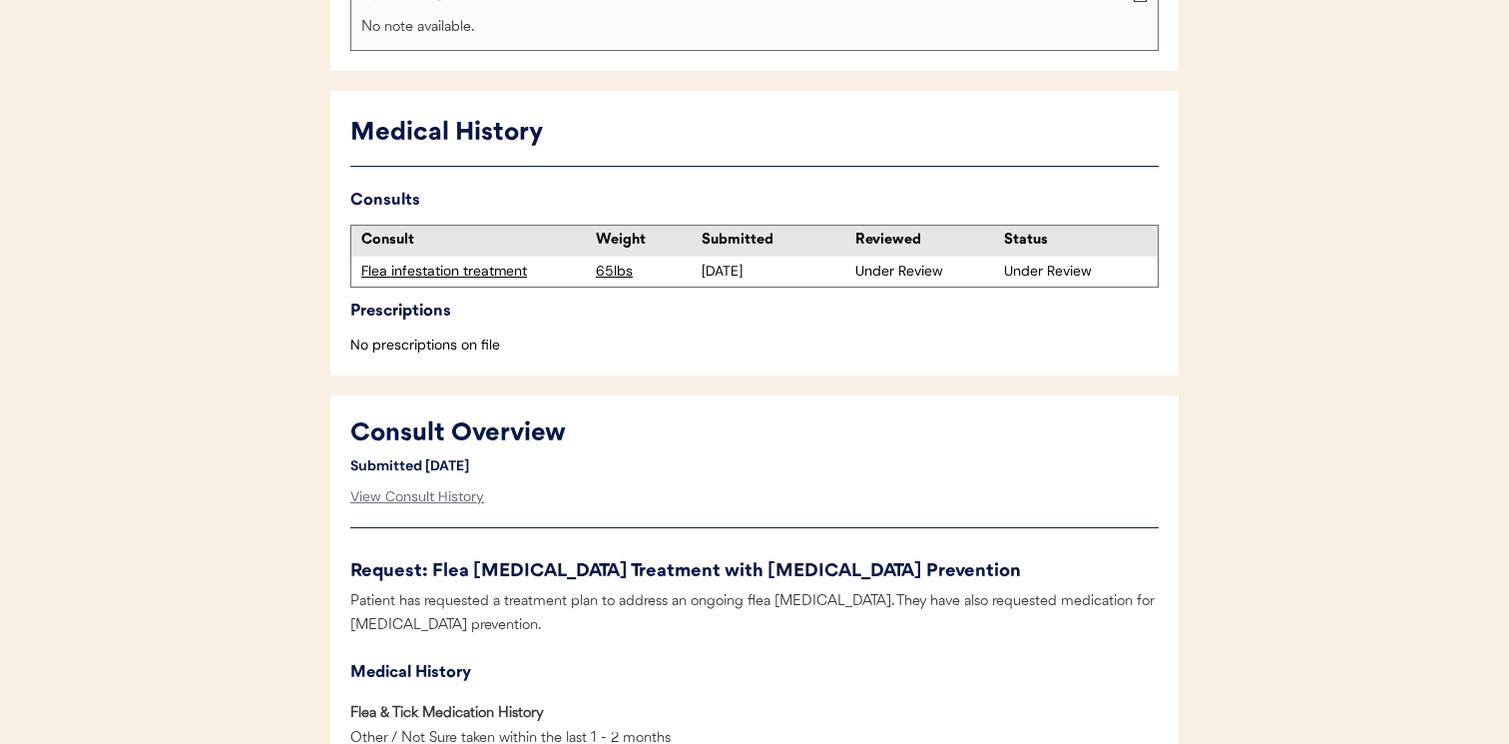
scroll to position [511, 0]
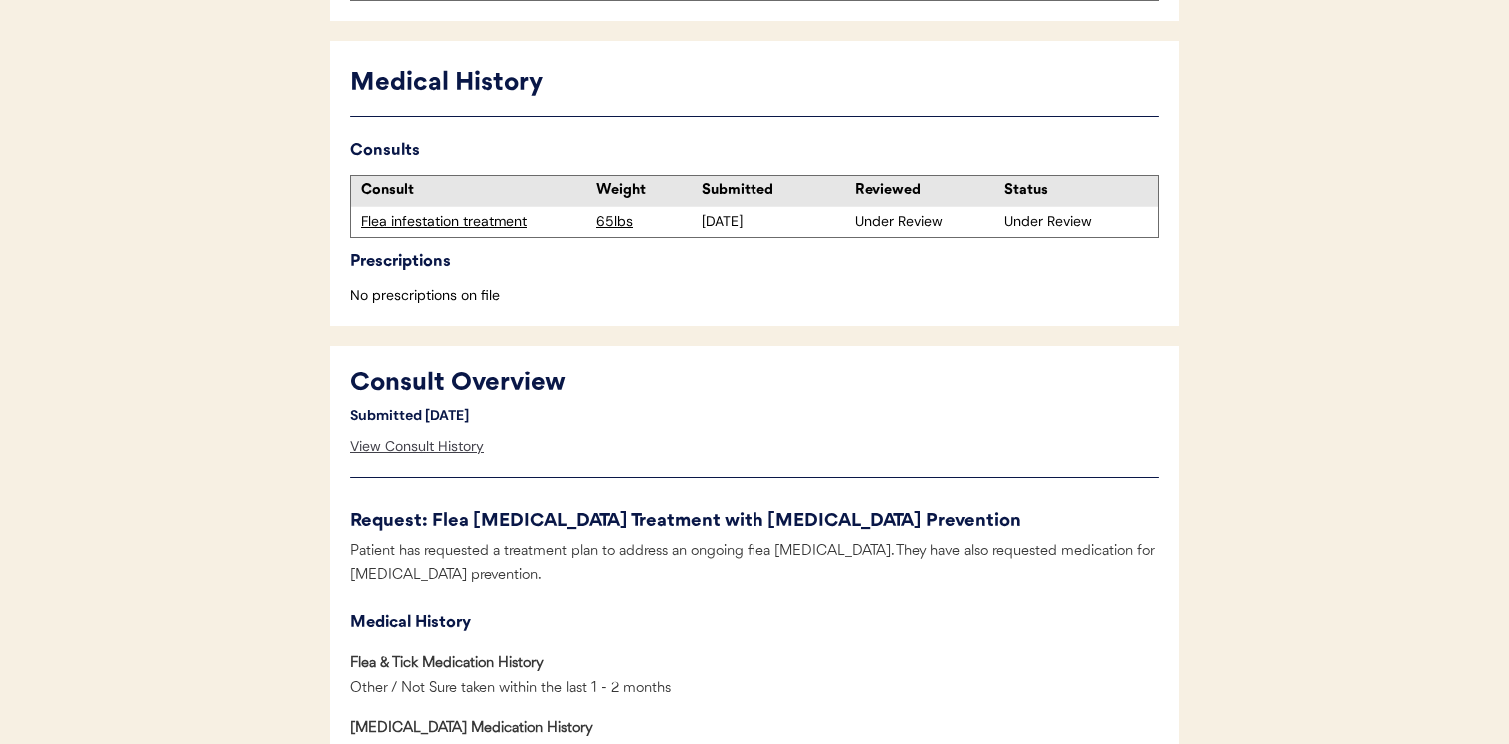
click at [435, 448] on div "View Consult History" at bounding box center [417, 447] width 134 height 40
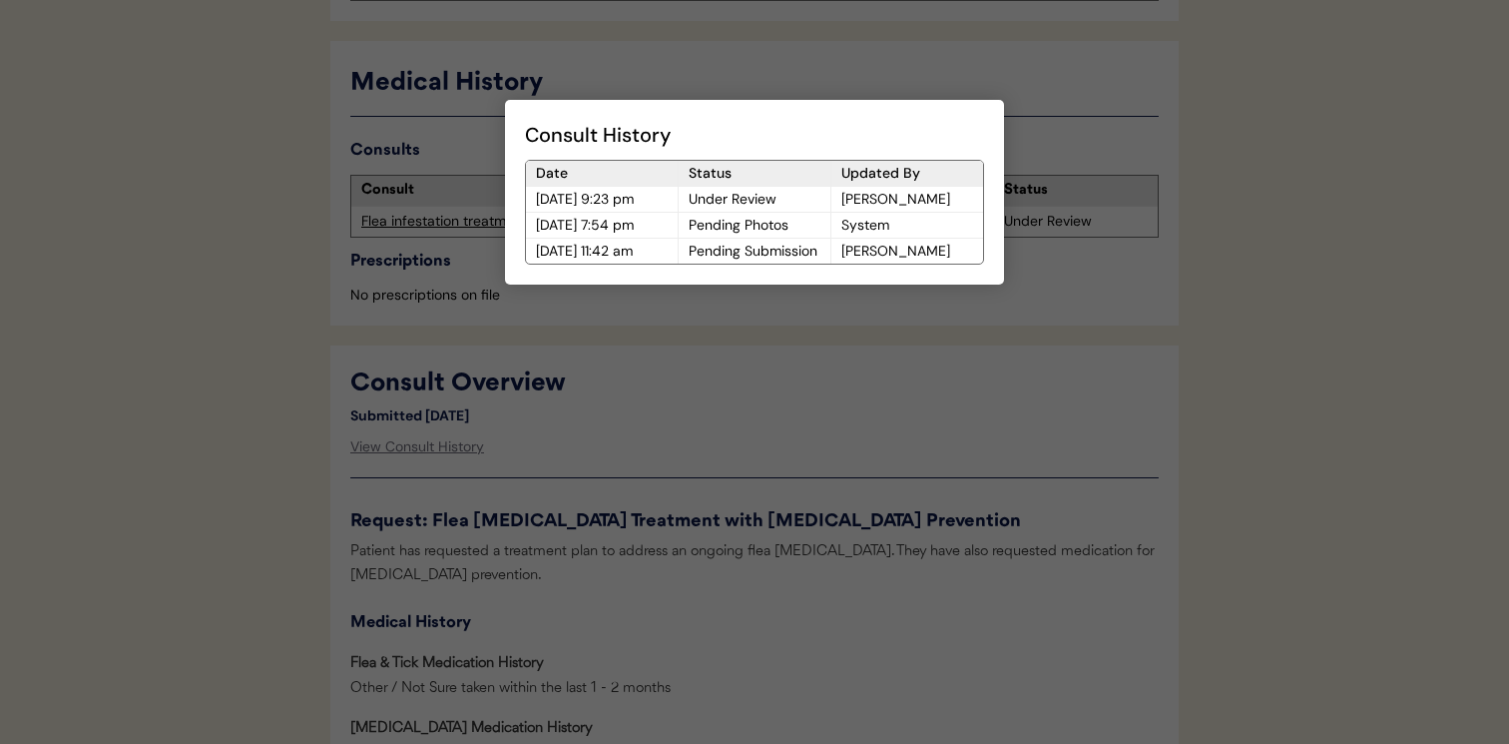
click at [585, 422] on div at bounding box center [754, 372] width 1509 height 744
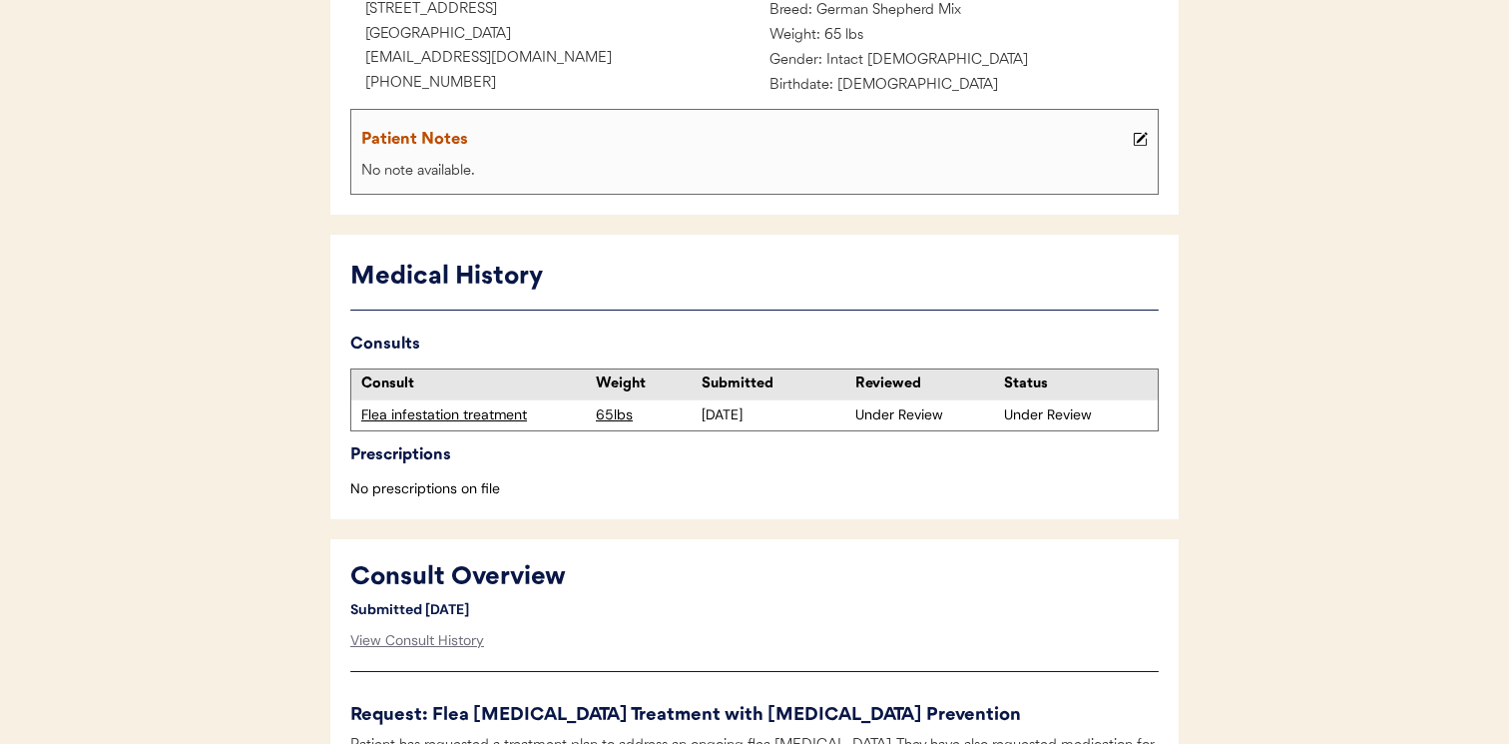
scroll to position [0, 0]
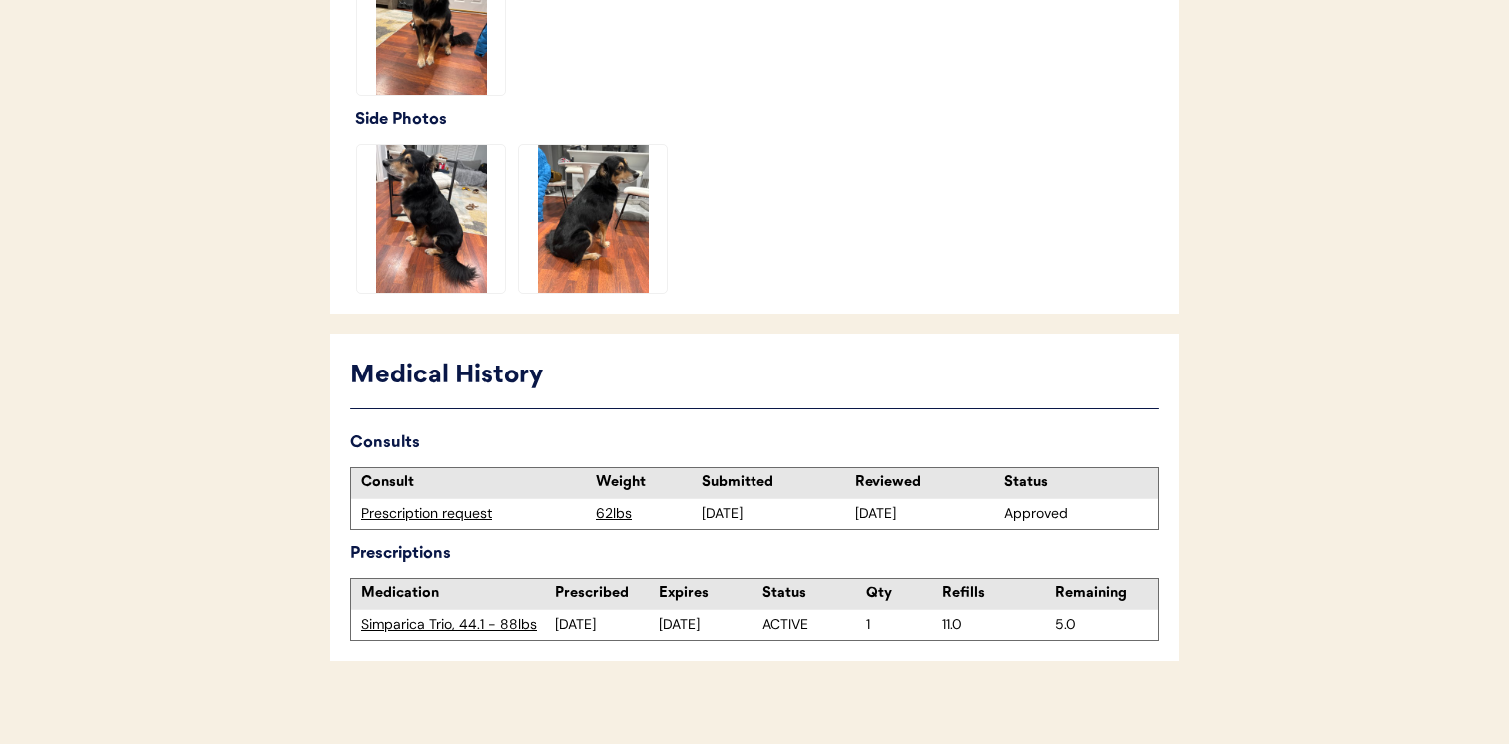
scroll to position [767, 0]
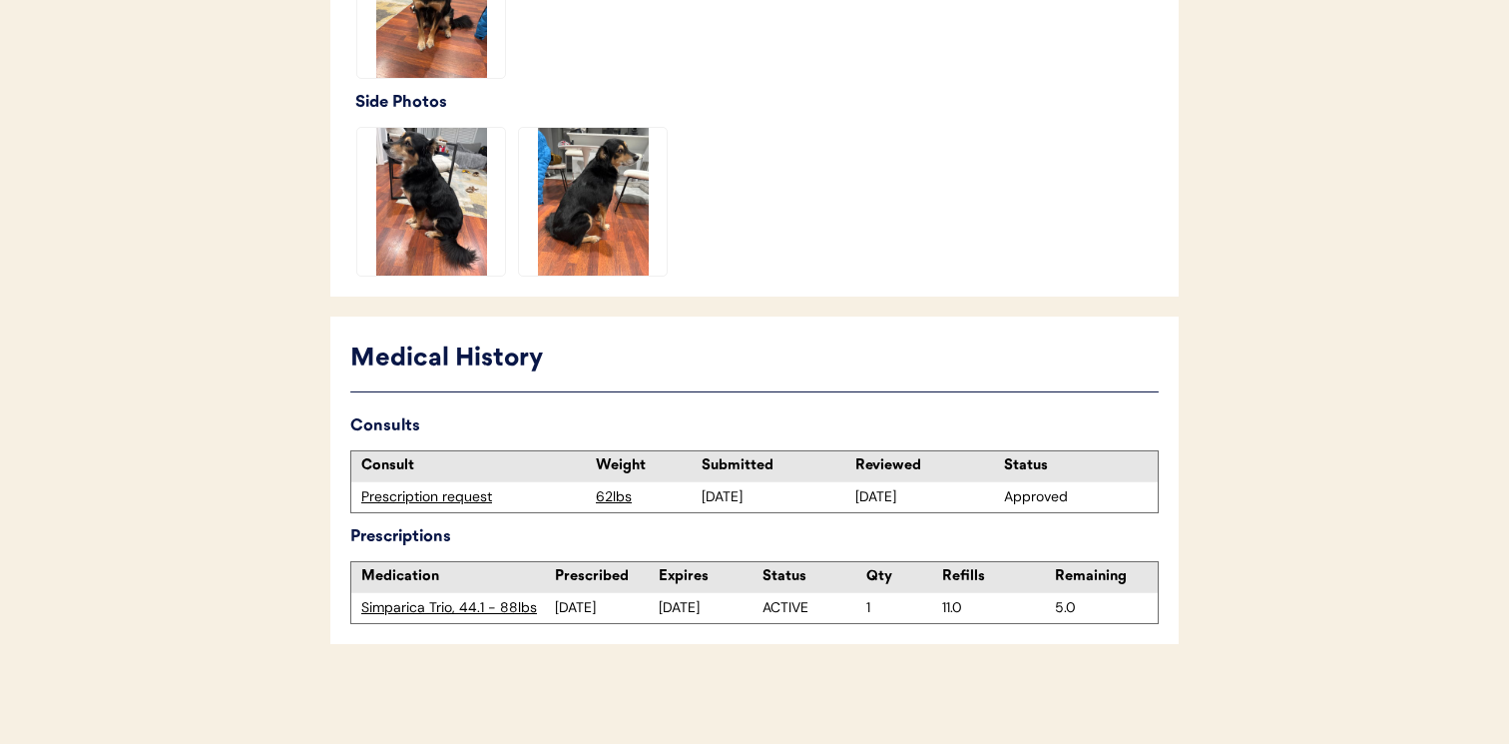
click at [442, 607] on div "Simparica Trio, 44.1 - 88lbs" at bounding box center [458, 608] width 194 height 20
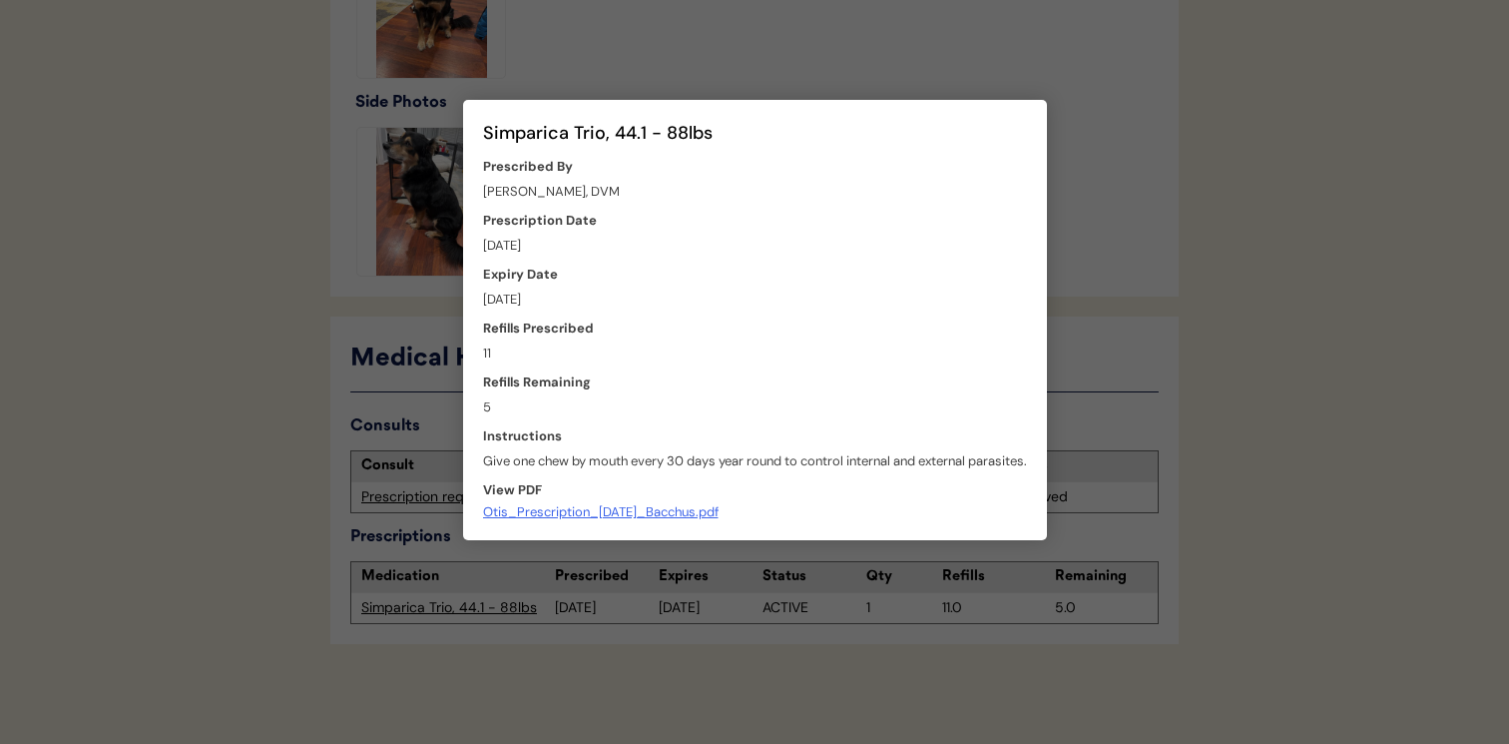
click at [429, 515] on div at bounding box center [754, 372] width 1509 height 744
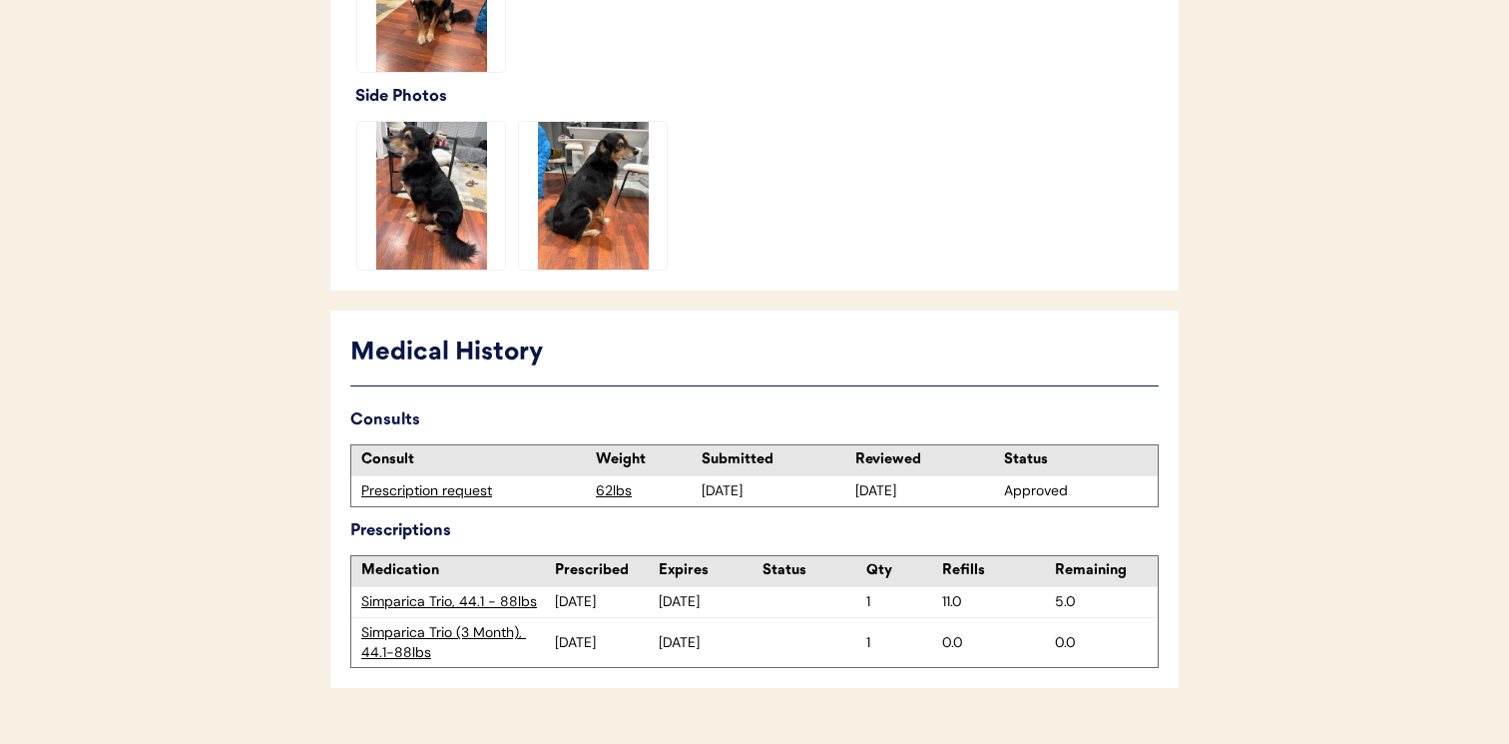
scroll to position [816, 0]
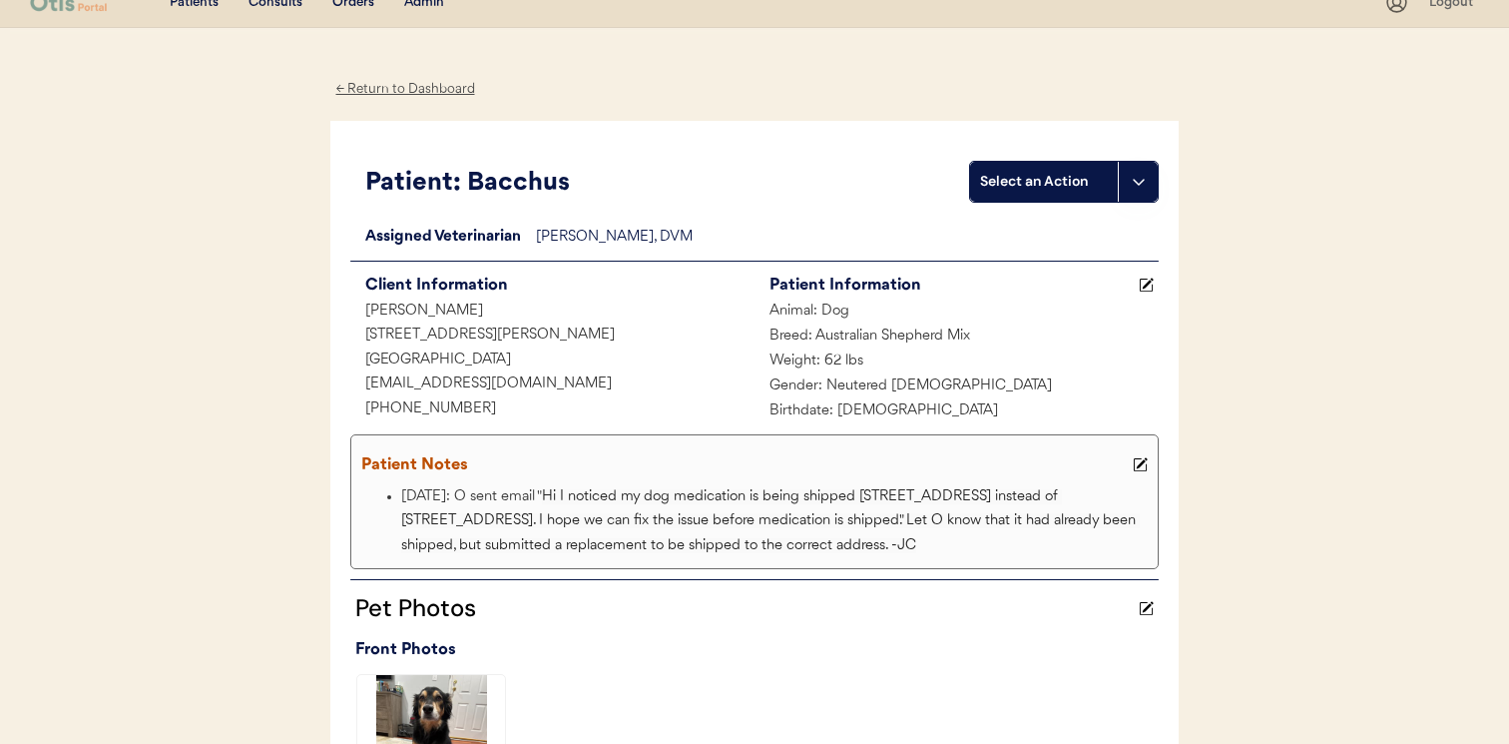
scroll to position [4, 0]
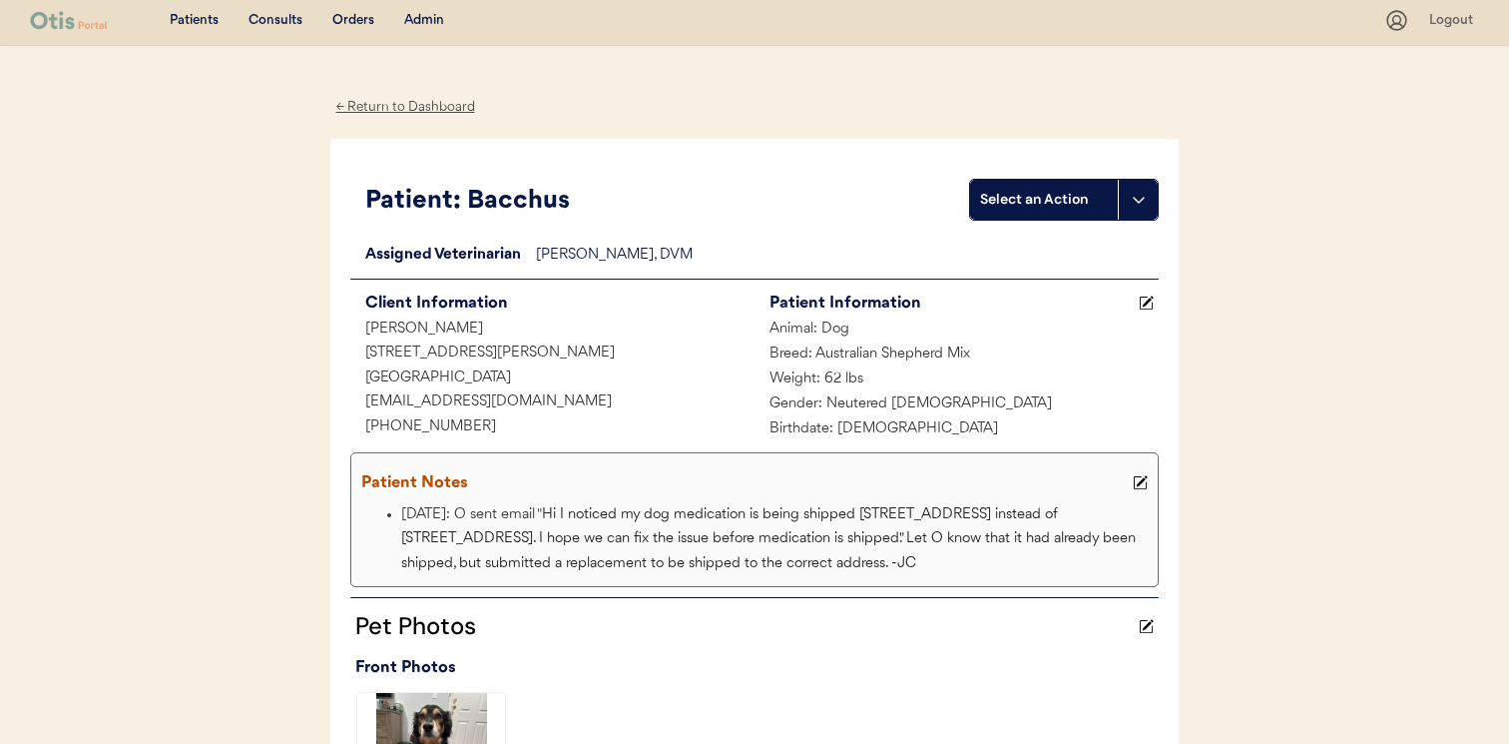
drag, startPoint x: 365, startPoint y: 327, endPoint x: 496, endPoint y: 328, distance: 130.8
click at [500, 327] on div "[PERSON_NAME]" at bounding box center [552, 329] width 404 height 25
copy div "Peyman Ferdosian"
click at [419, 17] on div "Admin" at bounding box center [424, 21] width 40 height 20
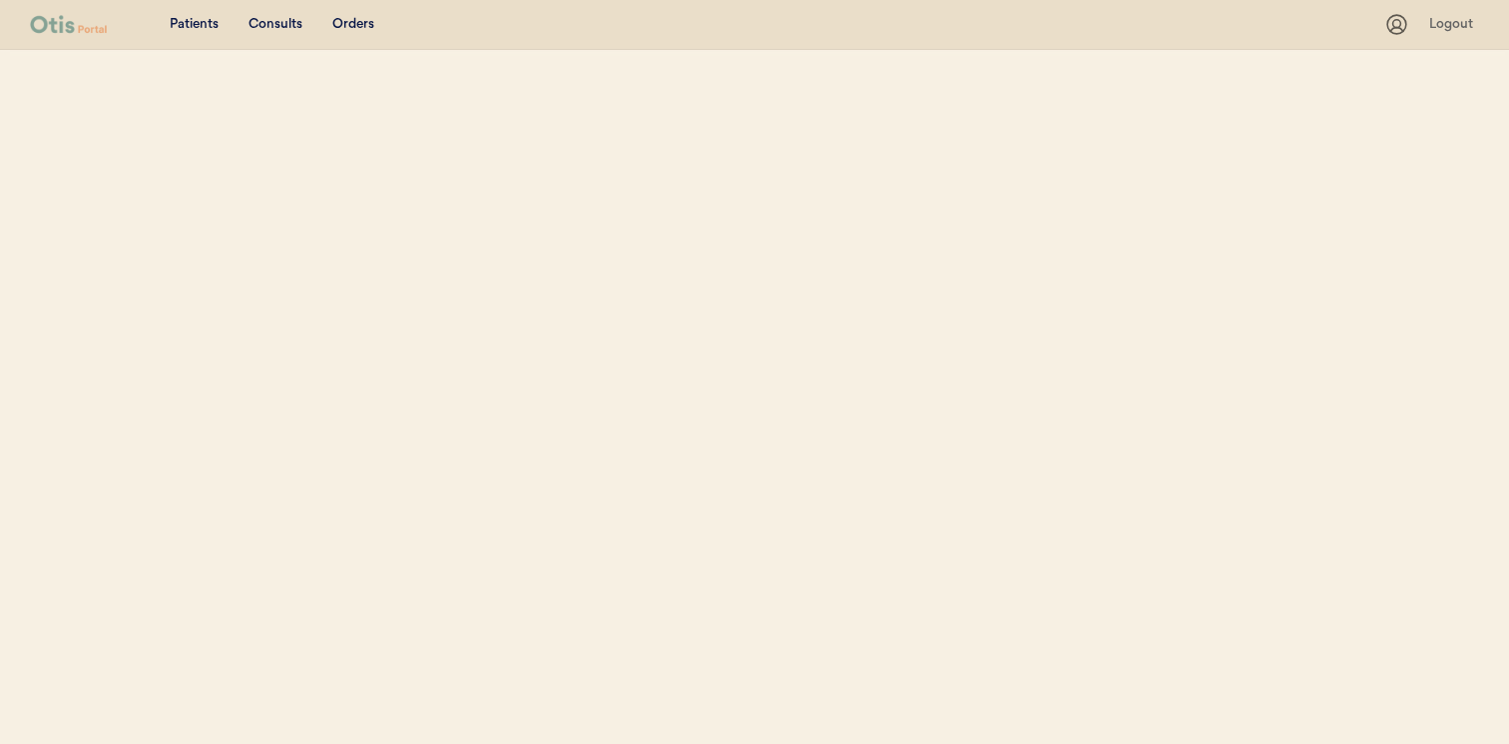
select select ""Name""
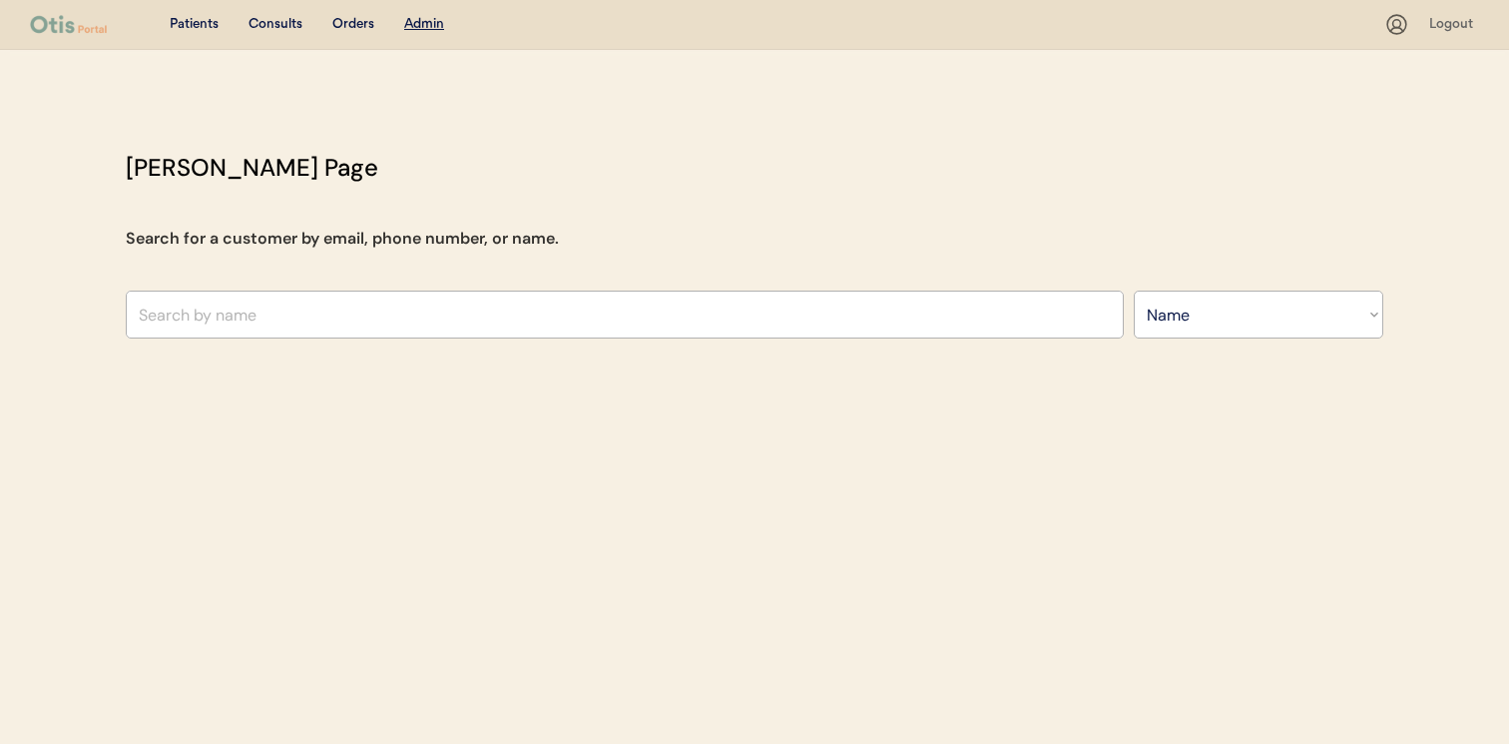
click at [520, 339] on div "Otis Admin Page Search for a customer by email, phone number, or name. Search B…" at bounding box center [754, 249] width 1297 height 199
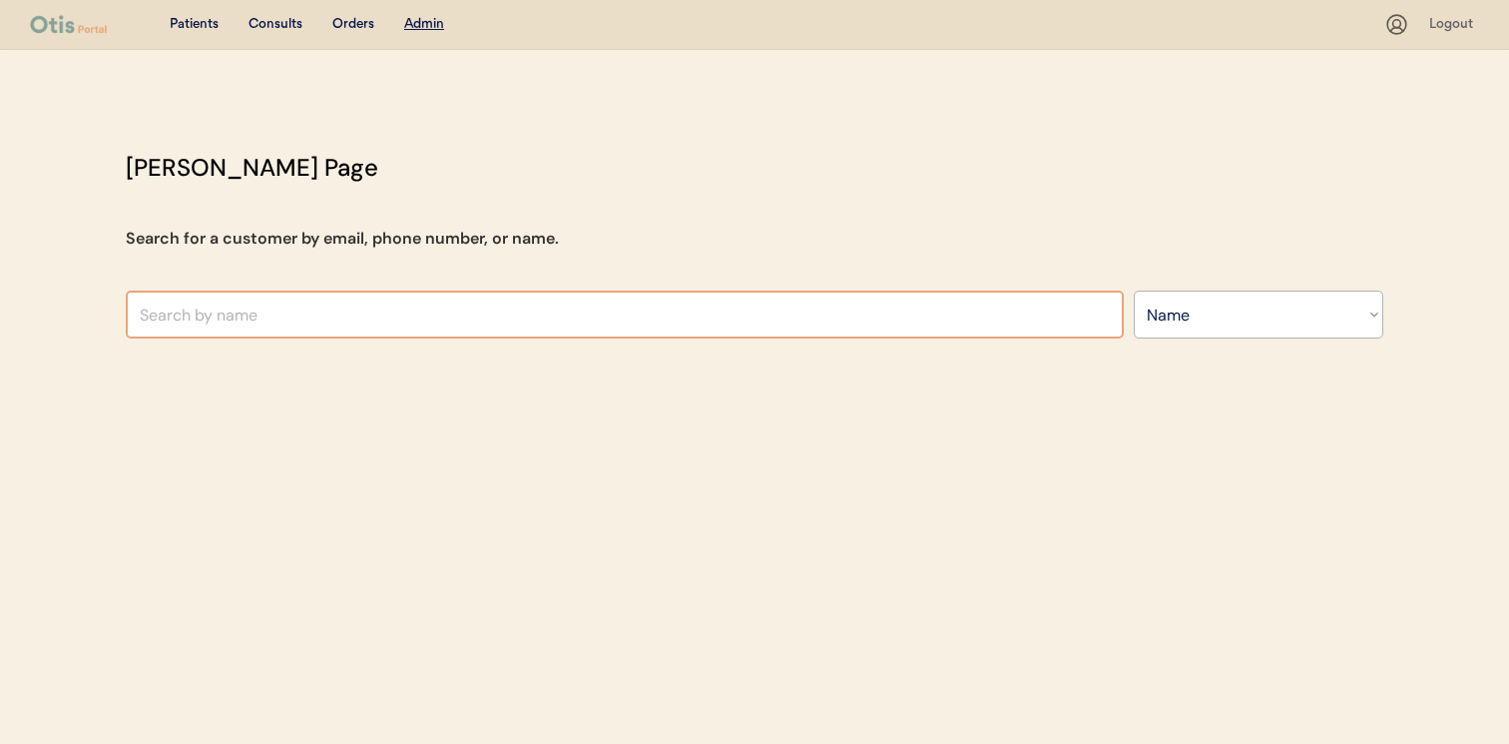
click at [520, 324] on input "text" at bounding box center [625, 314] width 998 height 48
paste input "Peyman Ferdosian"
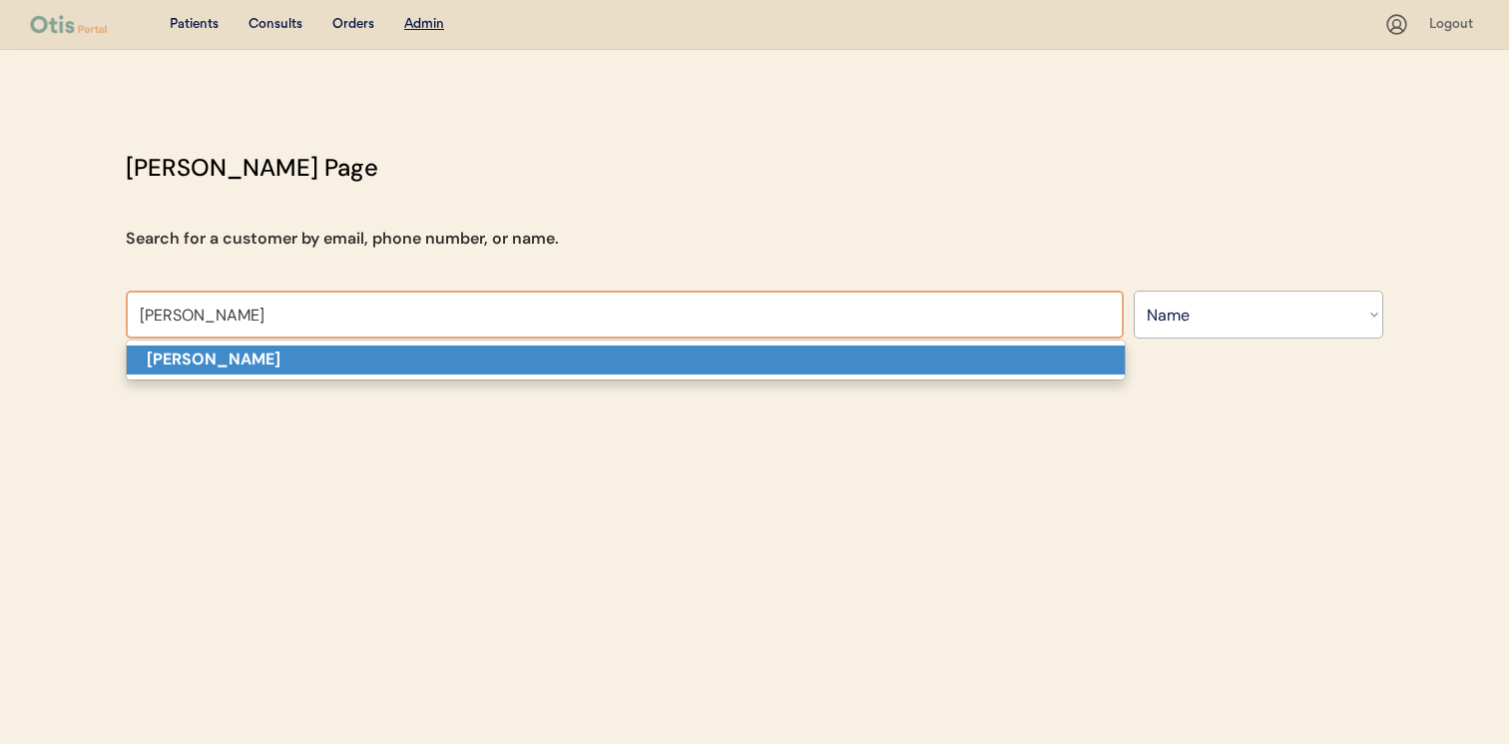
click at [500, 354] on p "peyman Ferdosian" at bounding box center [626, 359] width 998 height 29
type input "peyman Ferdosian"
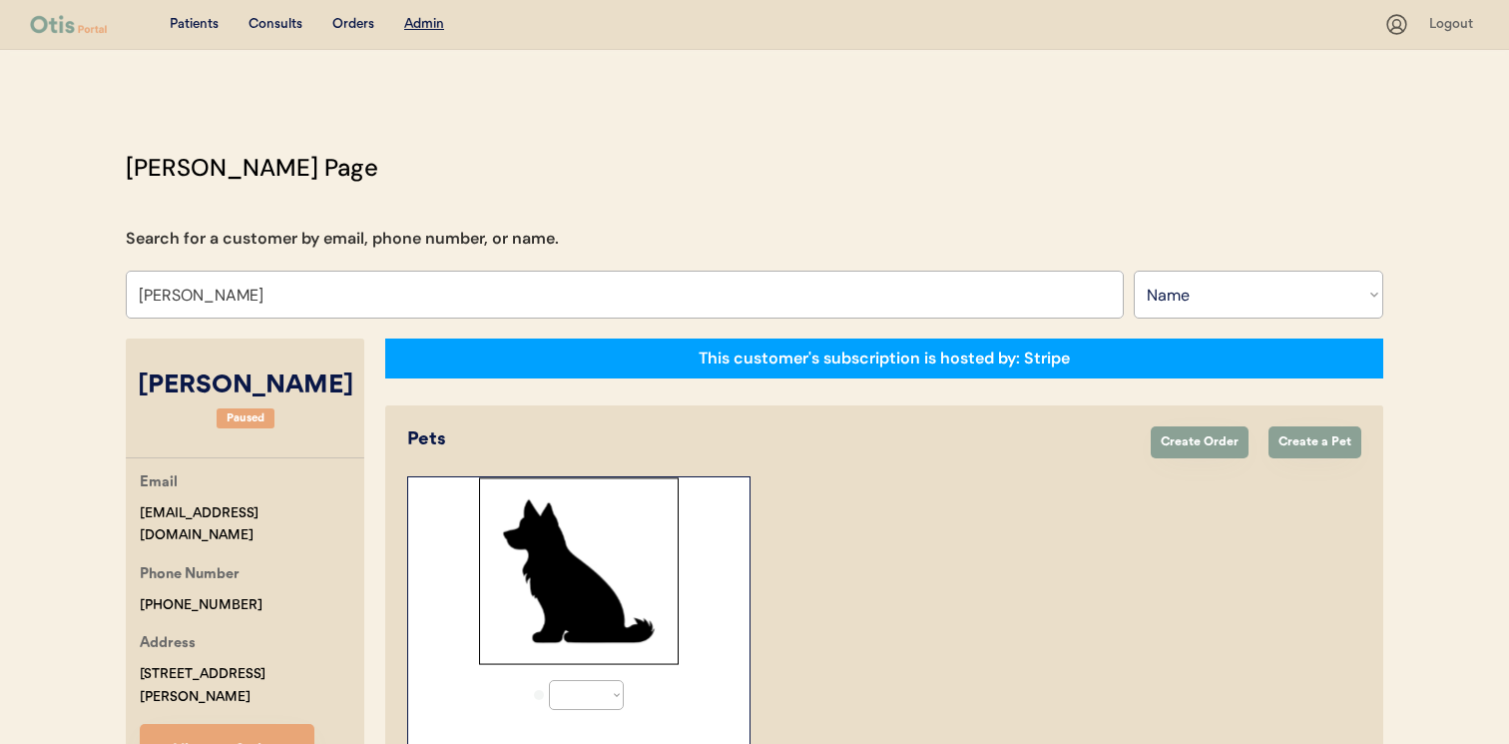
select select "true"
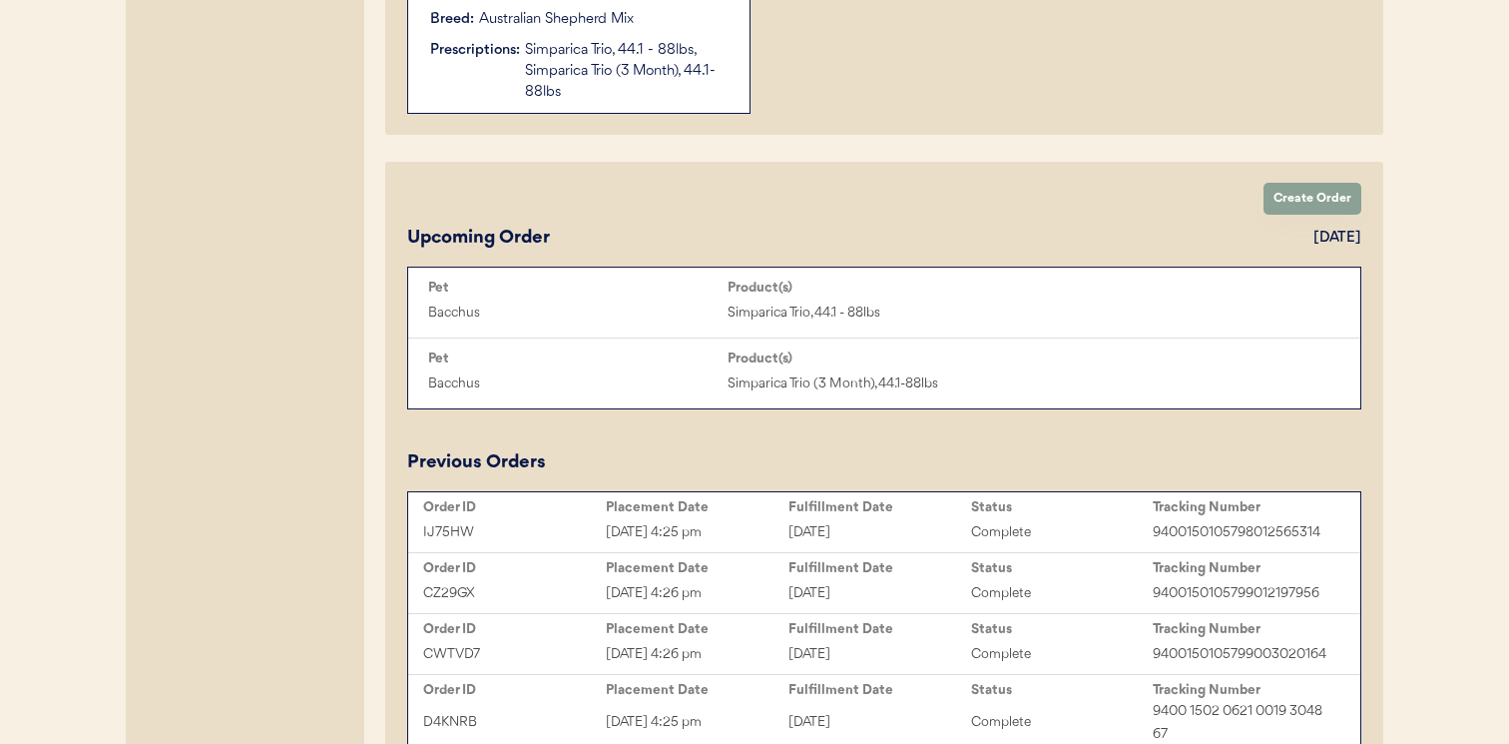
scroll to position [854, 0]
type input "peyman Ferdosian"
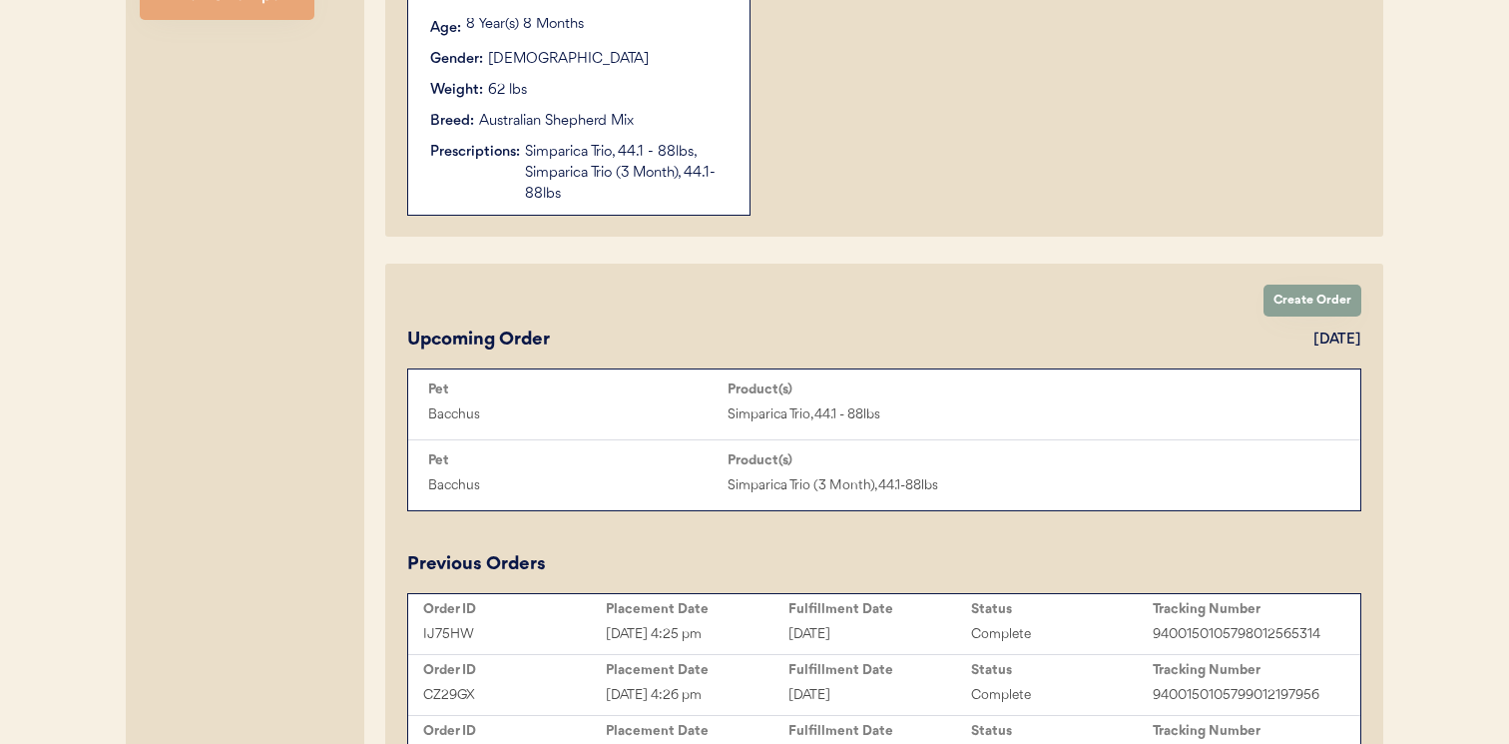
scroll to position [611, 0]
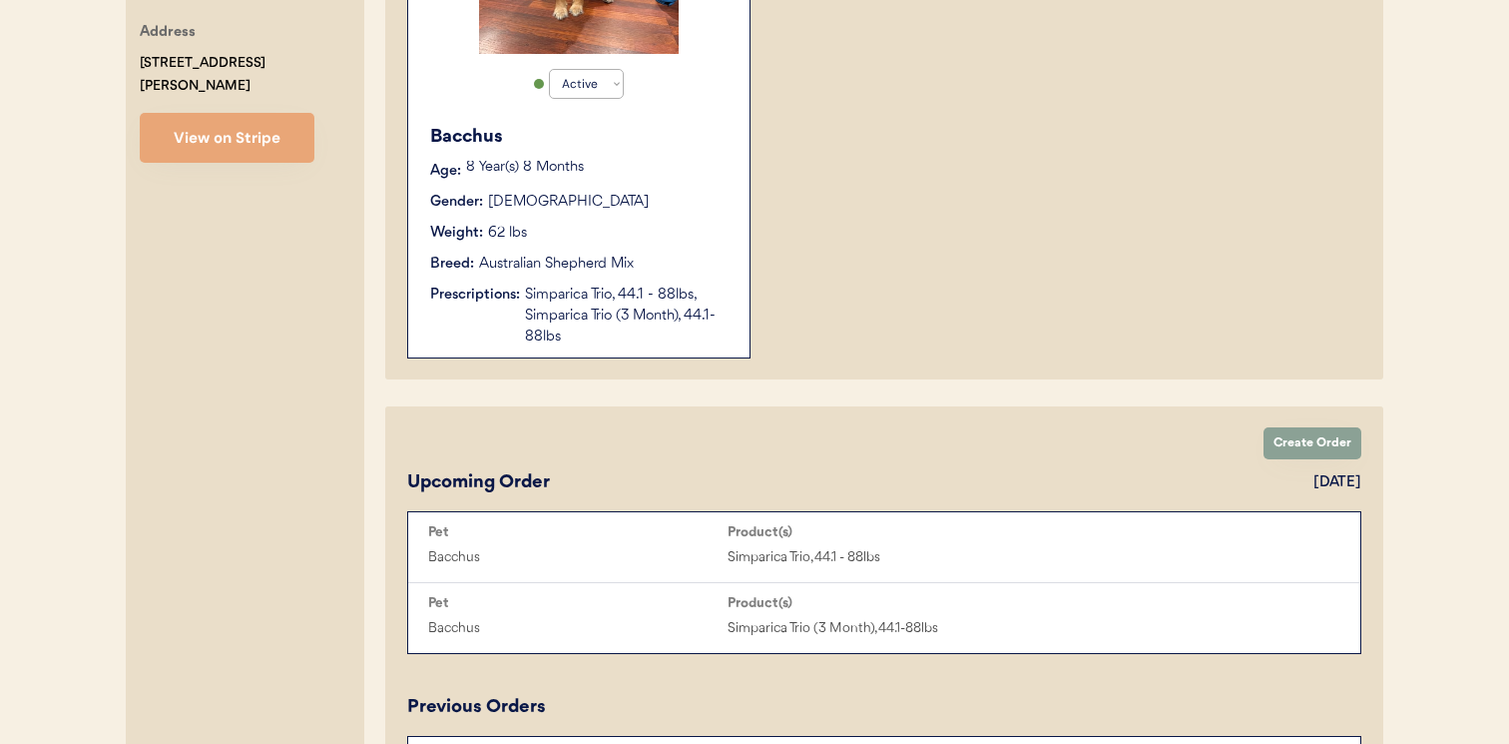
click at [536, 338] on div "Simparica Trio, 44.1 - 88lbs, Simparica Trio (3 Month), 44.1-88lbs" at bounding box center [627, 315] width 205 height 63
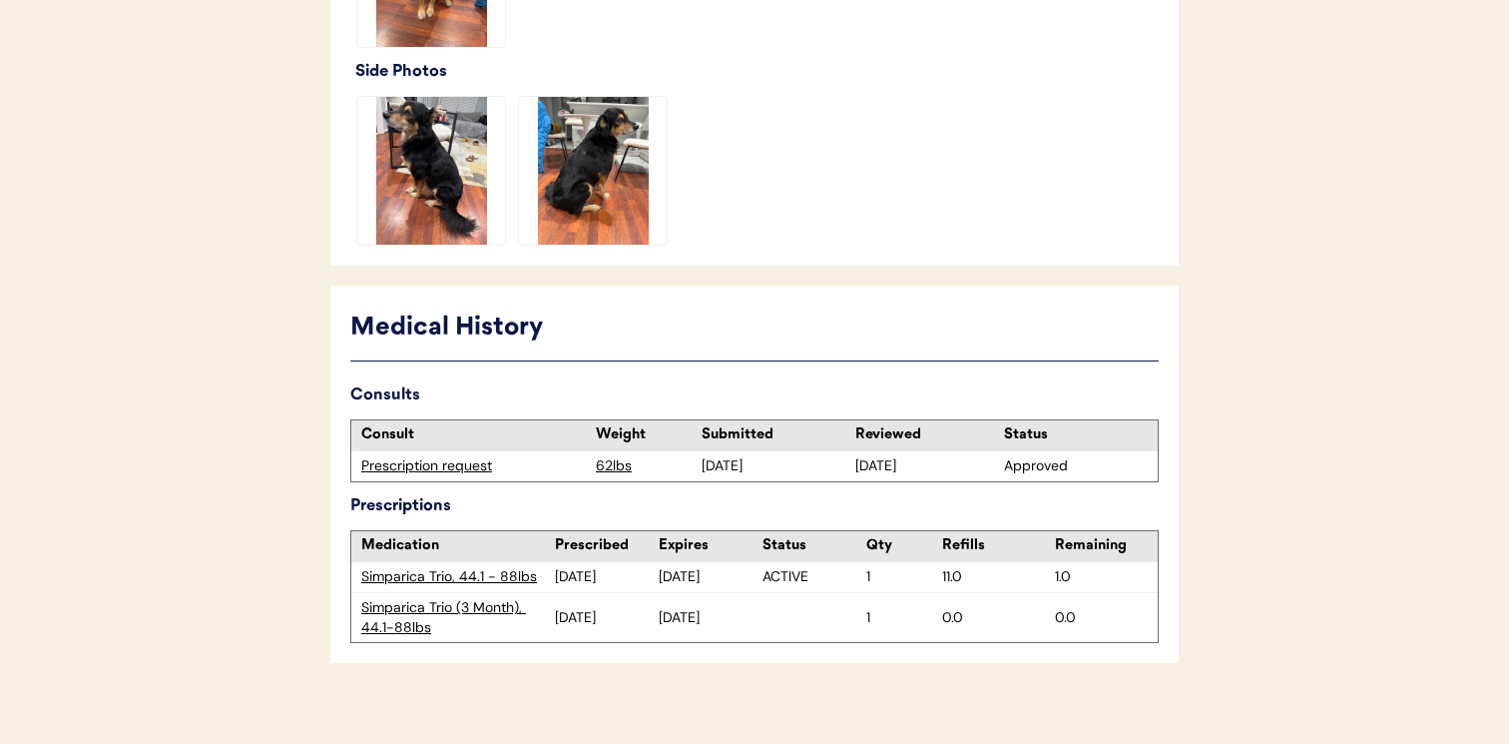
scroll to position [816, 0]
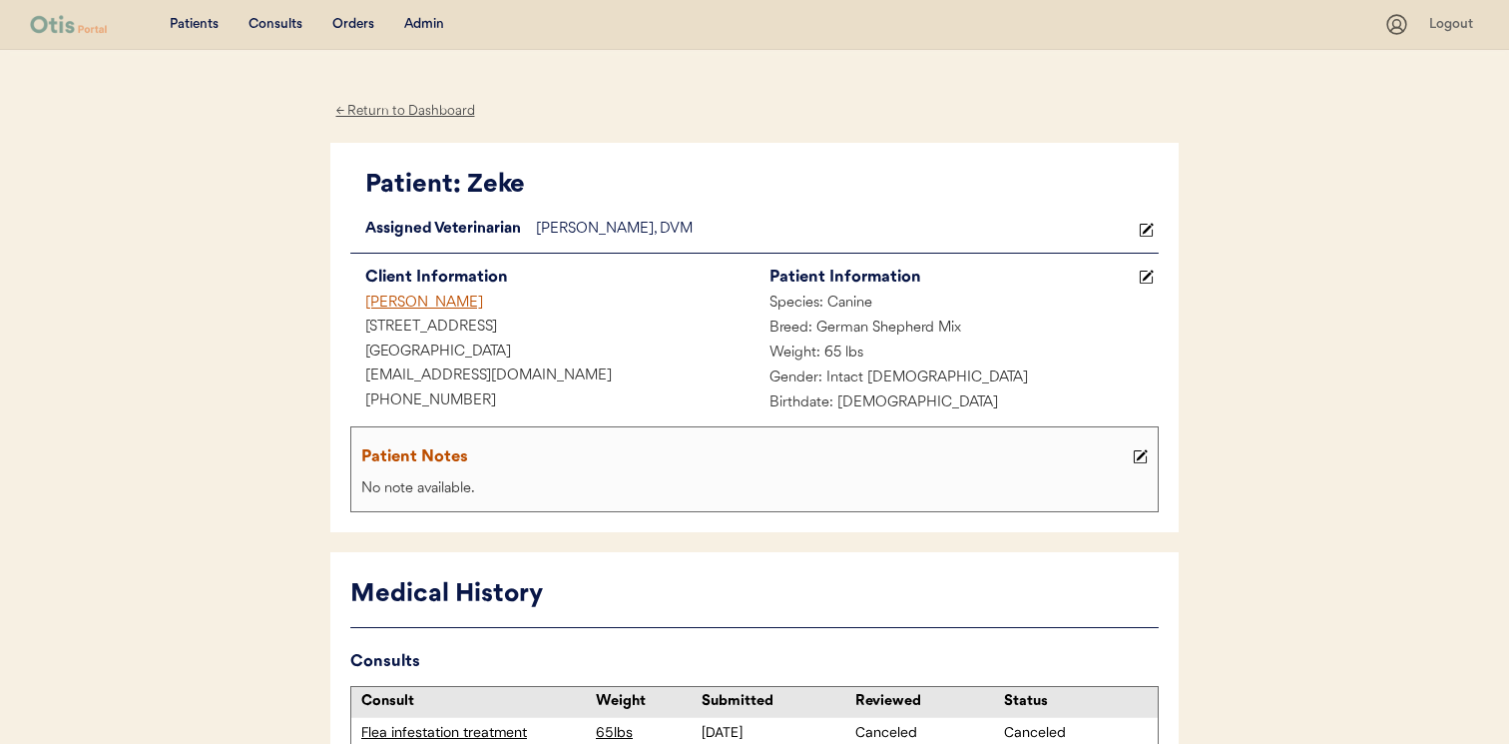
click at [432, 296] on div "[PERSON_NAME]" at bounding box center [552, 303] width 404 height 25
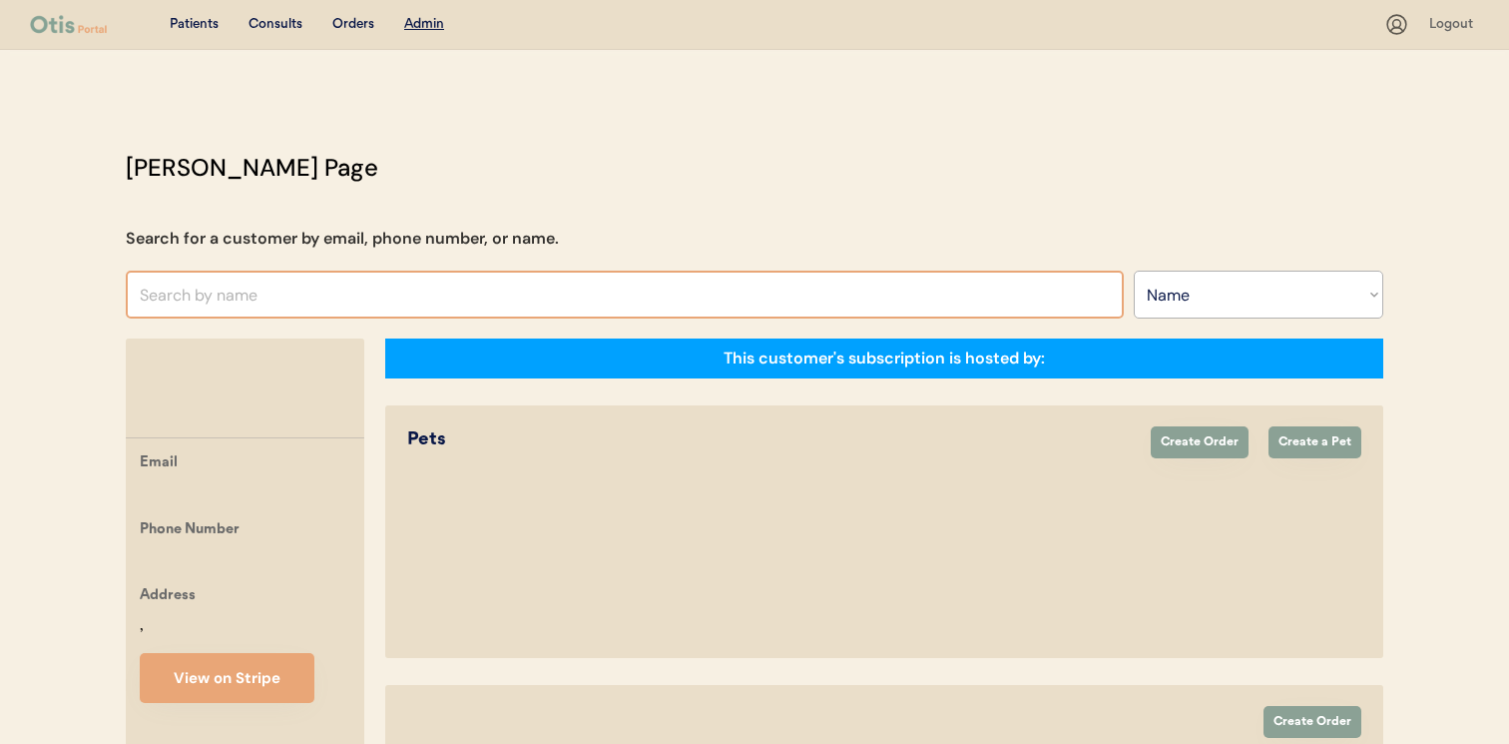
select select ""Name""
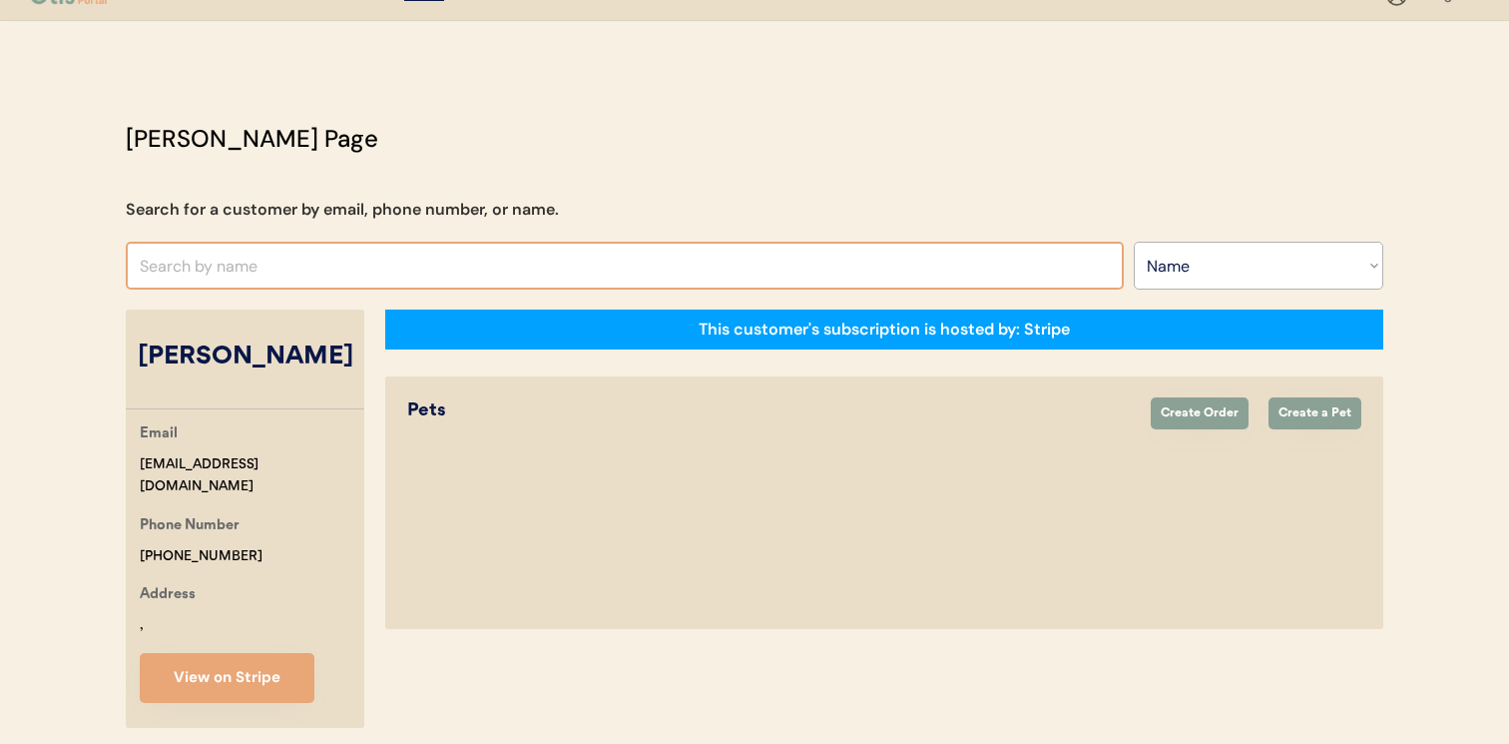
select select "true"
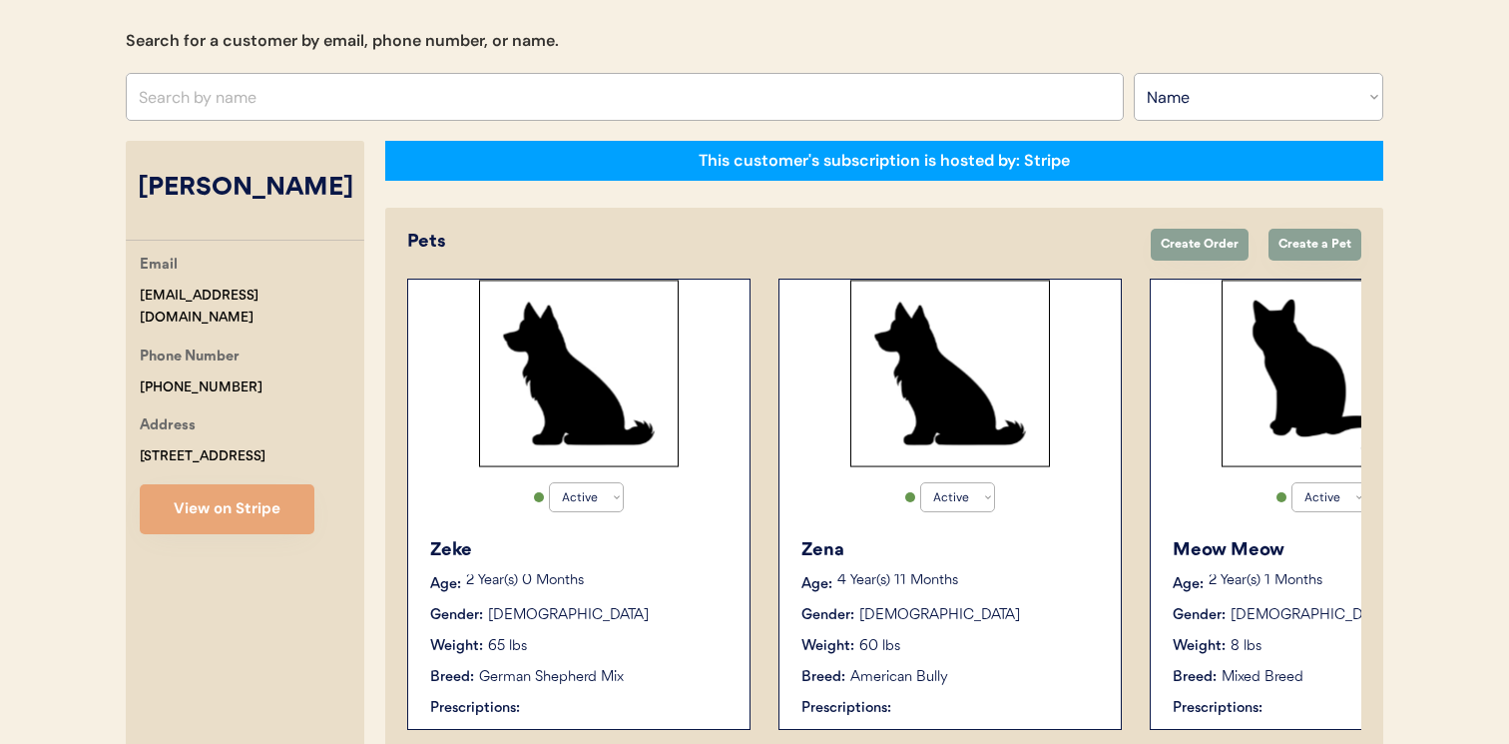
scroll to position [202, 0]
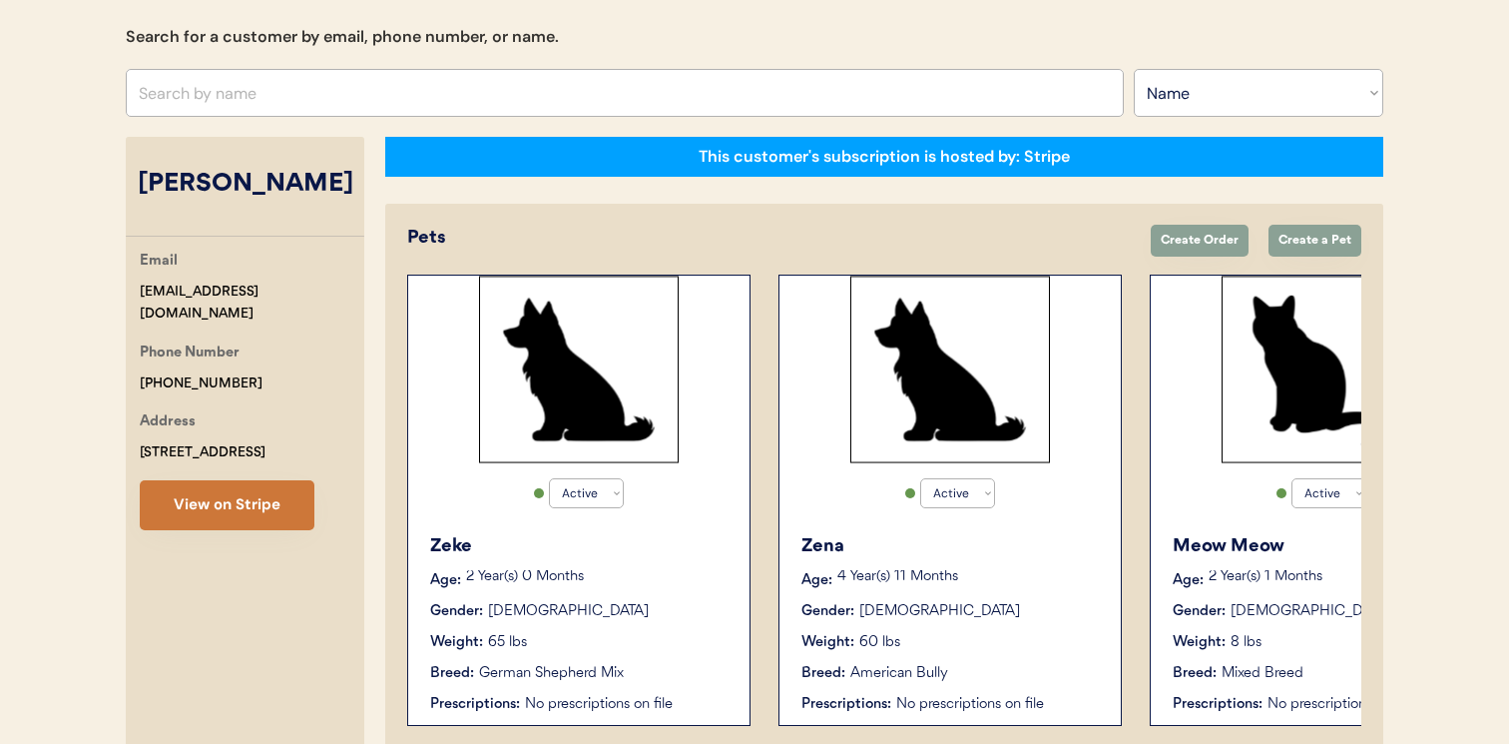
click at [283, 506] on button "View on Stripe" at bounding box center [227, 505] width 175 height 50
